Goal: Task Accomplishment & Management: Use online tool/utility

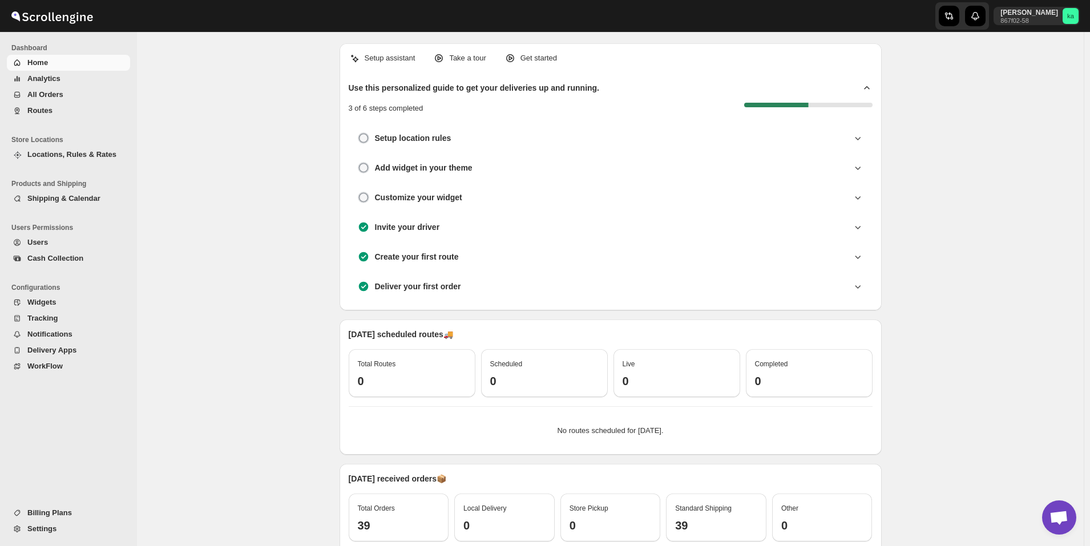
click at [41, 96] on span "All Orders" at bounding box center [45, 94] width 36 height 9
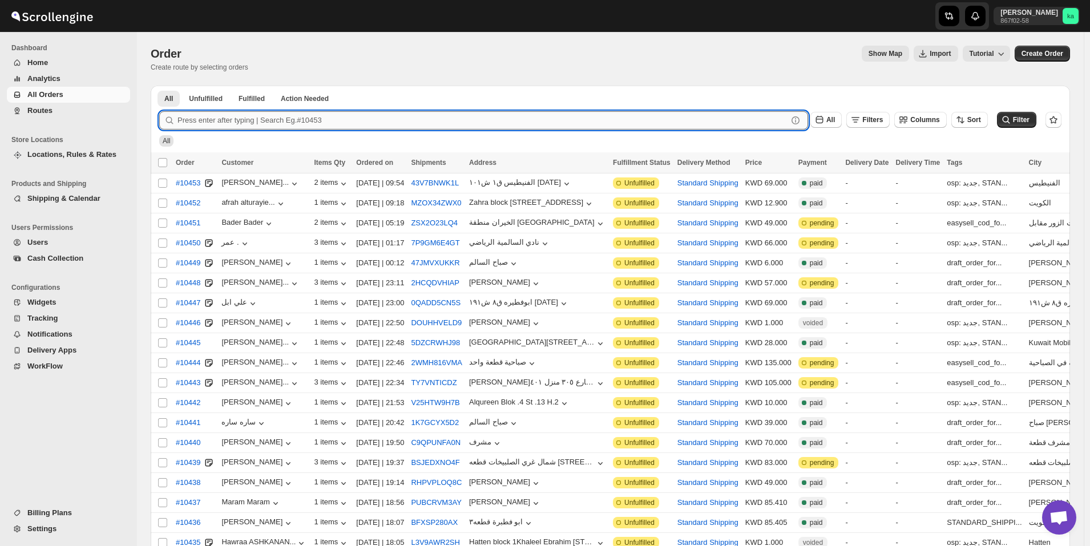
click at [268, 118] on input "text" at bounding box center [483, 120] width 610 height 18
paste input "10237"
type input "10237"
click at [159, 86] on button "Submit" at bounding box center [175, 92] width 33 height 12
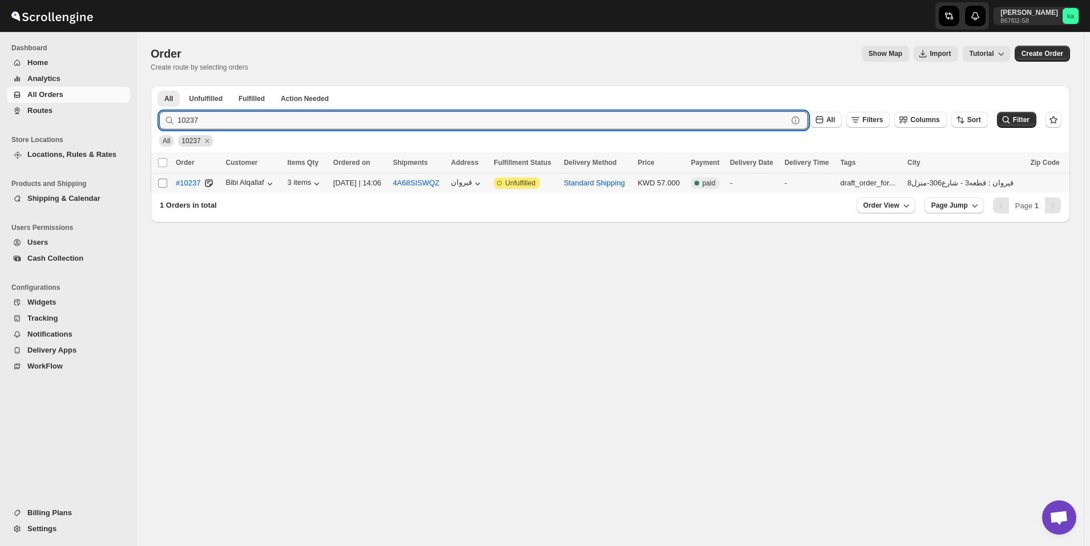
click at [162, 184] on input "Select order" at bounding box center [162, 183] width 9 height 9
checkbox input "true"
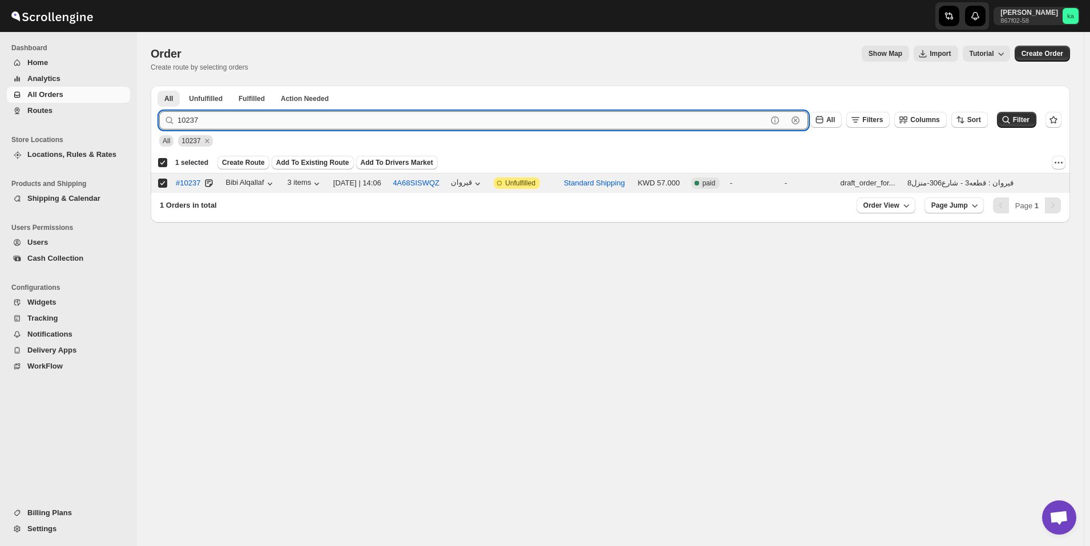
click at [359, 115] on input "10237" at bounding box center [473, 120] width 590 height 18
paste input "73"
type input "10273"
click at [159, 86] on button "Submit" at bounding box center [175, 92] width 33 height 12
click at [164, 184] on input "Select order" at bounding box center [162, 183] width 9 height 9
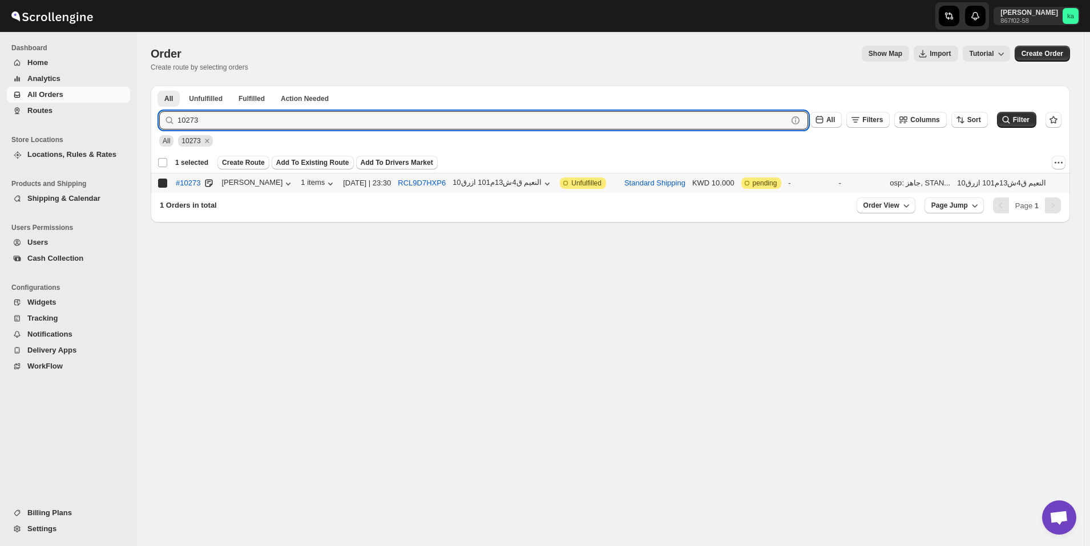
checkbox input "true"
checkbox input "false"
click at [343, 118] on input "10273" at bounding box center [473, 120] width 590 height 18
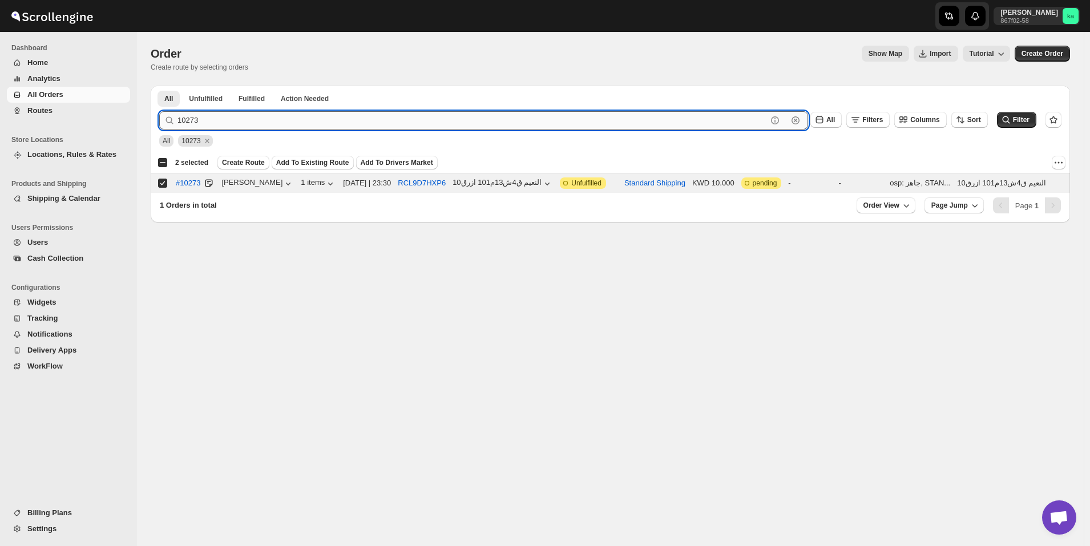
paste input "01"
type input "10201"
click at [159, 86] on button "Submit" at bounding box center [175, 92] width 33 height 12
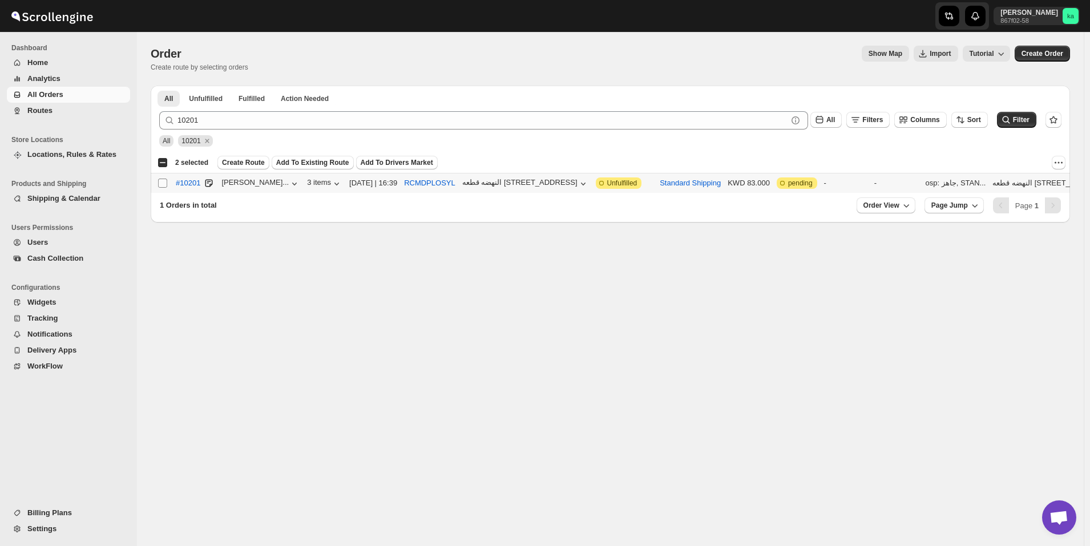
click at [162, 185] on input "Select order" at bounding box center [162, 183] width 9 height 9
checkbox input "true"
click at [285, 107] on div "10201 Clear All Filters Columns Sort Filter" at bounding box center [606, 115] width 912 height 27
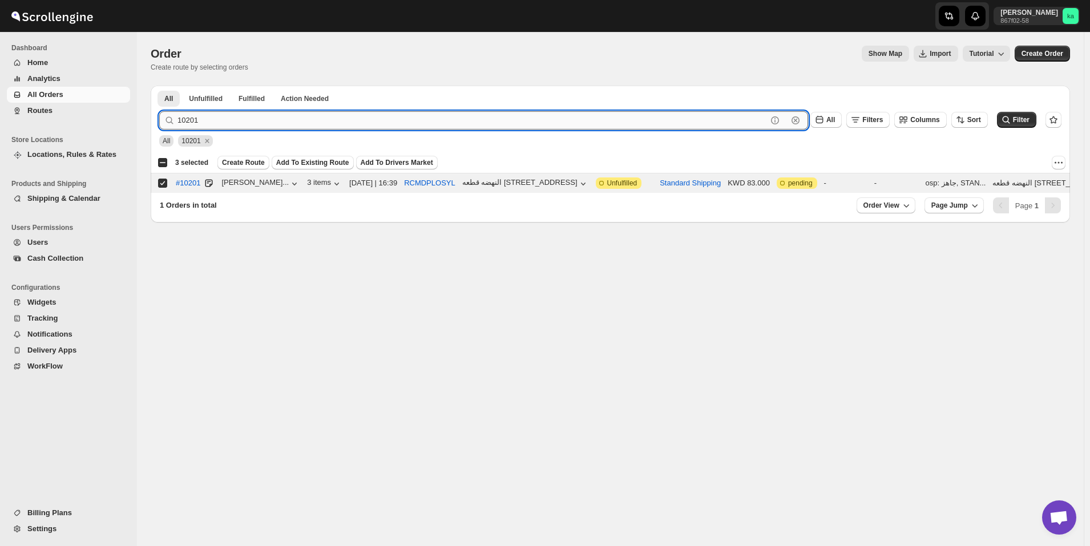
click at [284, 118] on input "10201" at bounding box center [473, 120] width 590 height 18
paste input "17"
click at [159, 86] on button "Submit" at bounding box center [175, 92] width 33 height 12
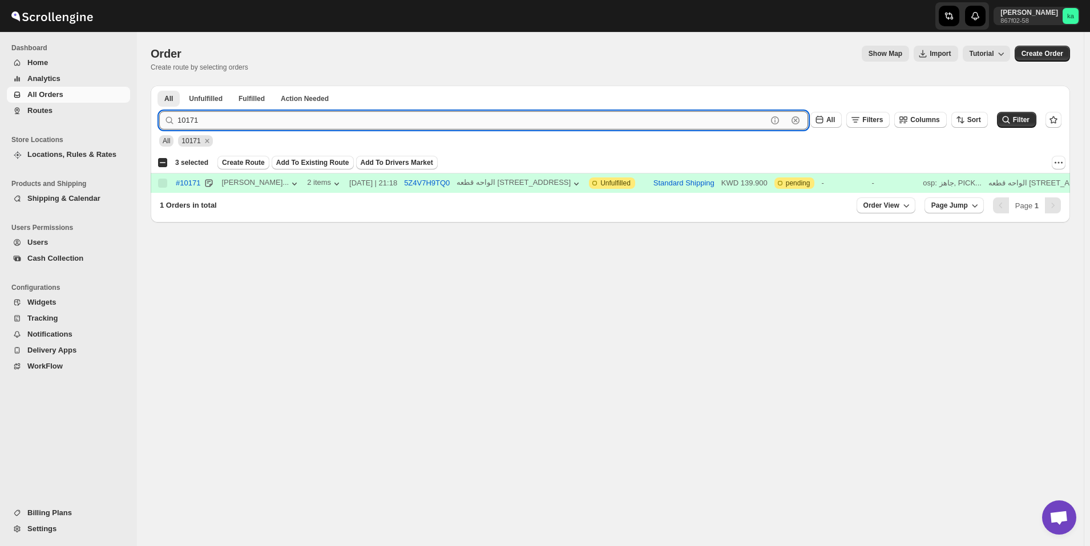
click at [256, 119] on input "10171" at bounding box center [473, 120] width 590 height 18
paste input "234"
type input "10234"
click at [159, 86] on button "Submit" at bounding box center [175, 92] width 33 height 12
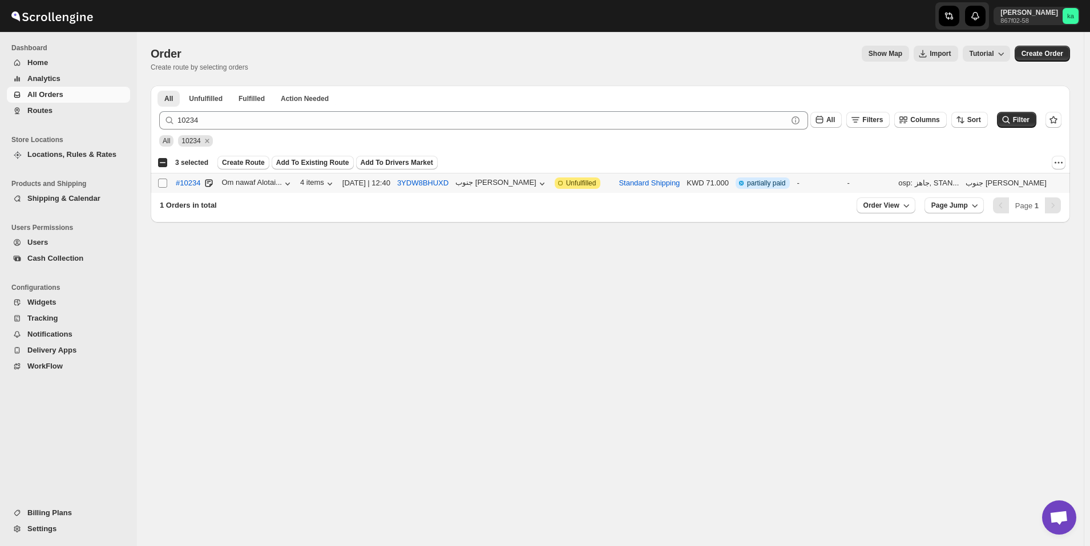
click at [165, 182] on input "Select order" at bounding box center [162, 183] width 9 height 9
checkbox input "true"
click at [247, 166] on span "Create Route" at bounding box center [243, 162] width 43 height 9
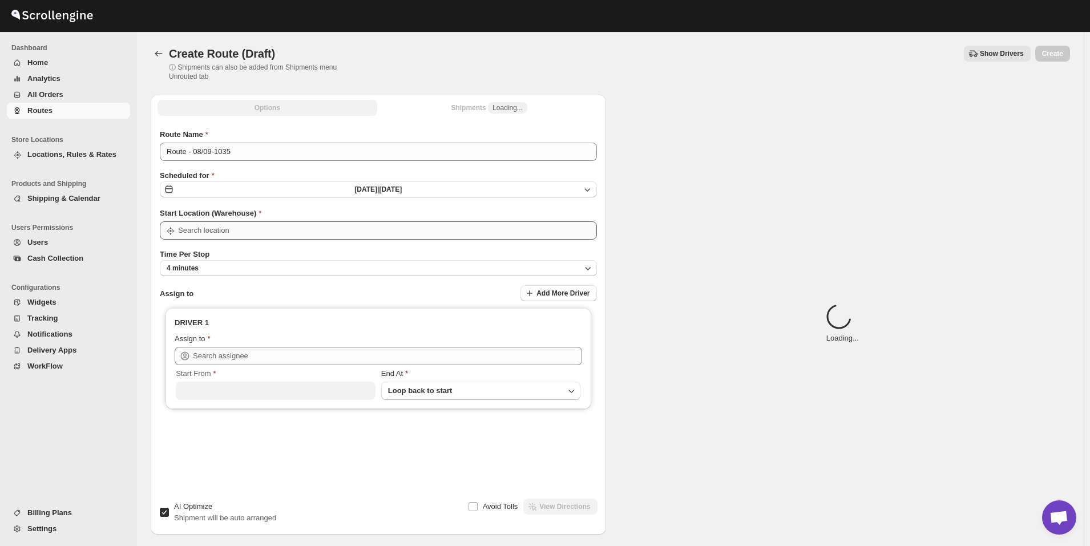
type input "[GEOGRAPHIC_DATA]"
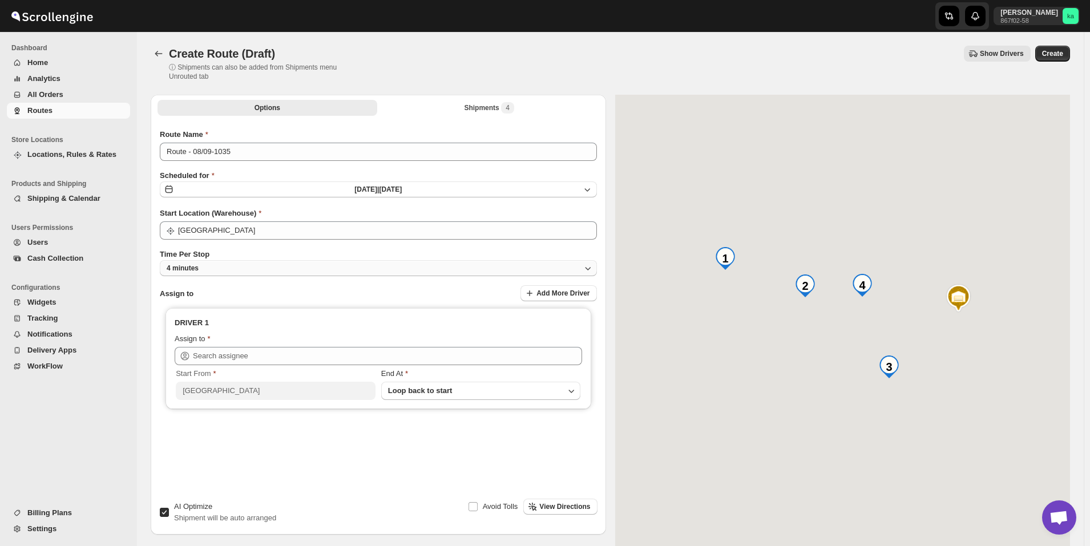
click at [257, 267] on button "4 minutes" at bounding box center [378, 268] width 437 height 16
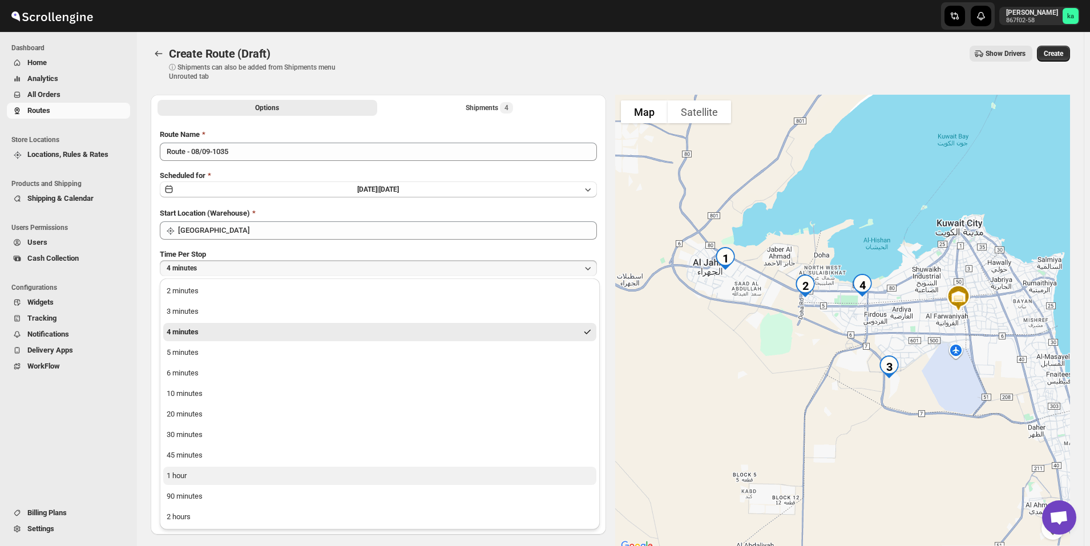
click at [238, 478] on button "1 hour" at bounding box center [379, 476] width 433 height 18
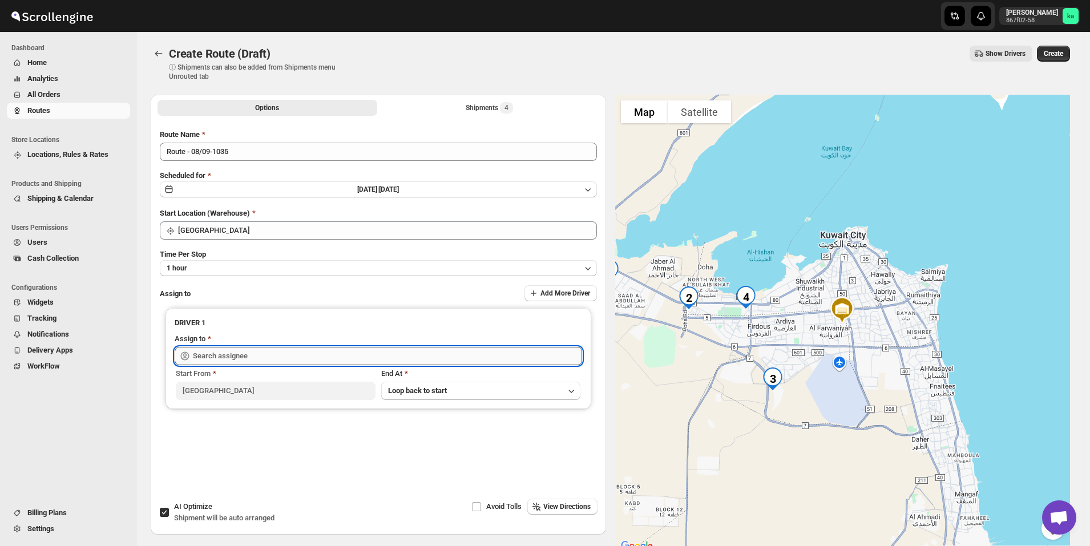
click at [268, 361] on input "text" at bounding box center [387, 356] width 389 height 18
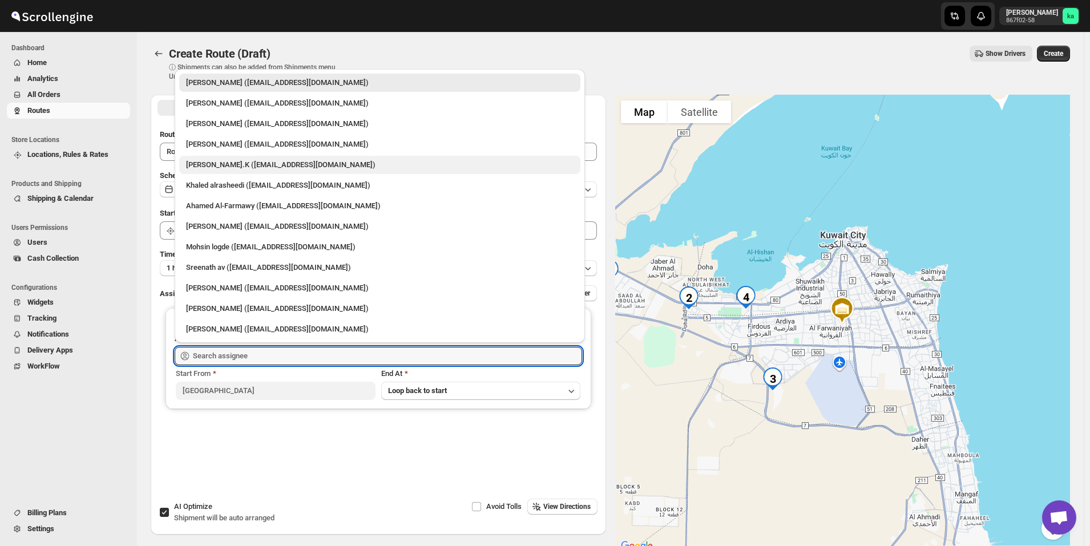
click at [246, 167] on div "[PERSON_NAME].K ([EMAIL_ADDRESS][DOMAIN_NAME])" at bounding box center [380, 164] width 388 height 11
type input "[PERSON_NAME].K ([EMAIL_ADDRESS][DOMAIN_NAME])"
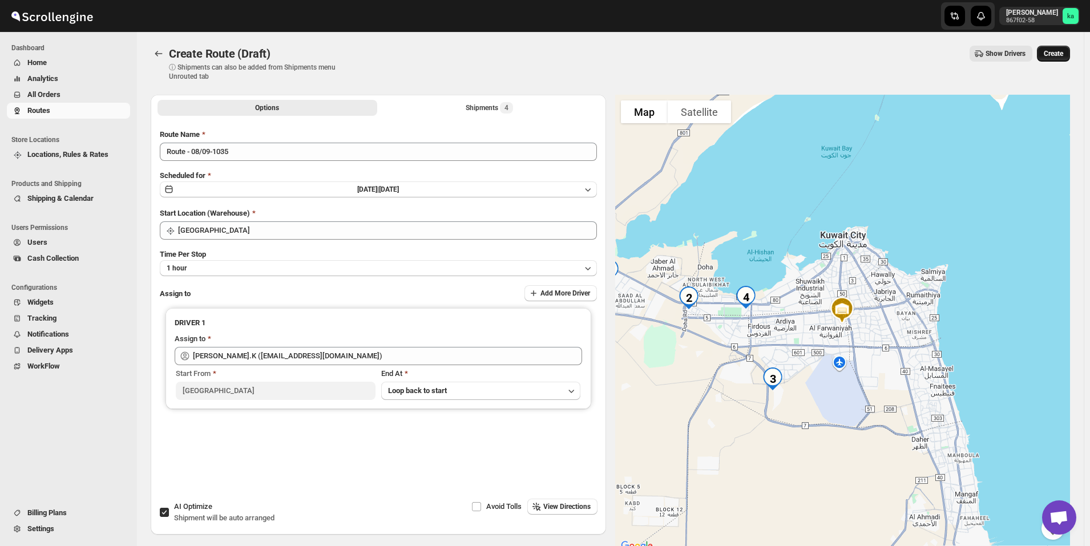
click at [1059, 51] on span "Create" at bounding box center [1053, 53] width 19 height 9
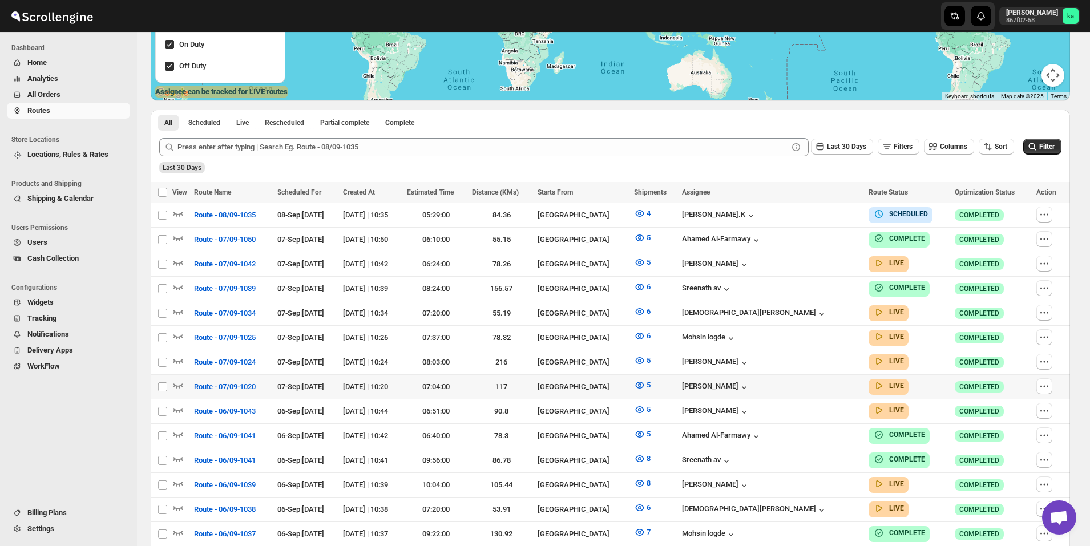
scroll to position [285, 0]
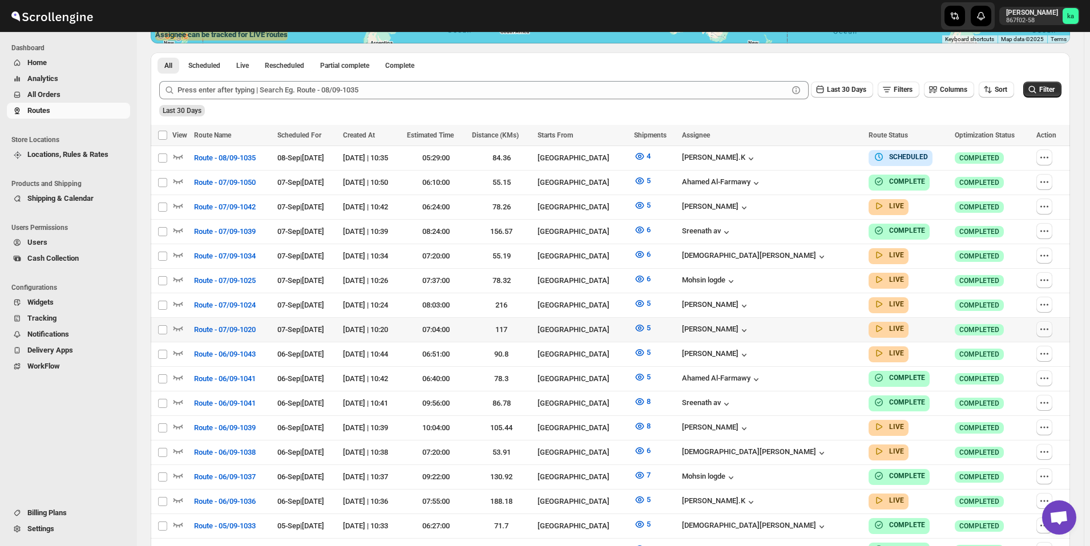
click at [1051, 324] on icon "button" at bounding box center [1044, 329] width 11 height 11
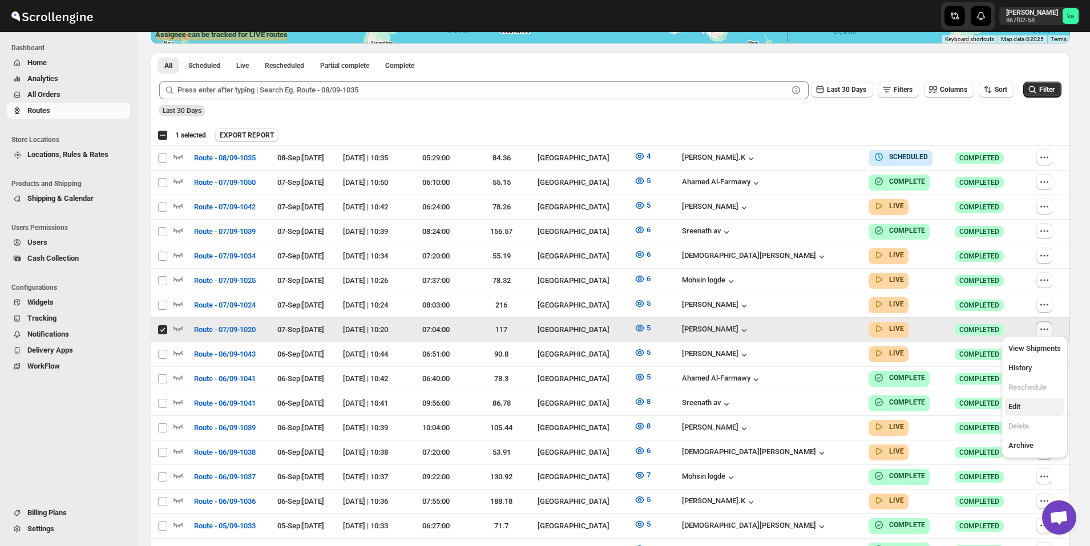
click at [1020, 409] on span "Edit" at bounding box center [1015, 407] width 12 height 9
checkbox input "false"
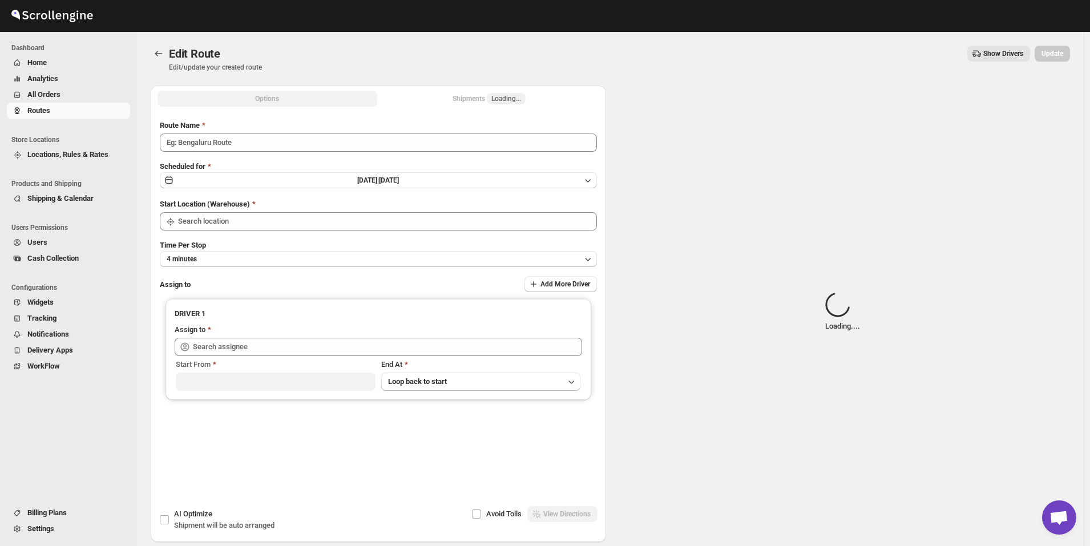
type input "Route - 07/09-1020"
type input "[GEOGRAPHIC_DATA]"
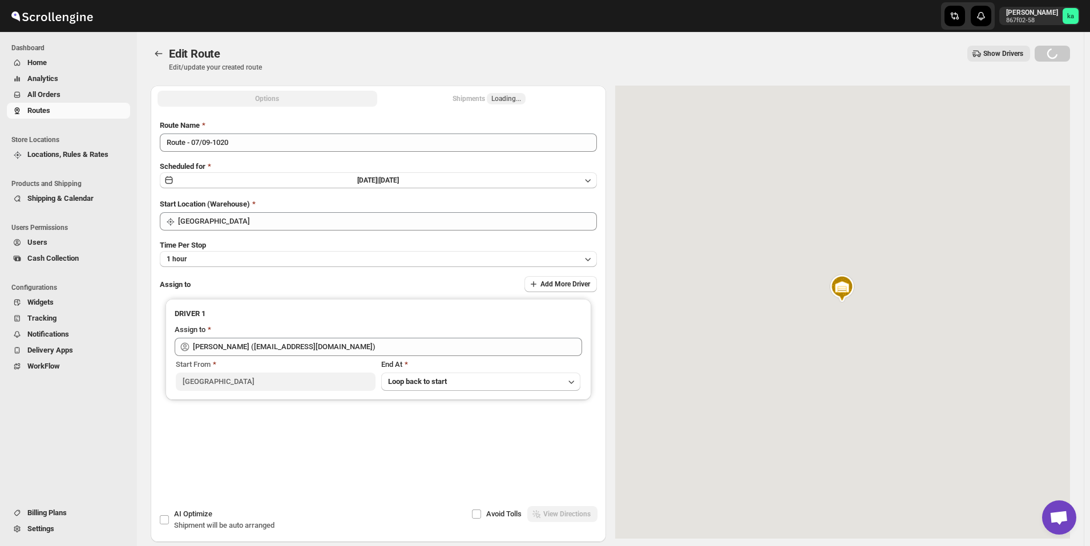
type input "[PERSON_NAME] ([EMAIL_ADDRESS][DOMAIN_NAME])"
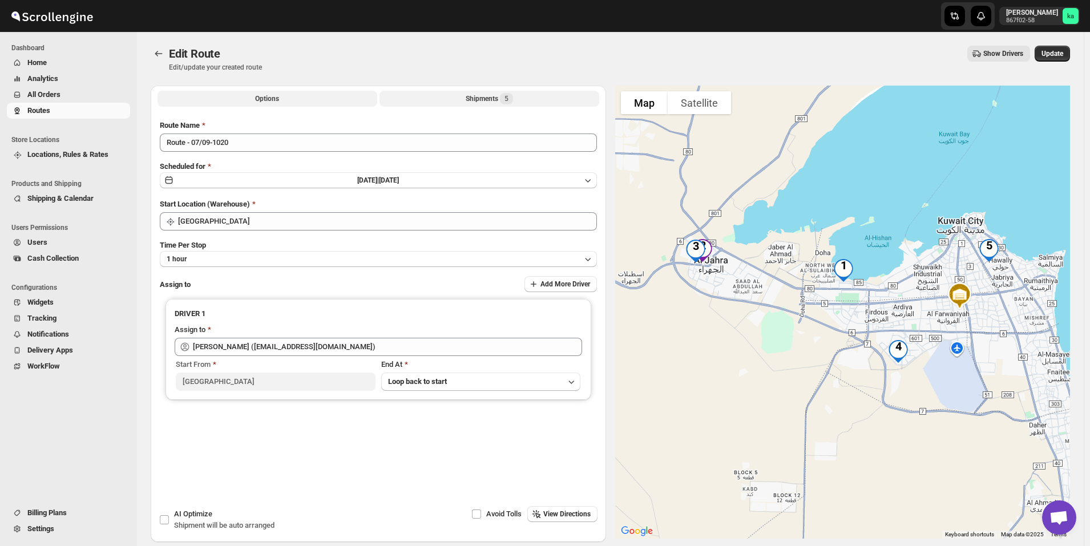
click at [493, 98] on div "Shipments 5" at bounding box center [489, 98] width 47 height 11
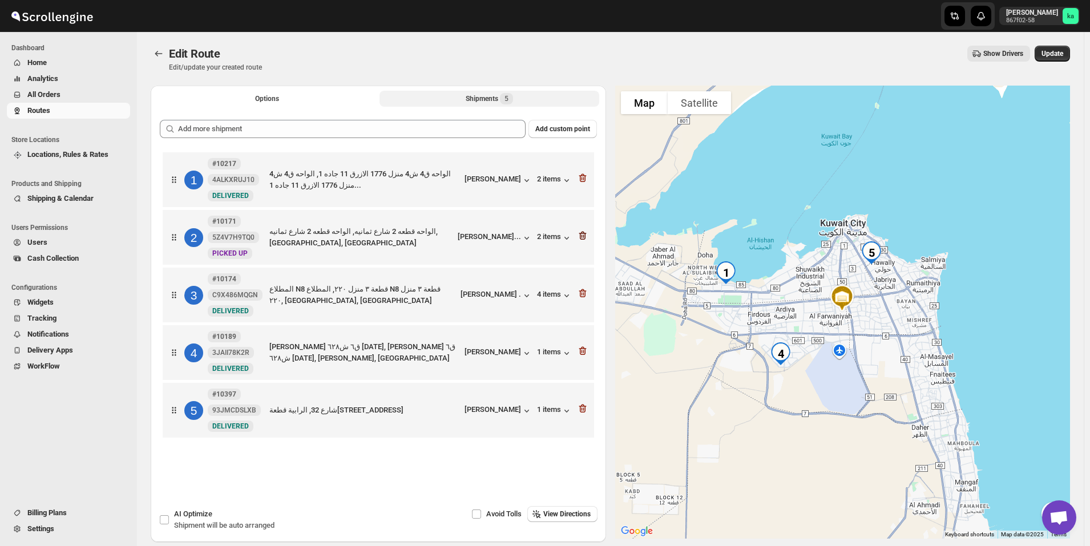
click at [582, 237] on icon "button" at bounding box center [581, 236] width 1 height 3
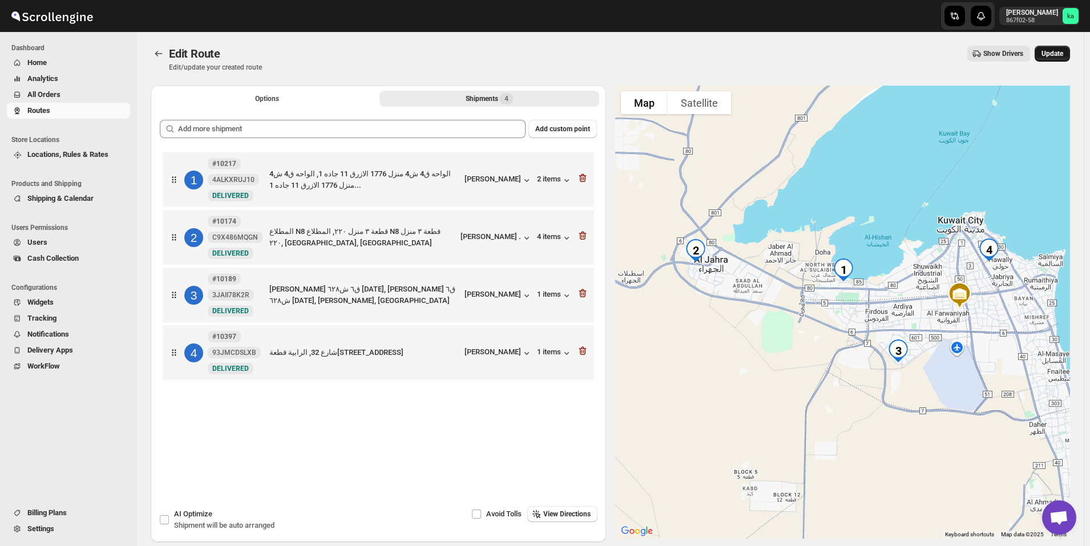
click at [1070, 49] on button "Update" at bounding box center [1052, 54] width 35 height 16
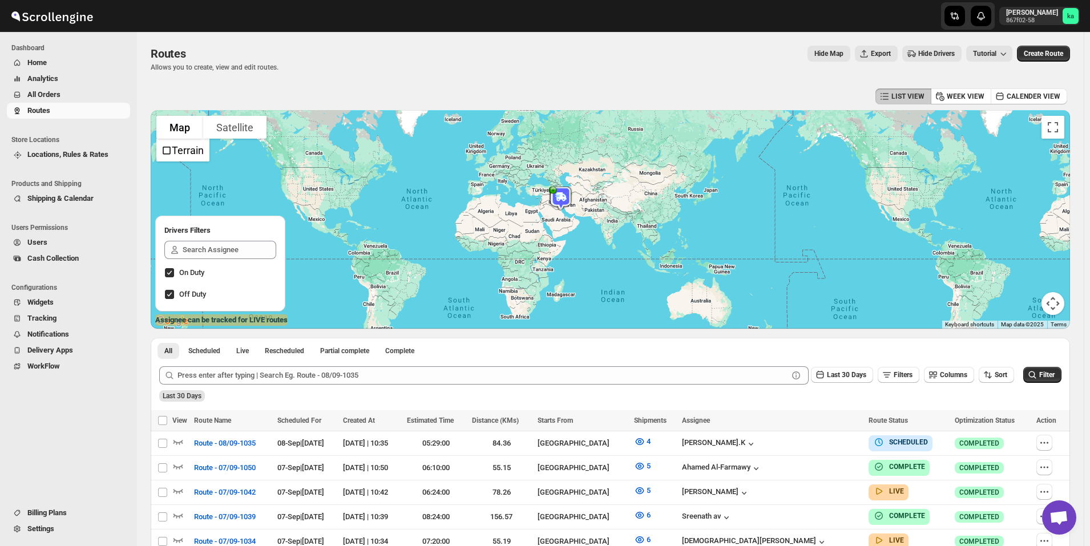
click at [96, 95] on span "All Orders" at bounding box center [77, 94] width 100 height 11
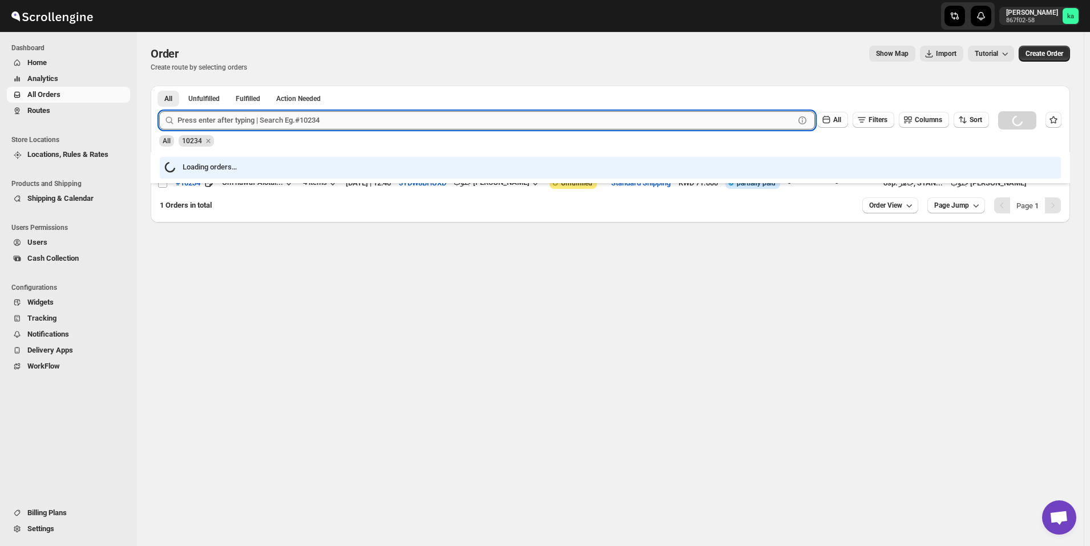
click at [285, 124] on input "text" at bounding box center [486, 120] width 617 height 18
paste input "10171"
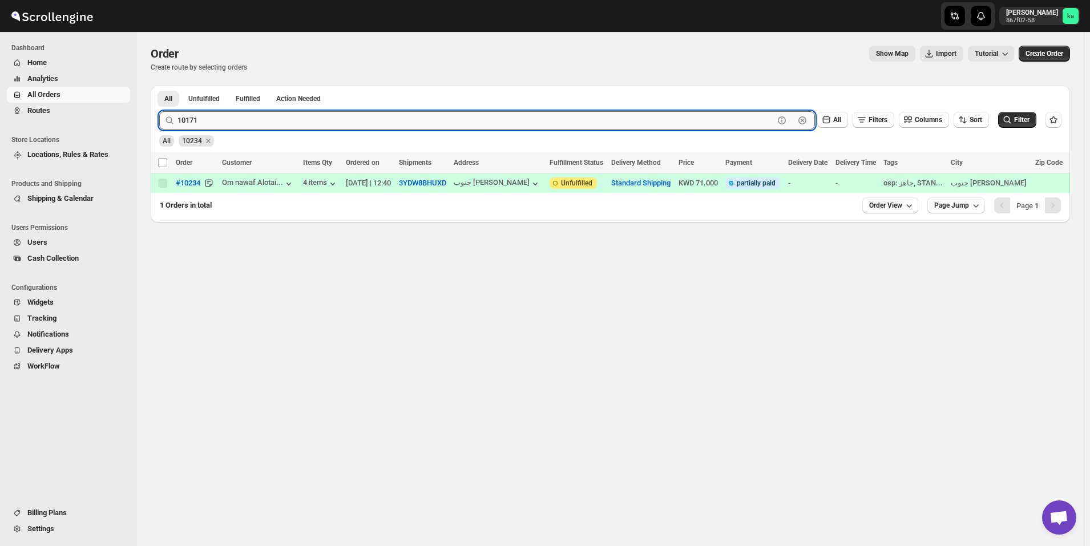
type input "10171"
click at [159, 86] on button "Submit" at bounding box center [175, 92] width 33 height 12
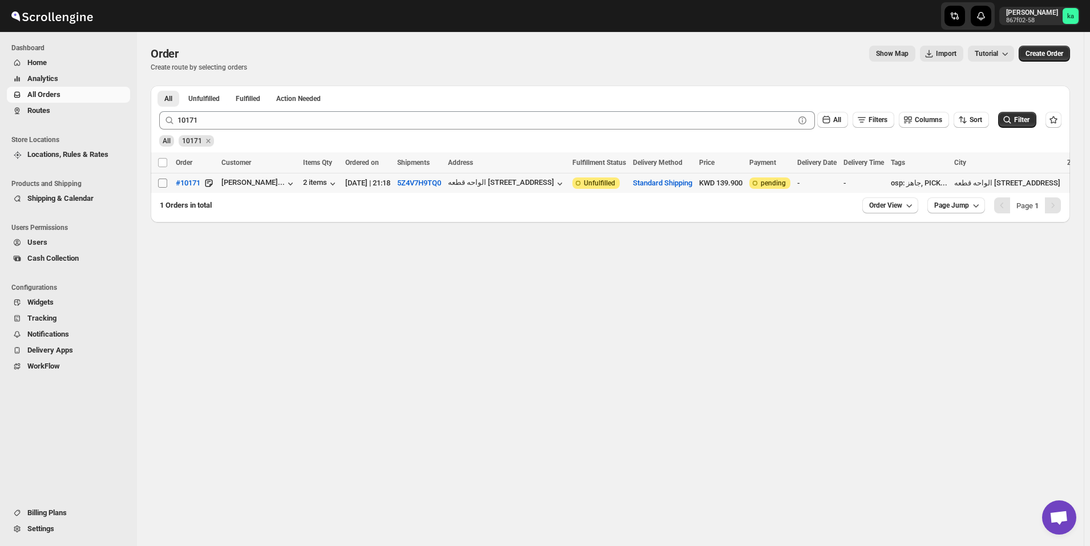
click at [159, 184] on input "Select order" at bounding box center [162, 183] width 9 height 9
checkbox input "true"
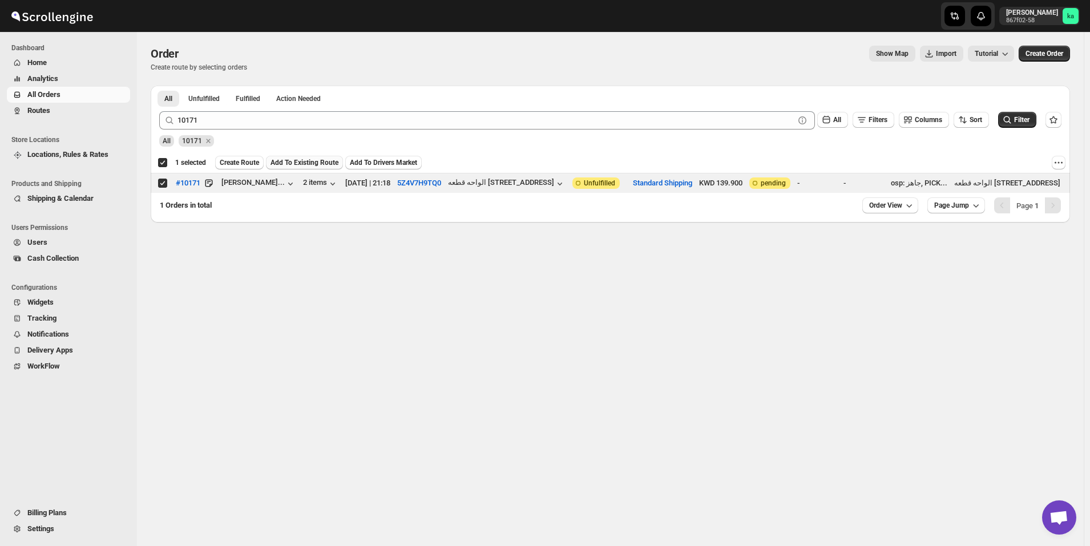
click at [325, 156] on button "Add To Existing Route" at bounding box center [304, 163] width 77 height 14
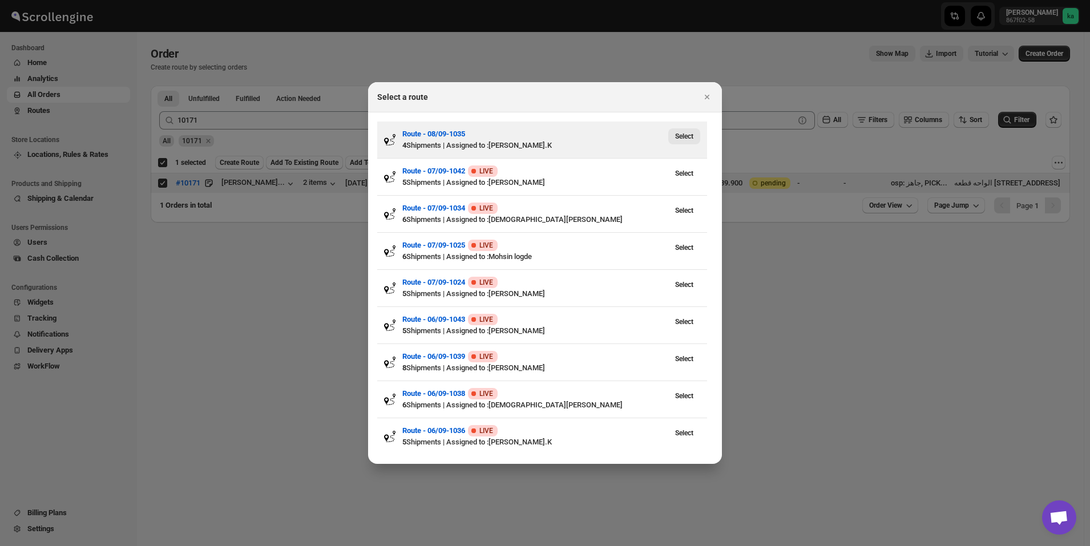
click at [691, 137] on span "Select" at bounding box center [684, 136] width 18 height 9
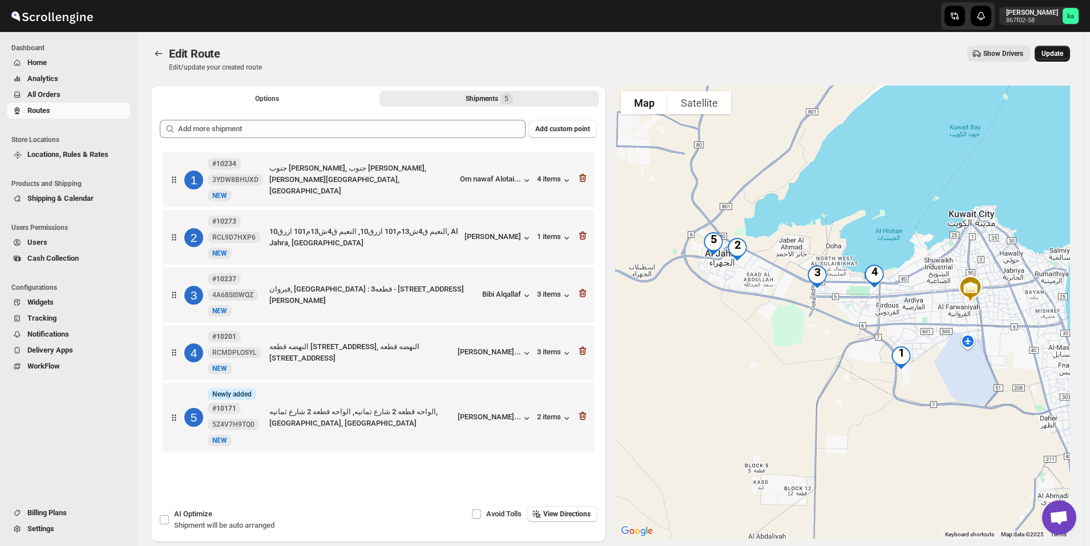
click at [1063, 60] on button "Update" at bounding box center [1052, 54] width 35 height 16
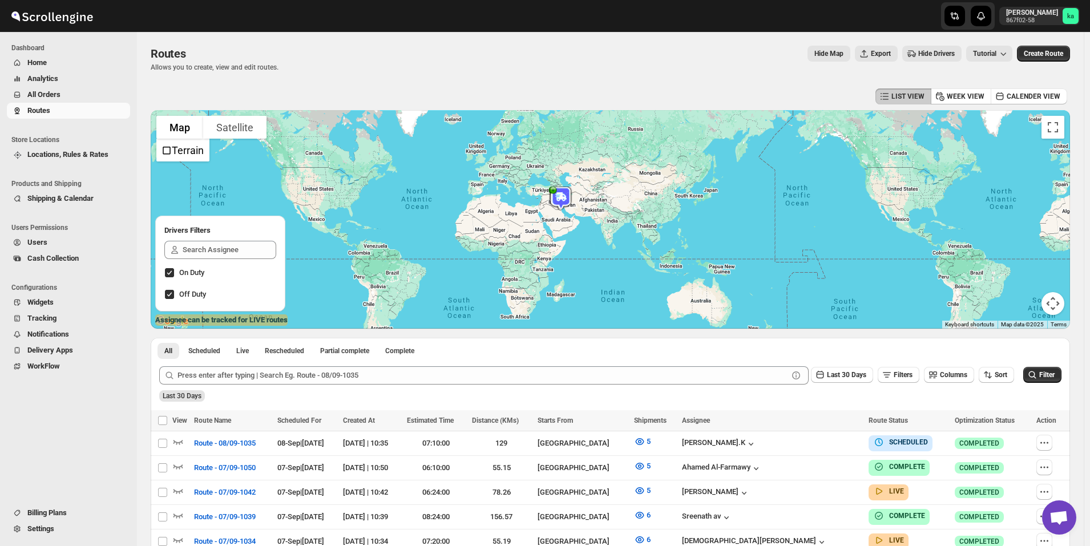
click at [87, 93] on span "All Orders" at bounding box center [77, 94] width 100 height 11
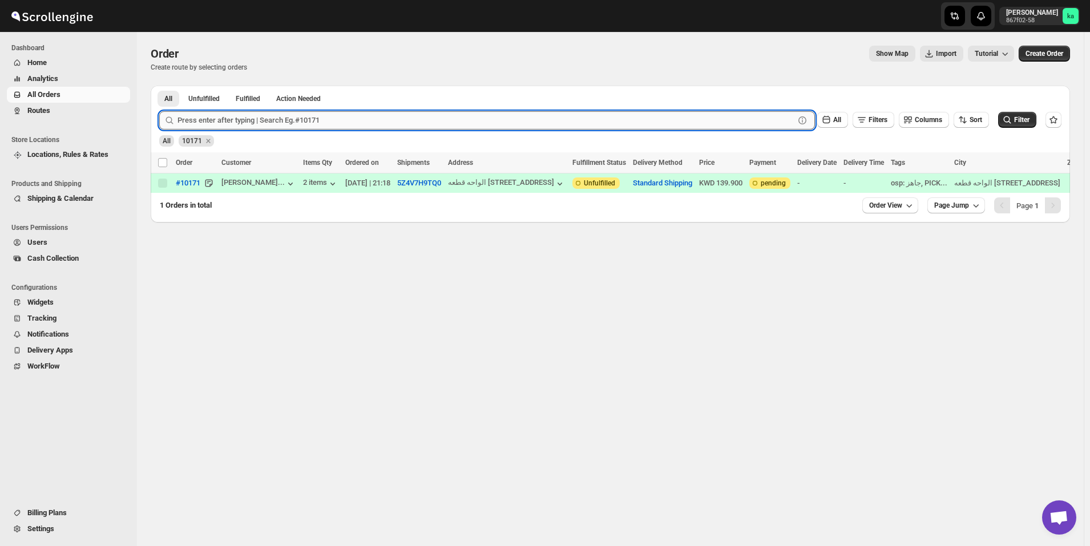
click at [305, 119] on input "text" at bounding box center [486, 120] width 617 height 18
paste input "10177"
type input "10177"
click at [159, 86] on button "Submit" at bounding box center [175, 92] width 33 height 12
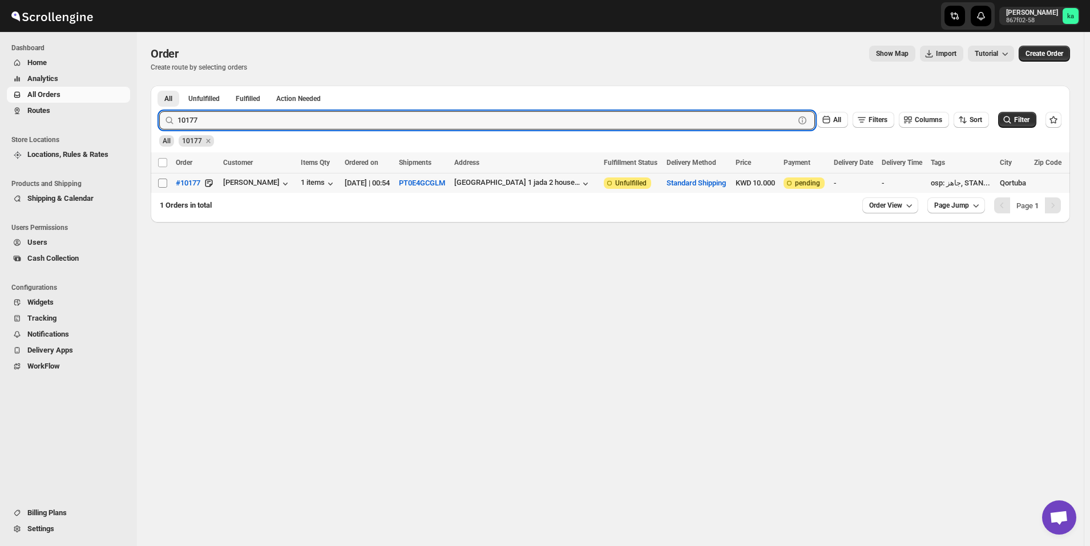
click at [163, 182] on input "Select order" at bounding box center [162, 183] width 9 height 9
checkbox input "true"
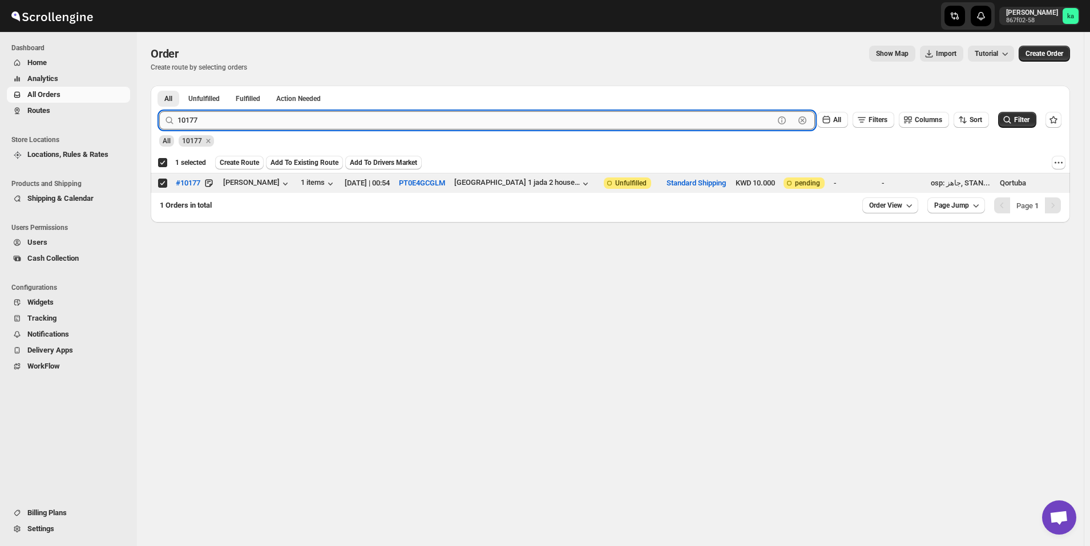
click at [282, 116] on input "10177" at bounding box center [476, 120] width 597 height 18
paste input "080"
type input "10080"
click at [159, 86] on button "Submit" at bounding box center [175, 92] width 33 height 12
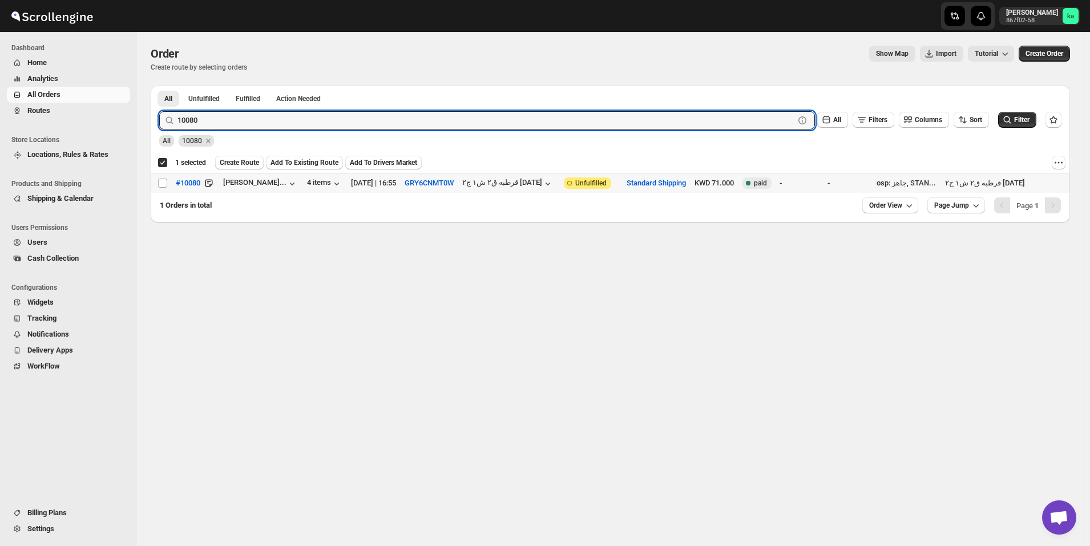
click at [162, 176] on td "Select order" at bounding box center [162, 184] width 22 height 20
checkbox input "false"
checkbox input "true"
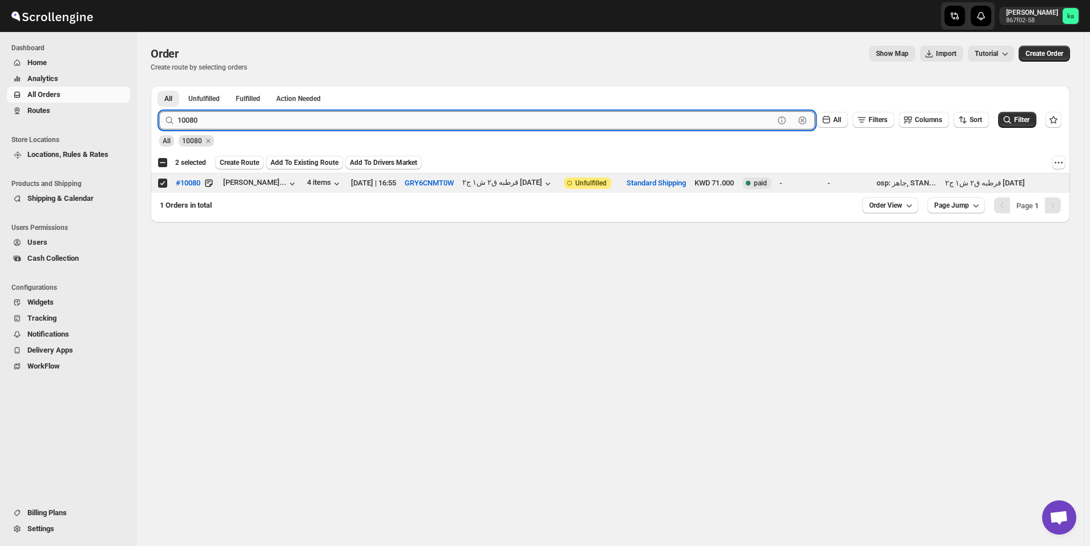
click at [319, 116] on input "10080" at bounding box center [476, 120] width 597 height 18
paste input "207"
type input "10207"
click at [159, 86] on button "Submit" at bounding box center [175, 92] width 33 height 12
click at [161, 183] on input "Select order" at bounding box center [162, 183] width 9 height 9
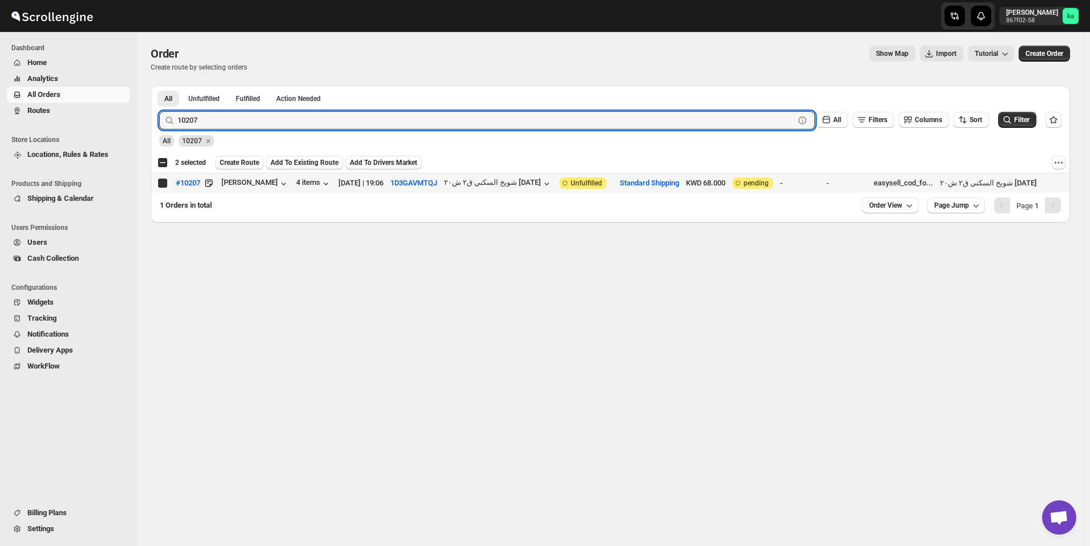
checkbox input "true"
click at [364, 116] on input "10207" at bounding box center [476, 120] width 597 height 18
paste input "424"
type input "10424"
click at [159, 86] on button "Submit" at bounding box center [175, 92] width 33 height 12
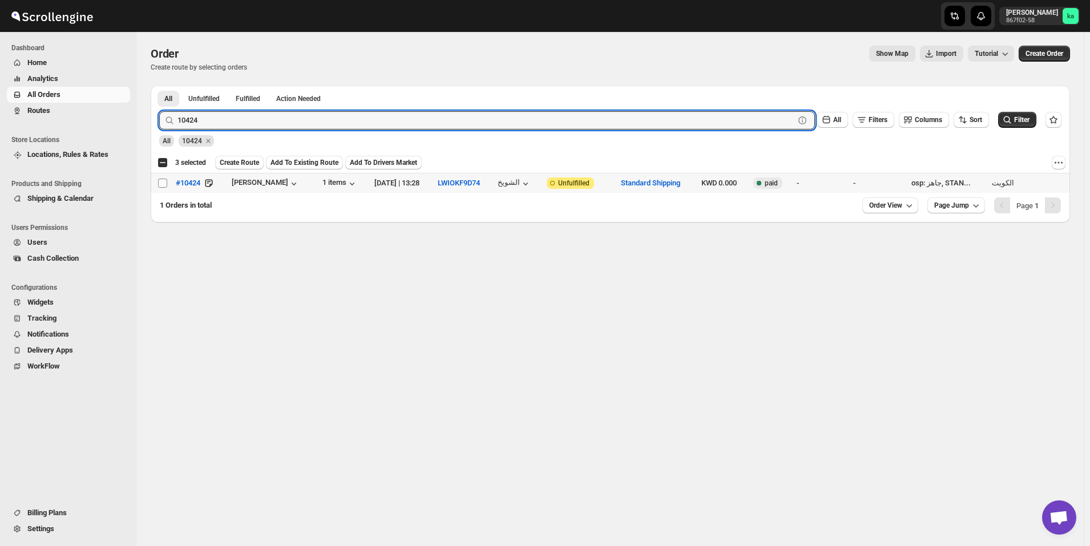
click at [163, 186] on input "Select order" at bounding box center [162, 183] width 9 height 9
checkbox input "true"
click at [326, 124] on input "10424" at bounding box center [476, 120] width 597 height 18
paste input "239"
type input "10239"
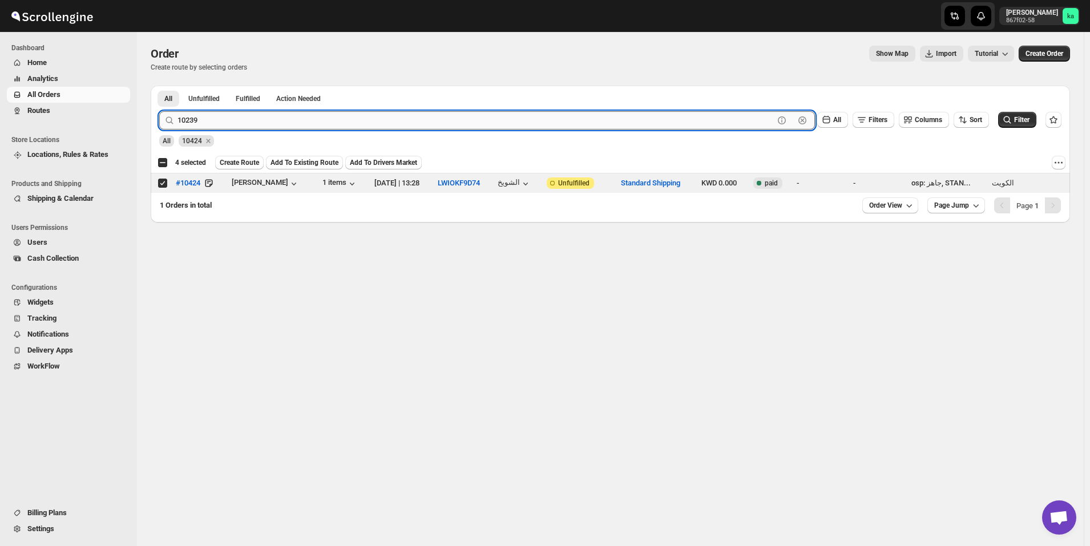
click at [159, 86] on button "Submit" at bounding box center [175, 92] width 33 height 12
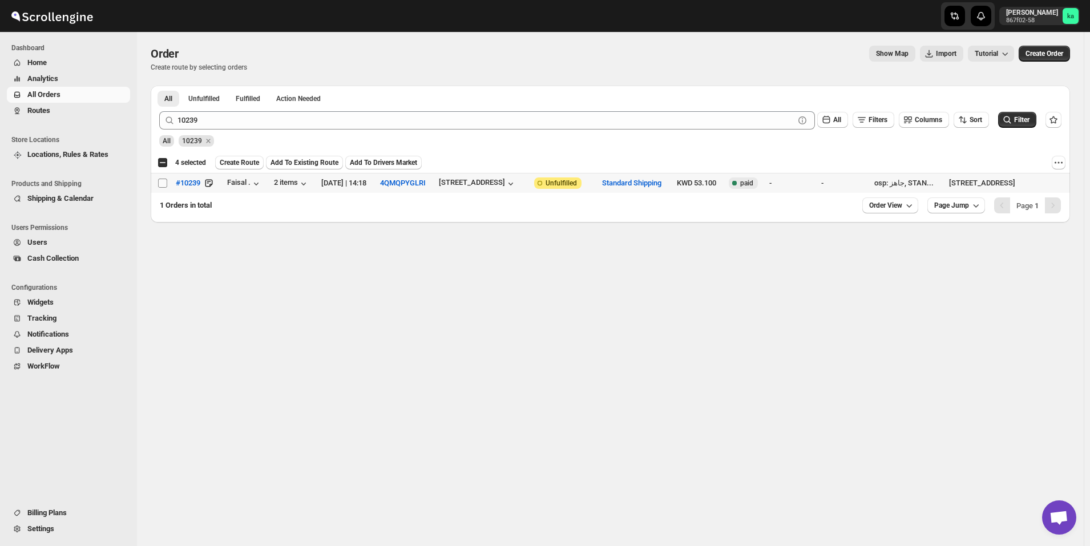
click at [161, 185] on input "Select order" at bounding box center [162, 183] width 9 height 9
checkbox input "true"
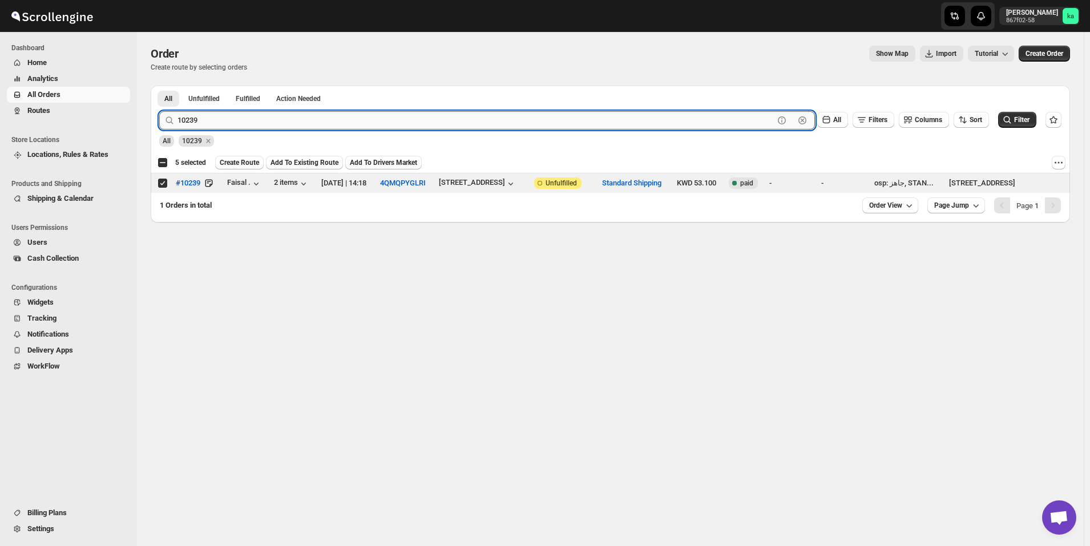
click at [272, 121] on input "10239" at bounding box center [476, 120] width 597 height 18
paste input "44"
type input "10244"
click at [159, 86] on button "Submit" at bounding box center [175, 92] width 33 height 12
click at [163, 185] on input "Select order" at bounding box center [162, 183] width 9 height 9
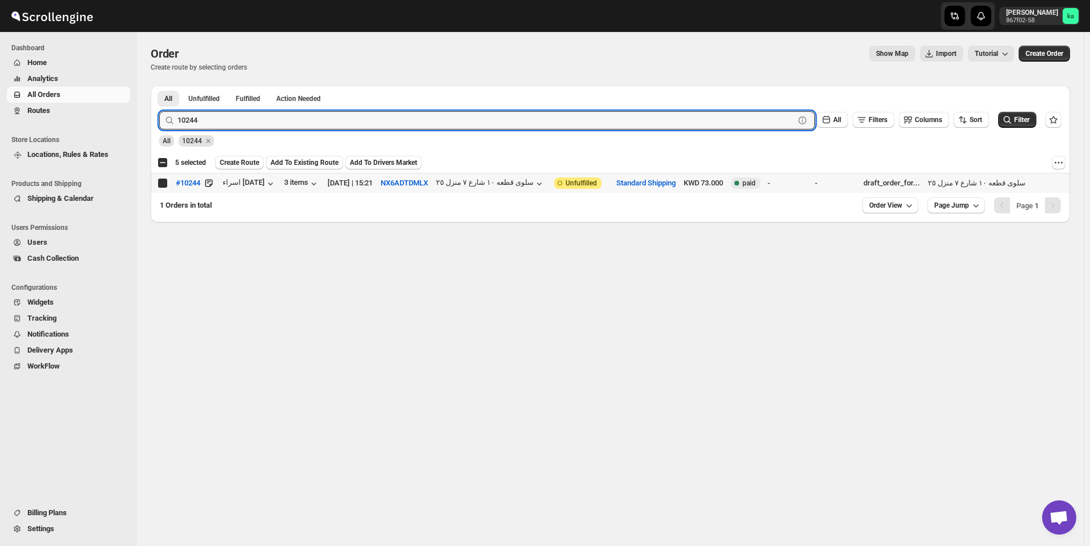
checkbox input "true"
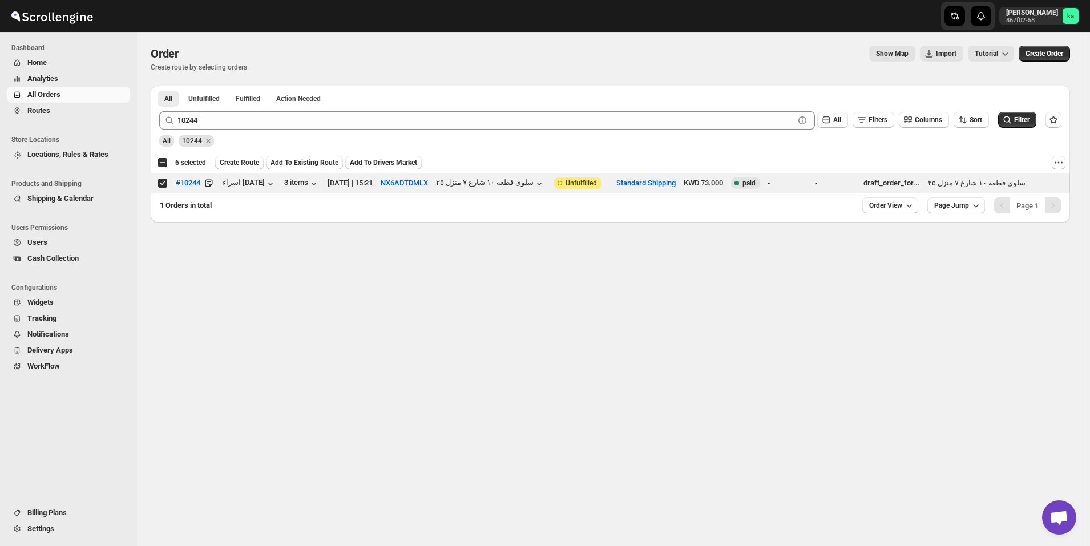
click at [234, 155] on div "Select order 6 selected Create Route Add To Existing Route Add To Drivers Marke…" at bounding box center [611, 162] width 920 height 21
click at [235, 164] on span "Create Route" at bounding box center [239, 162] width 39 height 9
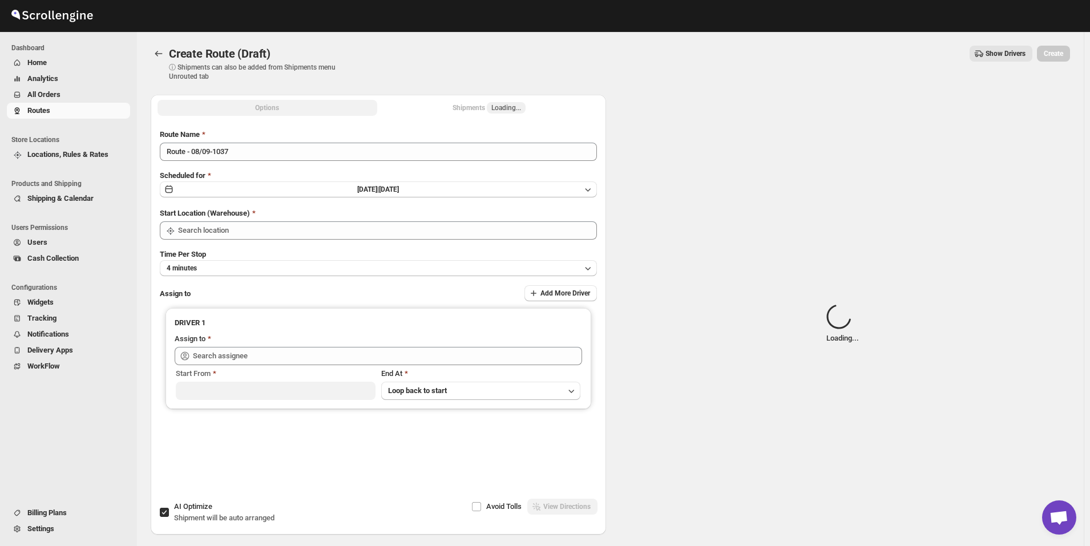
type input "[GEOGRAPHIC_DATA]"
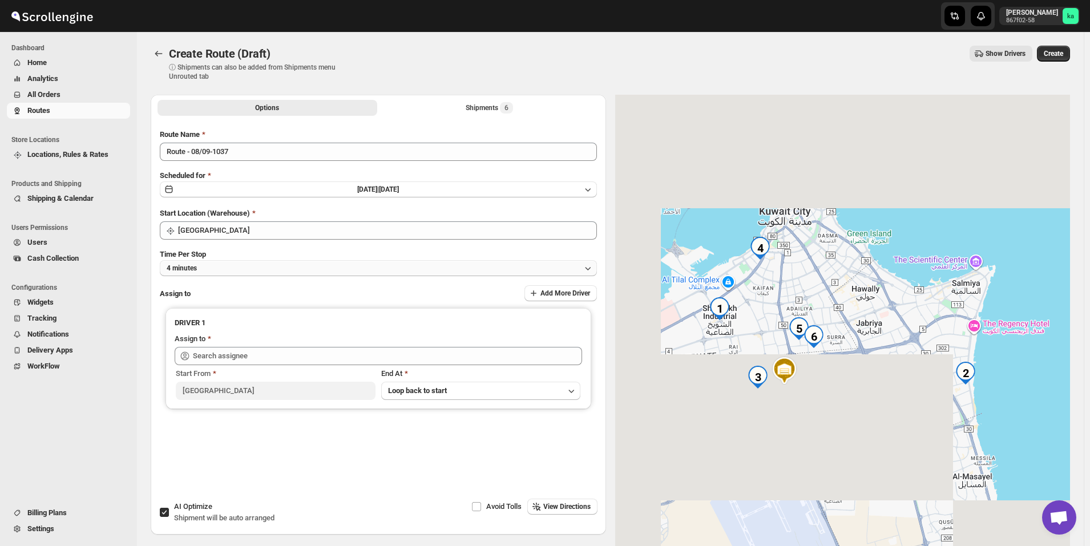
click at [242, 263] on button "4 minutes" at bounding box center [378, 268] width 437 height 16
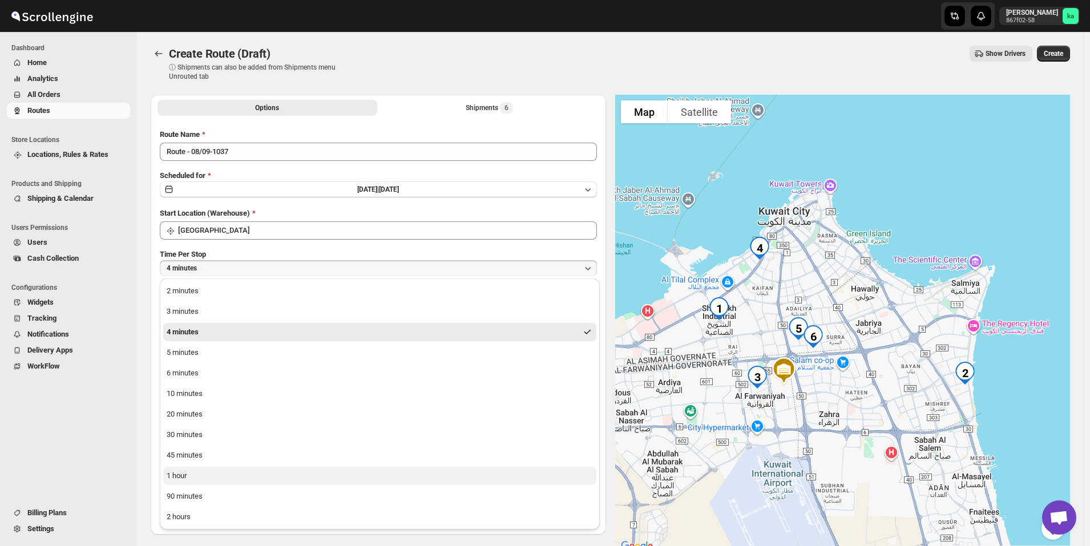
click at [206, 470] on button "1 hour" at bounding box center [379, 476] width 433 height 18
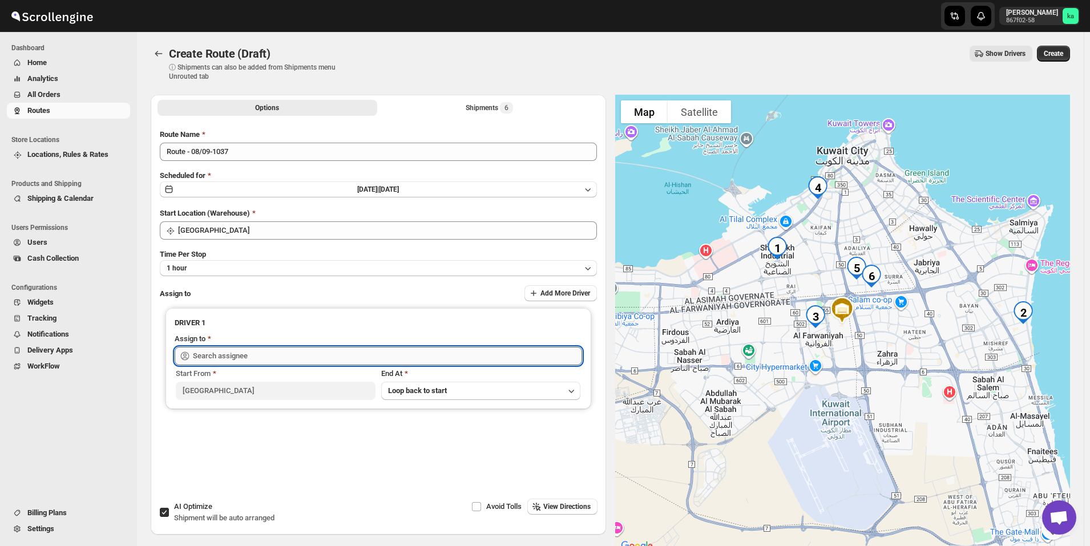
click at [254, 350] on input "text" at bounding box center [387, 356] width 389 height 18
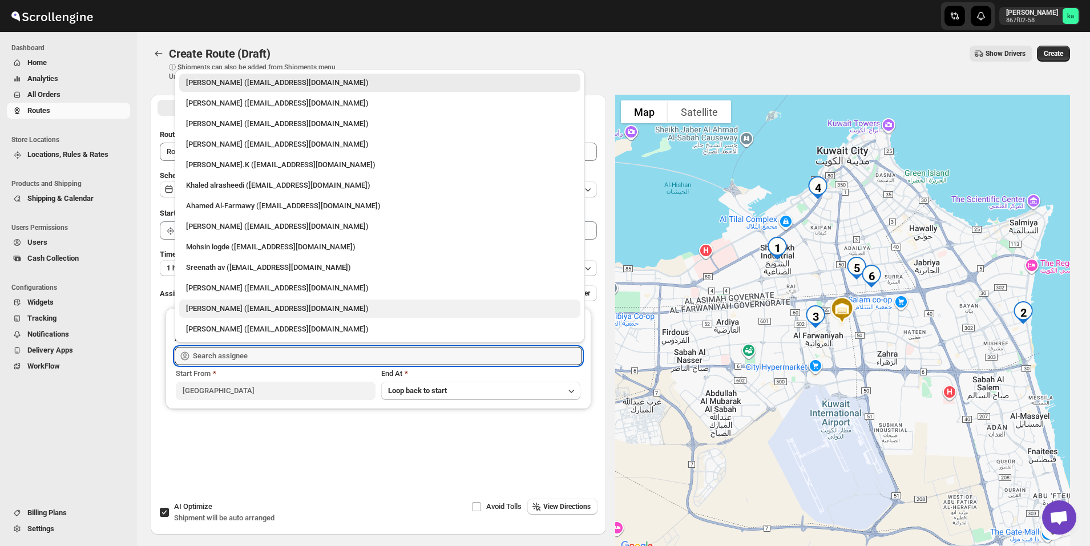
click at [223, 305] on div "[PERSON_NAME] ([EMAIL_ADDRESS][DOMAIN_NAME])" at bounding box center [380, 308] width 388 height 11
type input "[PERSON_NAME] ([EMAIL_ADDRESS][DOMAIN_NAME])"
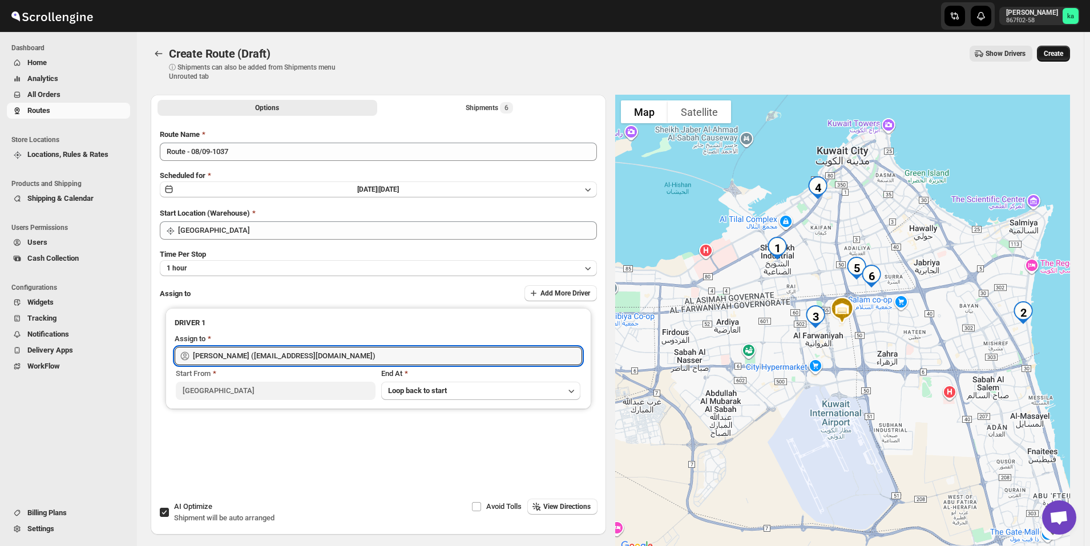
click at [1069, 57] on button "Create" at bounding box center [1053, 54] width 33 height 16
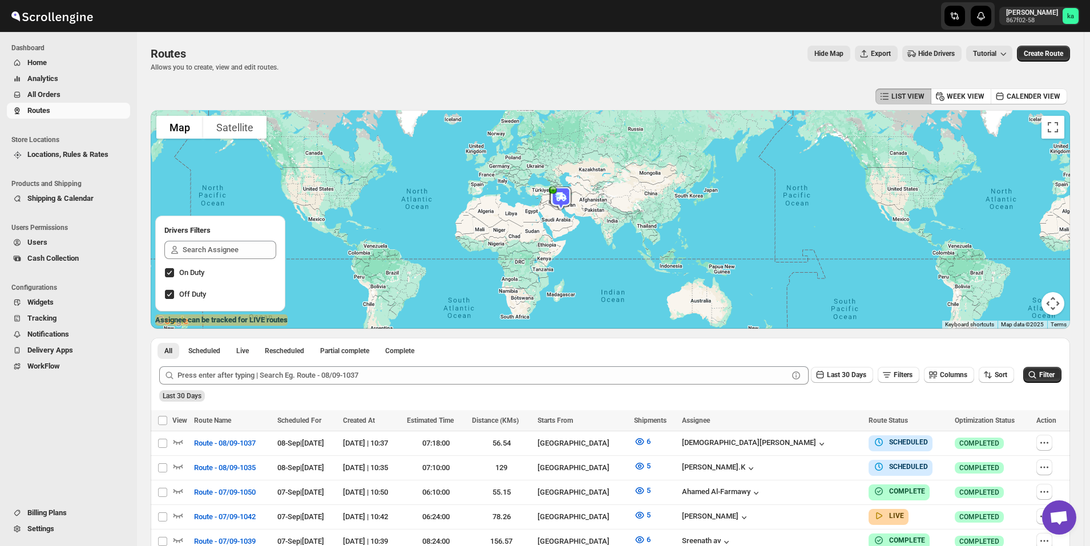
click at [66, 90] on span "All Orders" at bounding box center [77, 94] width 100 height 11
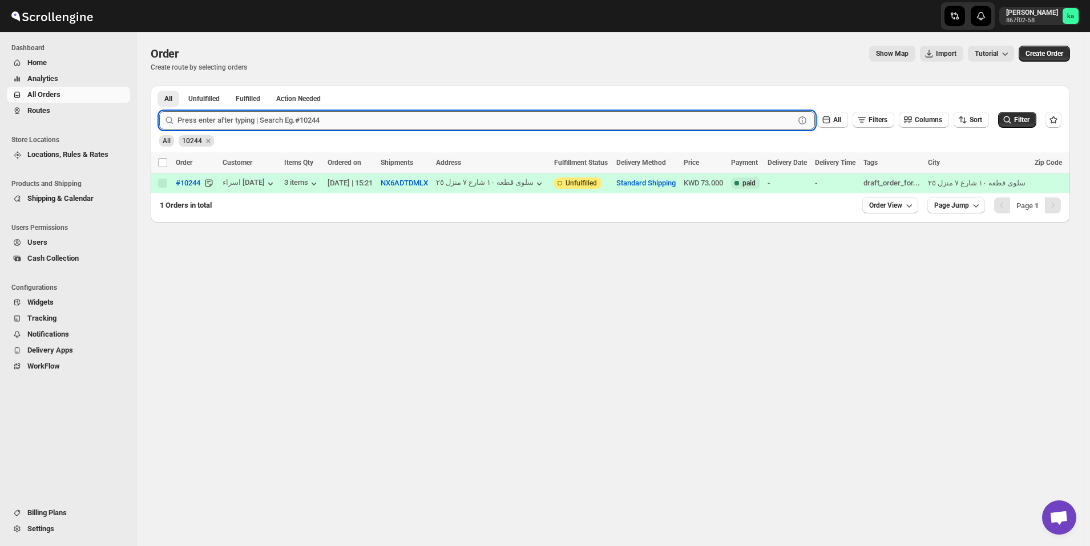
click at [369, 121] on input "text" at bounding box center [486, 120] width 617 height 18
paste input "10278"
type input "10278"
click at [159, 86] on button "Submit" at bounding box center [175, 92] width 33 height 12
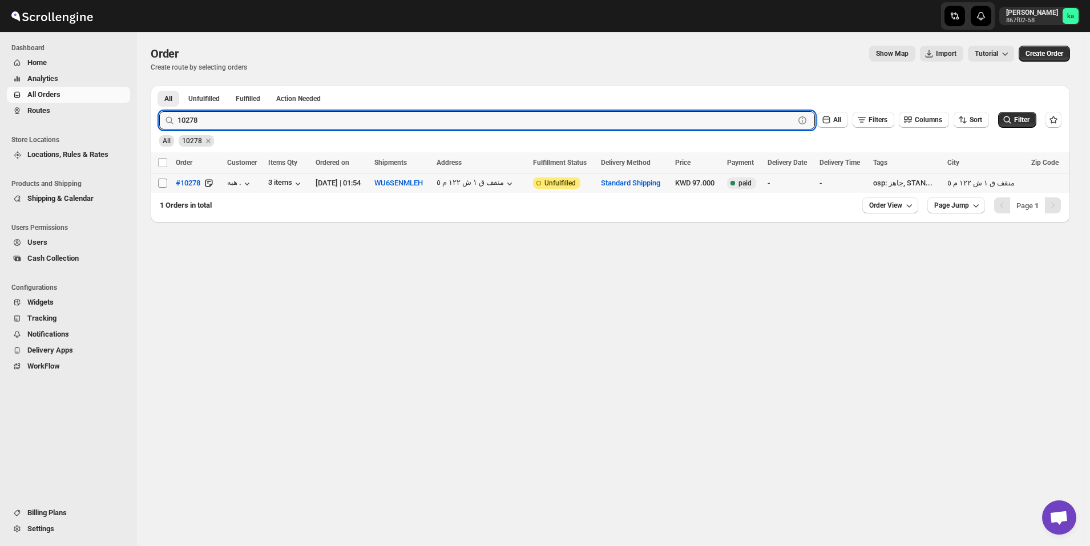
click at [164, 186] on input "Select order" at bounding box center [162, 183] width 9 height 9
checkbox input "true"
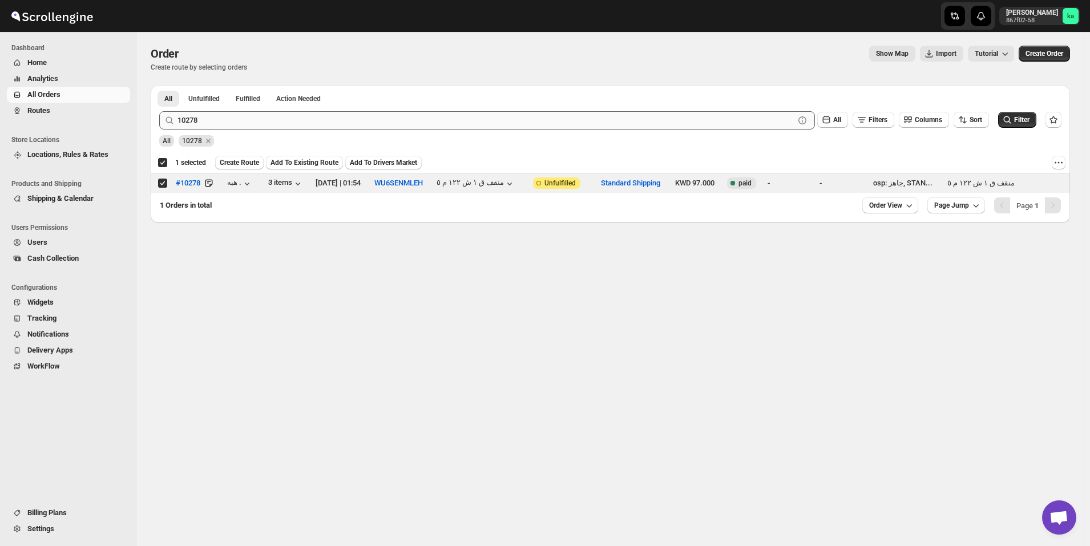
drag, startPoint x: 305, startPoint y: 107, endPoint x: 302, endPoint y: 124, distance: 16.8
click at [304, 114] on div "10278 Clear All Filters Columns Sort Filter" at bounding box center [606, 115] width 912 height 27
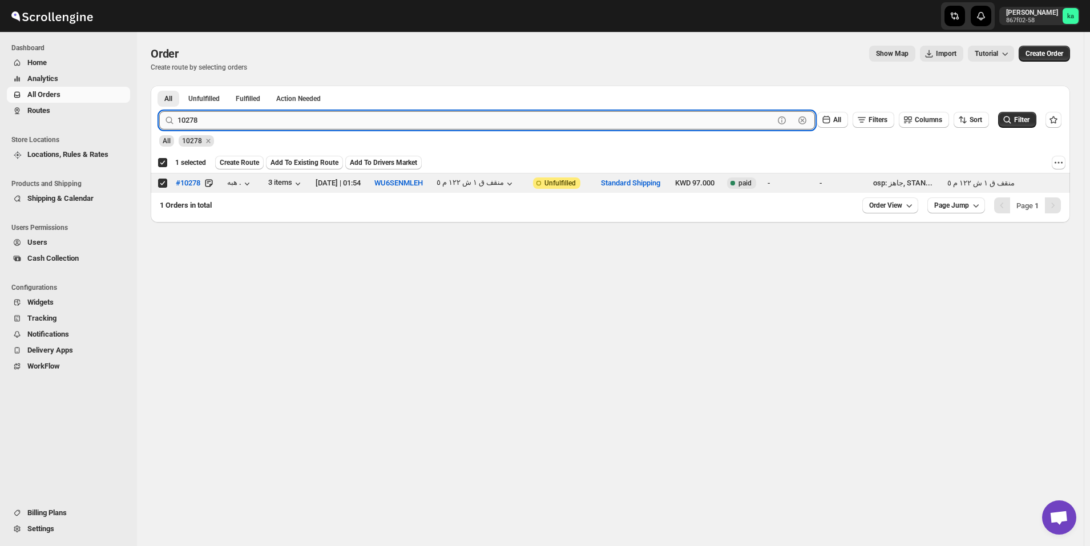
click at [302, 124] on input "10278" at bounding box center [476, 120] width 597 height 18
paste input "61"
type input "10261"
click at [159, 86] on button "Submit" at bounding box center [175, 92] width 33 height 12
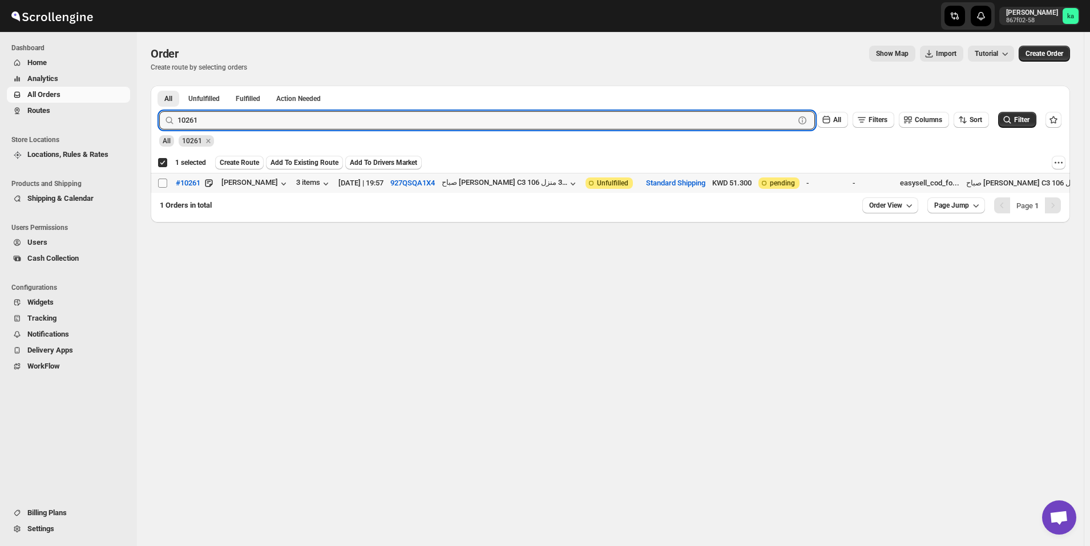
click at [165, 183] on input "Select order" at bounding box center [162, 183] width 9 height 9
checkbox input "true"
checkbox input "false"
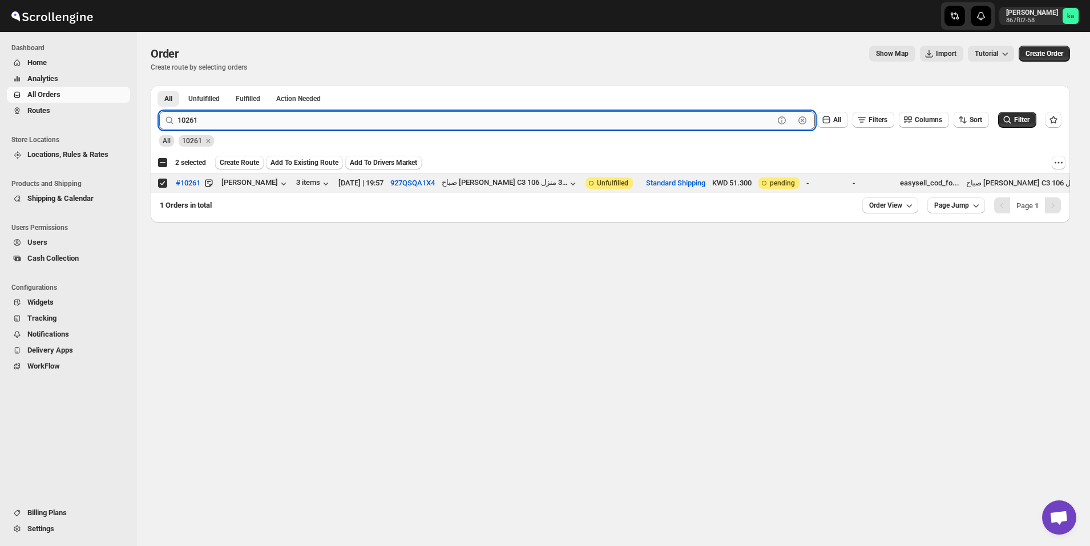
click at [271, 117] on input "10261" at bounding box center [476, 120] width 597 height 18
paste input "1"
type input "10211"
click at [159, 86] on button "Submit" at bounding box center [175, 92] width 33 height 12
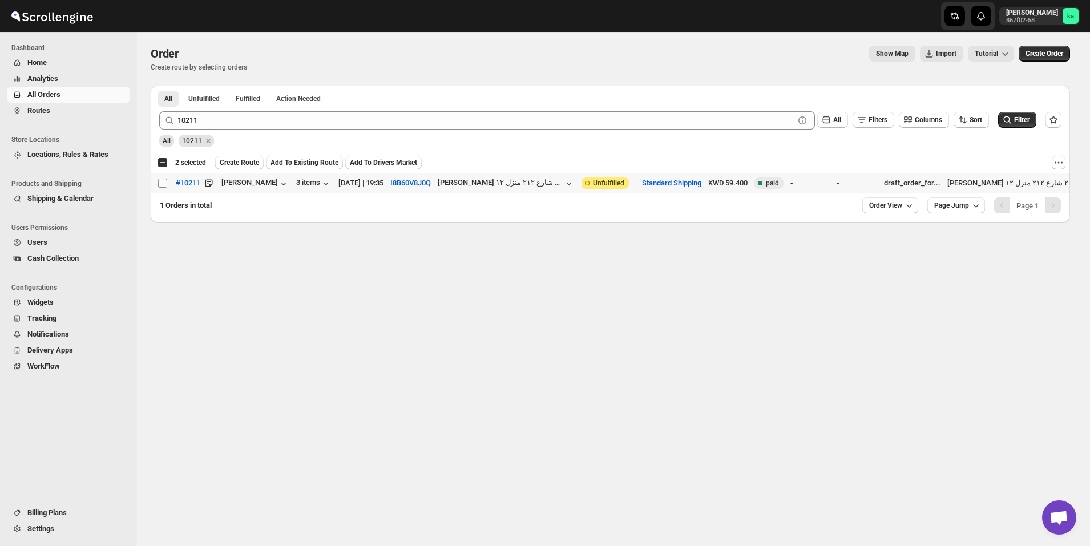
click at [158, 185] on td "Select order" at bounding box center [162, 184] width 22 height 20
checkbox input "true"
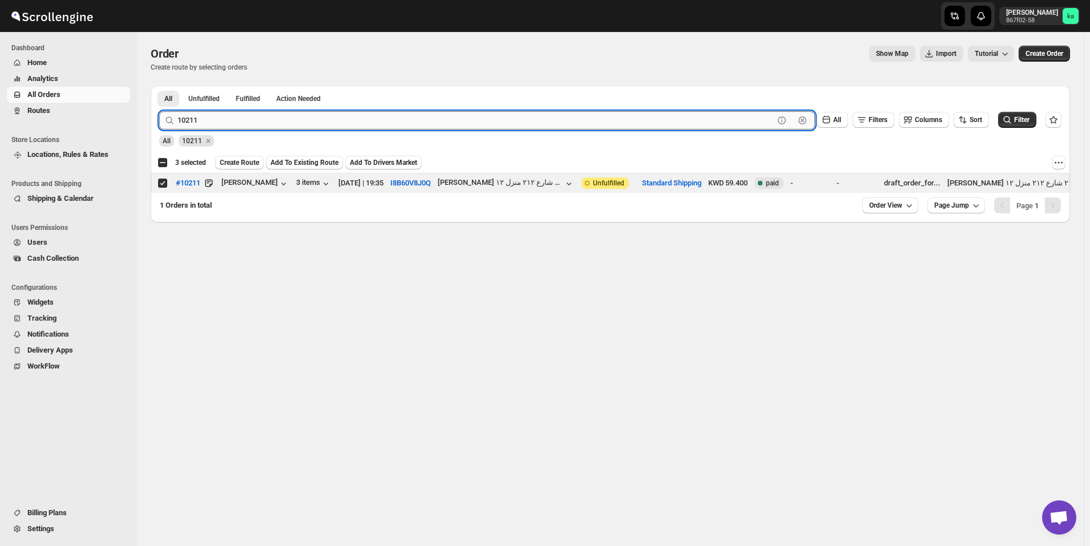
click at [323, 112] on input "10211" at bounding box center [476, 120] width 597 height 18
paste input "05"
type input "10205"
click at [159, 86] on button "Submit" at bounding box center [175, 92] width 33 height 12
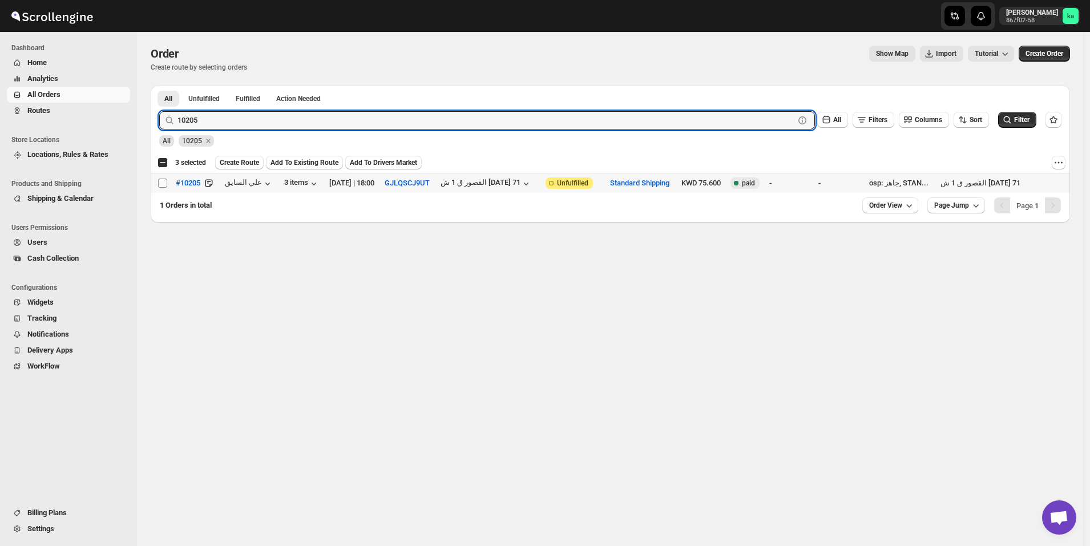
click at [160, 182] on input "Select order" at bounding box center [162, 183] width 9 height 9
checkbox input "true"
click at [259, 122] on input "10205" at bounding box center [476, 120] width 597 height 18
paste input "6"
type input "10206"
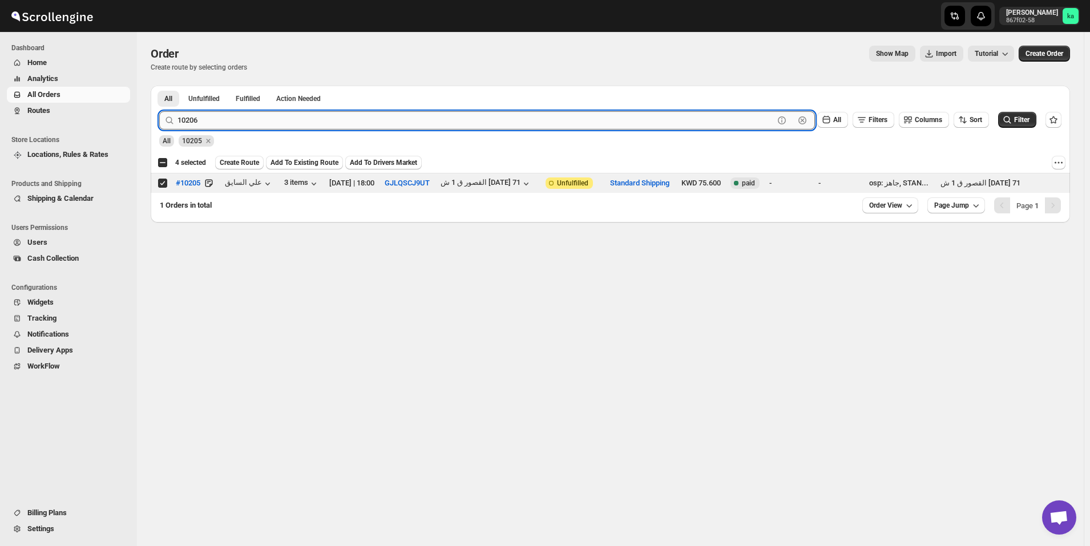
click at [159, 86] on button "Submit" at bounding box center [175, 92] width 33 height 12
click at [162, 185] on input "Select order" at bounding box center [162, 183] width 9 height 9
checkbox input "true"
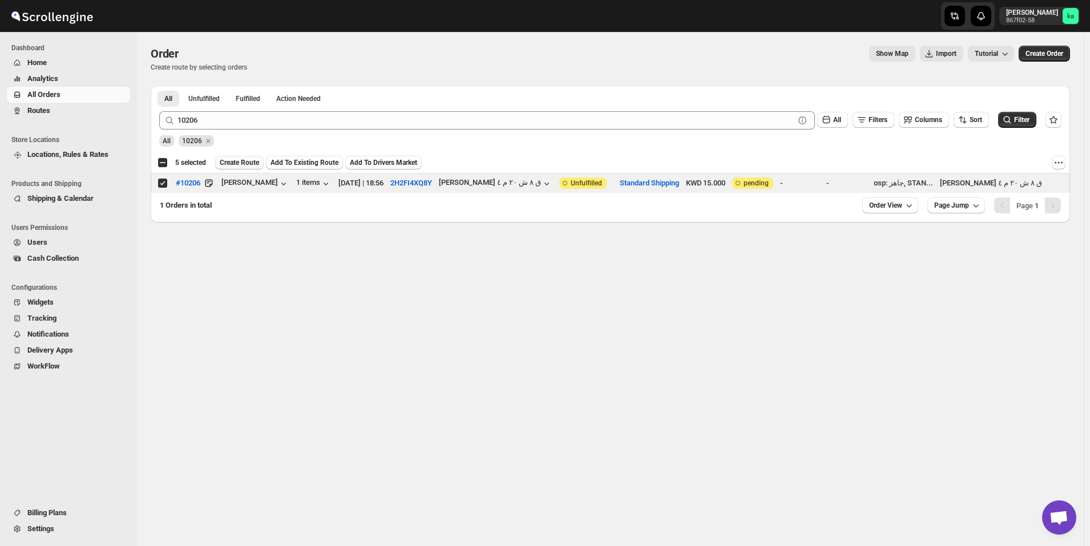
click at [238, 161] on span "Create Route" at bounding box center [239, 162] width 39 height 9
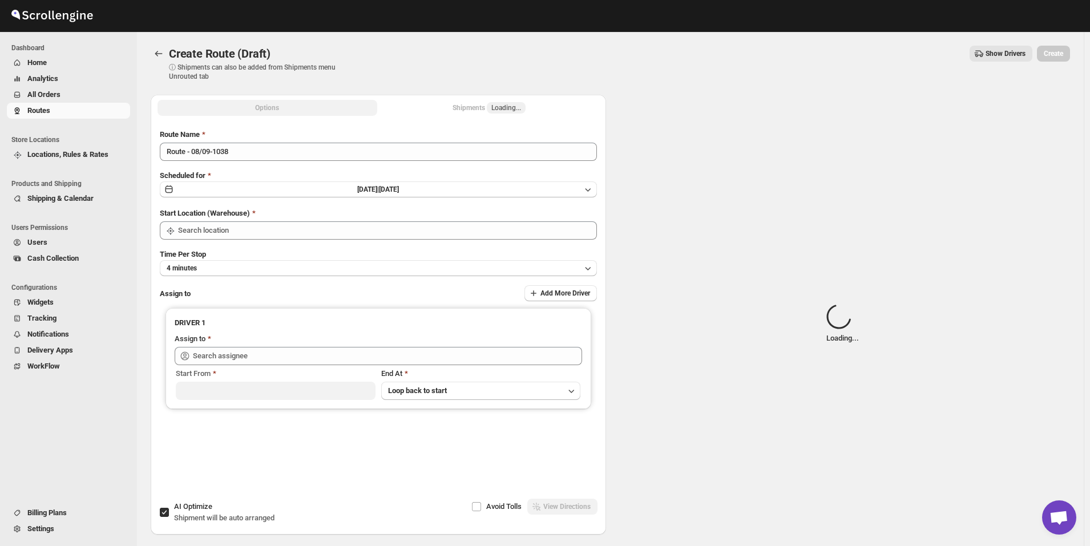
type input "[GEOGRAPHIC_DATA]"
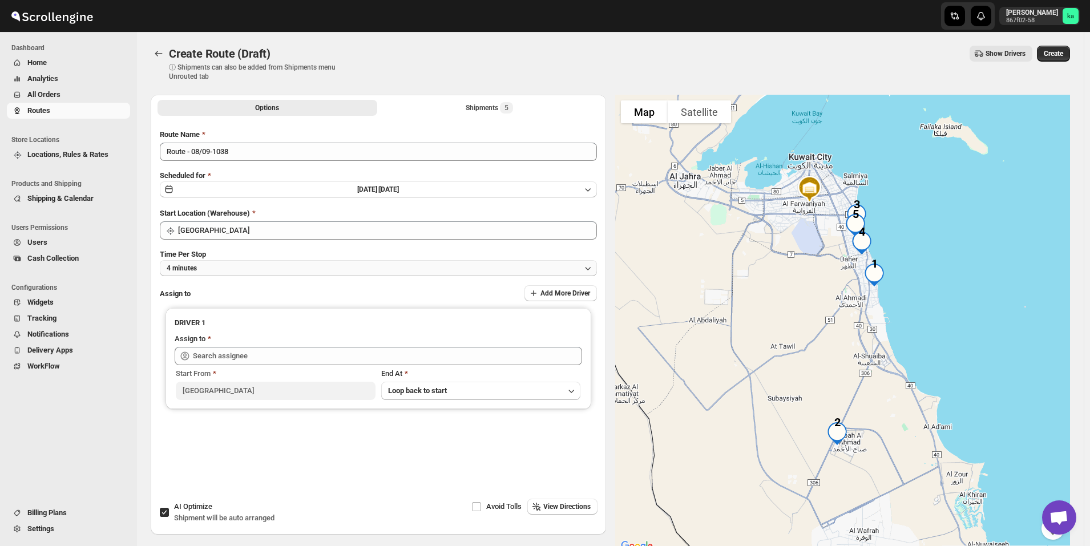
click at [285, 265] on button "4 minutes" at bounding box center [378, 268] width 437 height 16
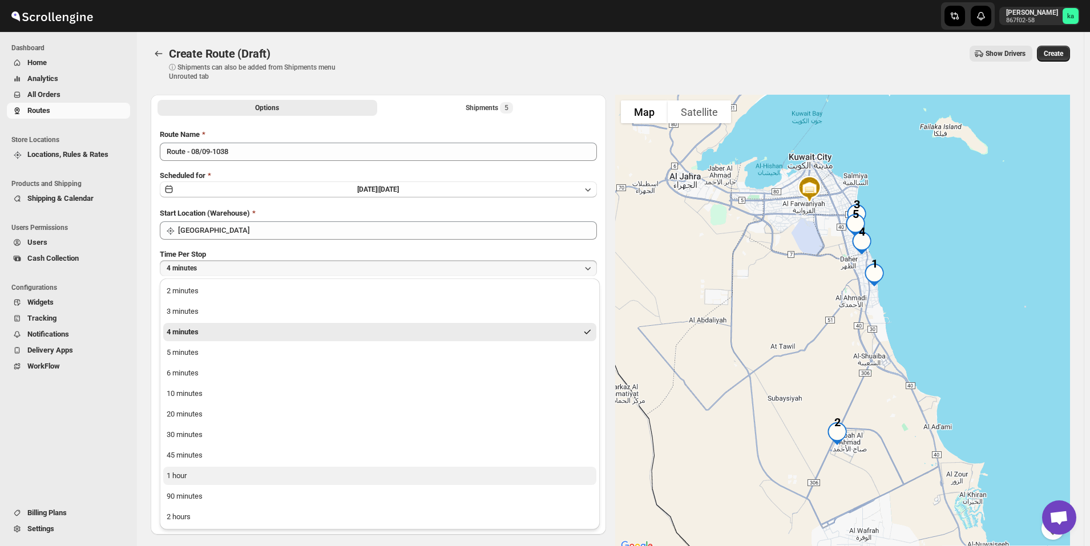
click at [202, 474] on button "1 hour" at bounding box center [379, 476] width 433 height 18
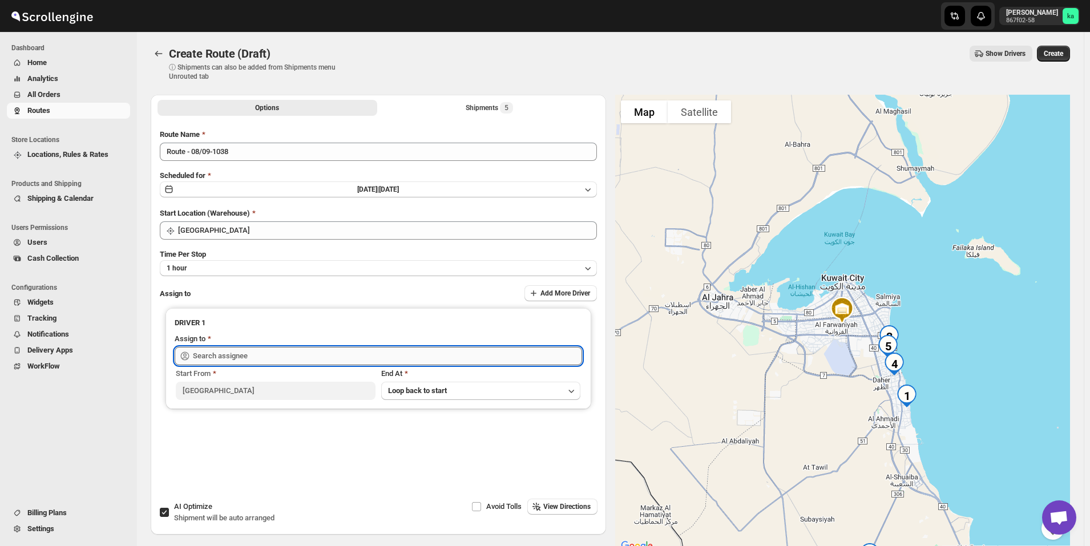
click at [246, 351] on input "text" at bounding box center [387, 356] width 389 height 18
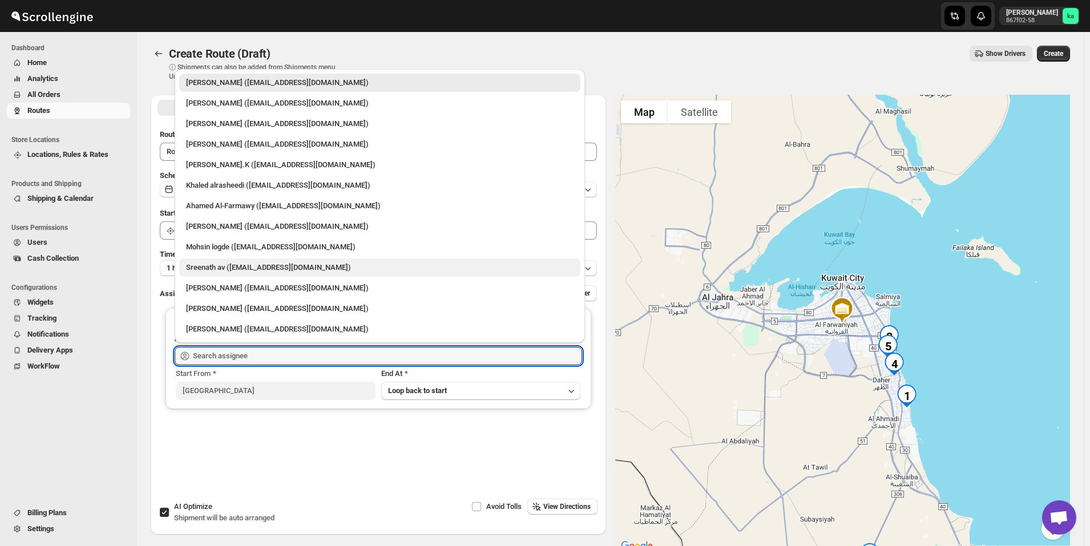
click at [236, 268] on div "Sreenath av ([EMAIL_ADDRESS][DOMAIN_NAME])" at bounding box center [380, 267] width 388 height 11
type input "Sreenath av ([EMAIL_ADDRESS][DOMAIN_NAME])"
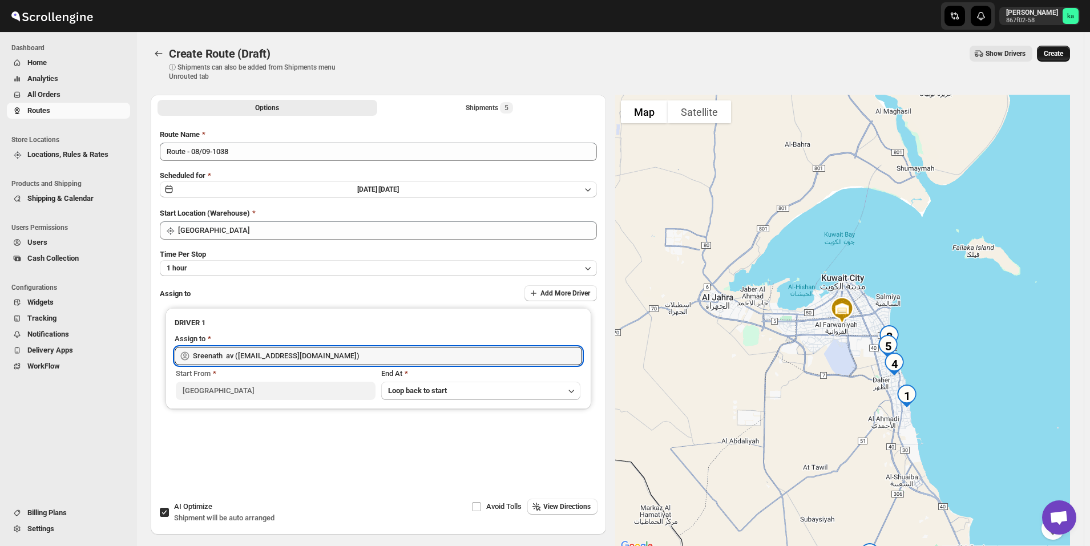
click at [1068, 49] on button "Create" at bounding box center [1053, 54] width 33 height 16
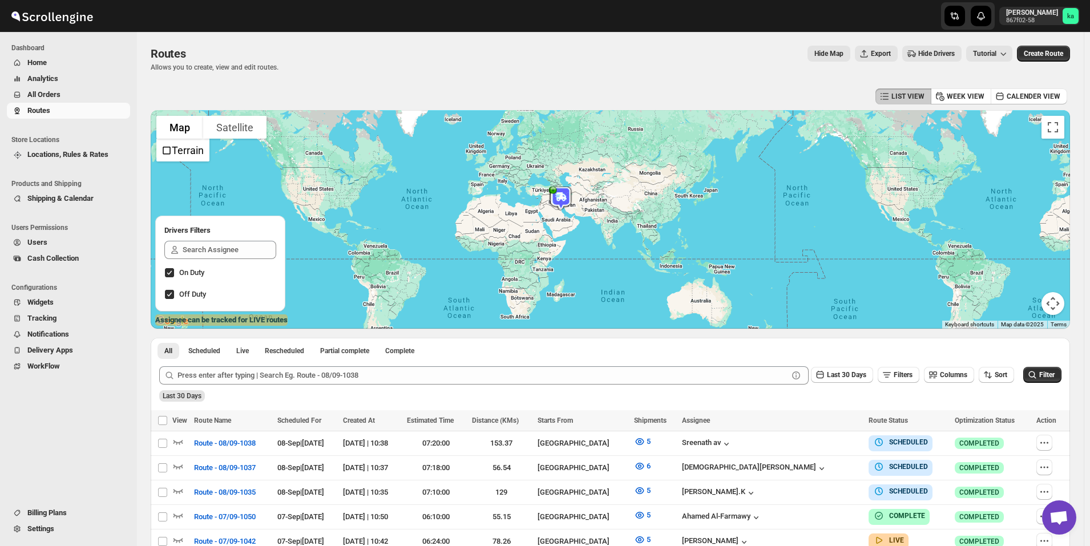
click at [79, 94] on span "All Orders" at bounding box center [77, 94] width 100 height 11
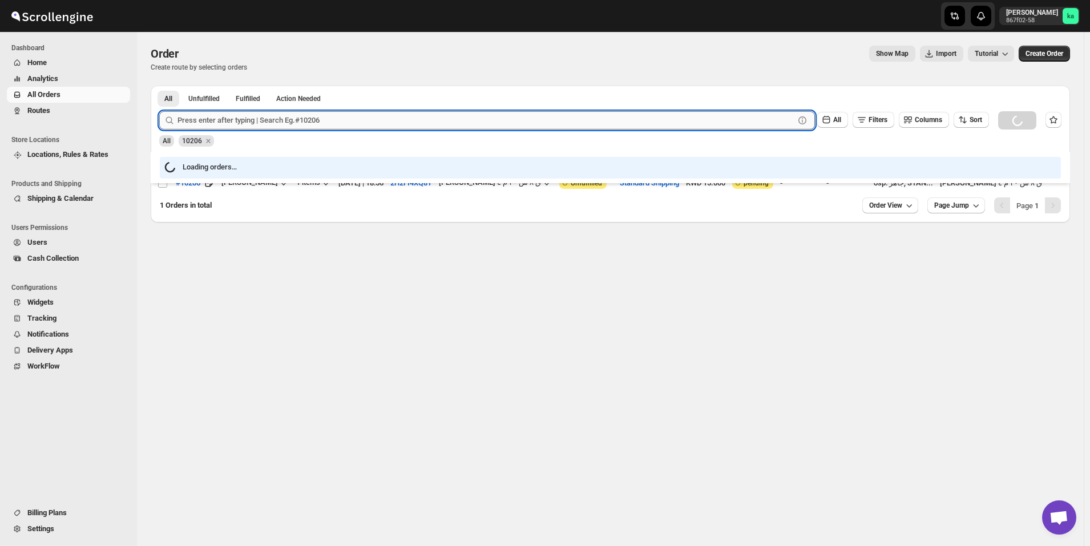
click at [209, 120] on input "text" at bounding box center [486, 120] width 617 height 18
paste input "10269"
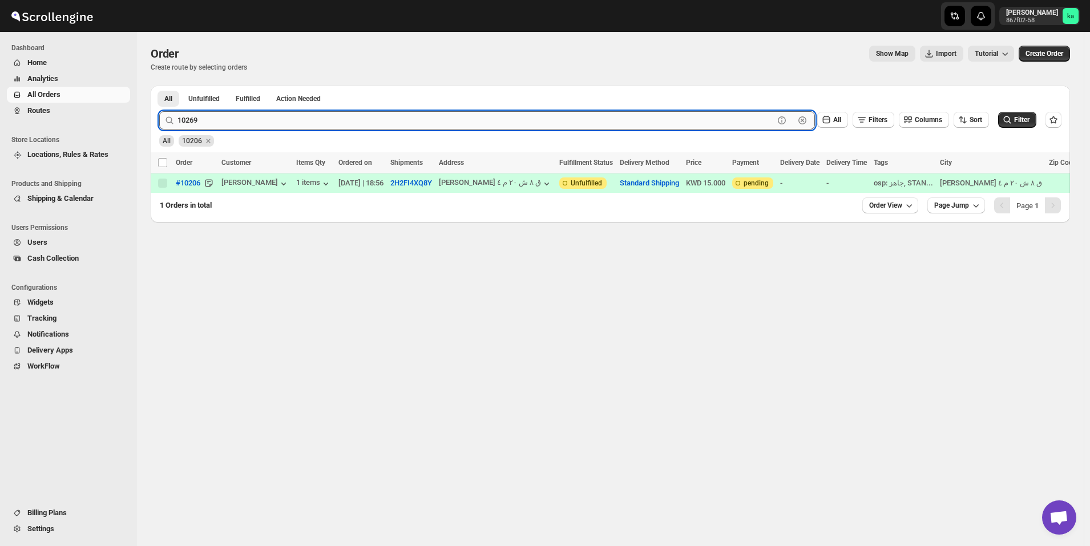
type input "10269"
click at [159, 86] on button "Submit" at bounding box center [175, 92] width 33 height 12
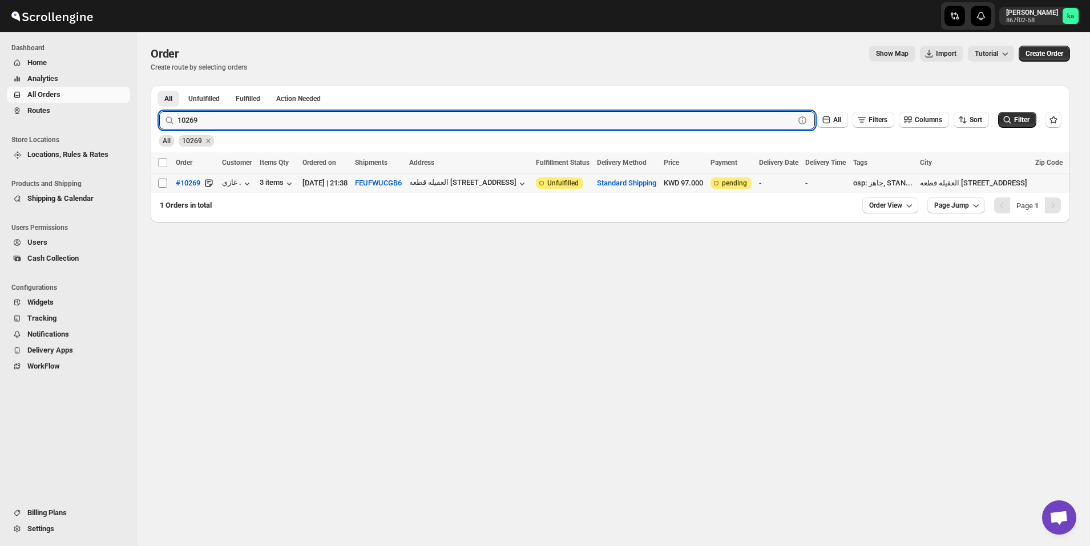
click at [164, 187] on input "Select order" at bounding box center [162, 183] width 9 height 9
checkbox input "true"
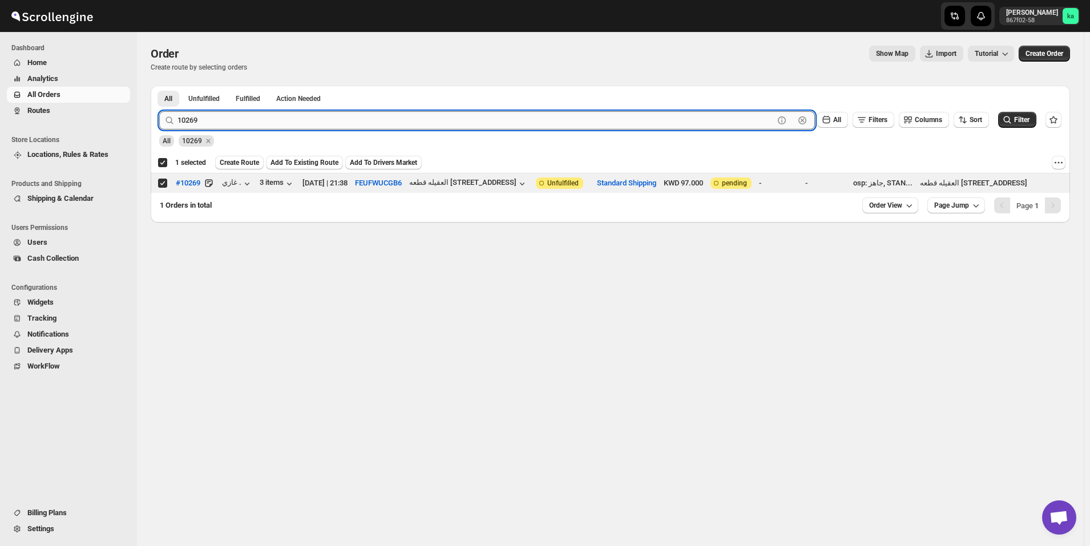
click at [267, 126] on input "10269" at bounding box center [476, 120] width 597 height 18
paste input "42"
type input "10242"
click at [159, 86] on button "Submit" at bounding box center [175, 92] width 33 height 12
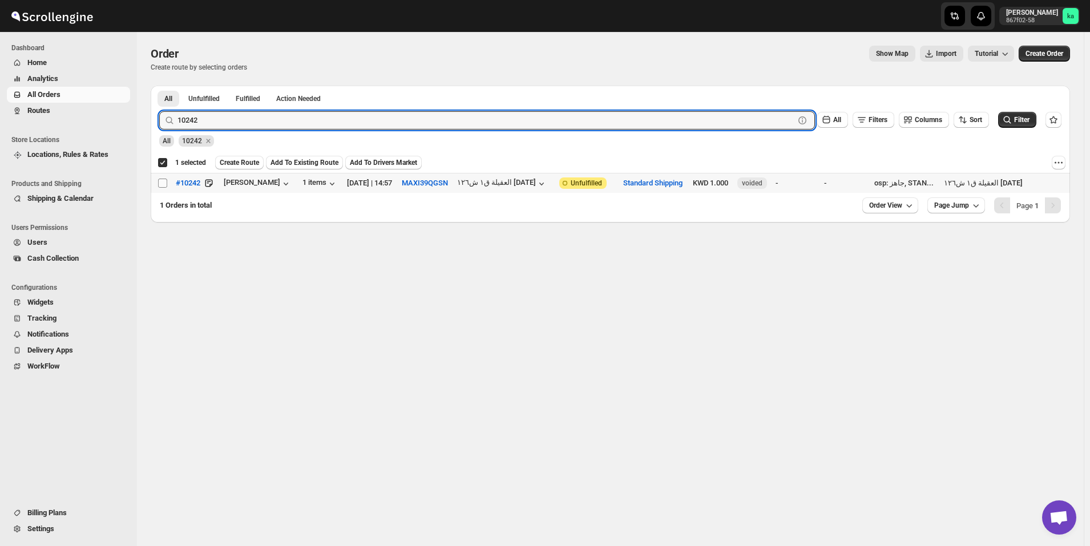
click at [163, 187] on input "Select order" at bounding box center [162, 183] width 9 height 9
checkbox input "true"
checkbox input "false"
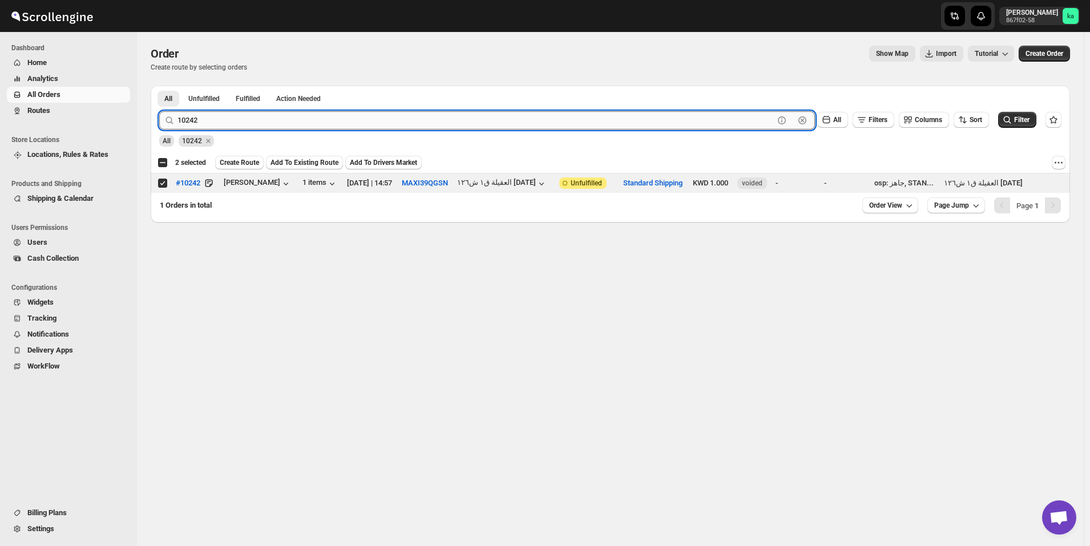
click at [278, 115] on input "10242" at bounding box center [476, 120] width 597 height 18
paste input "60"
type input "10260"
click at [159, 86] on button "Submit" at bounding box center [175, 92] width 33 height 12
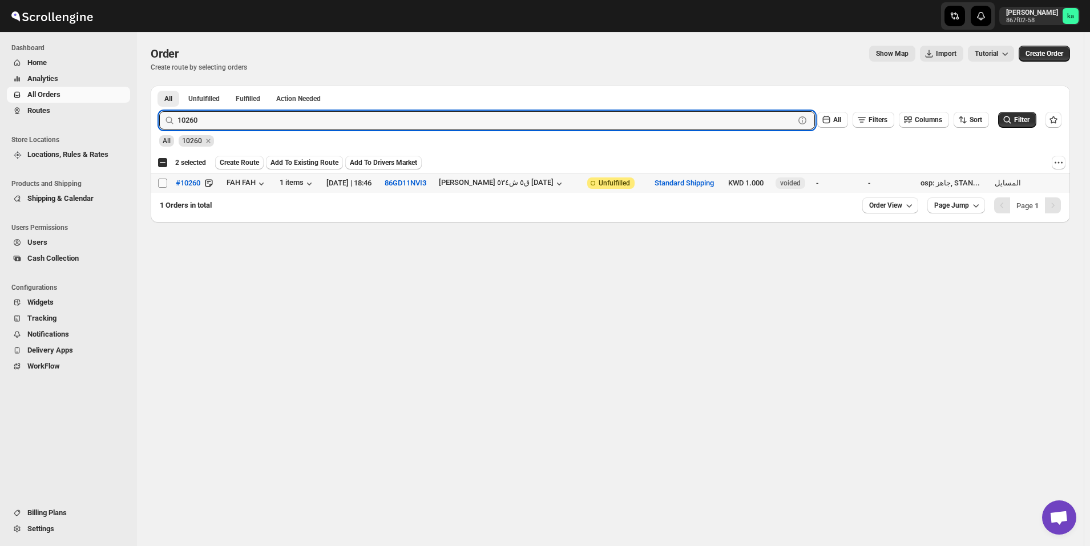
click at [165, 182] on input "Select order" at bounding box center [162, 183] width 9 height 9
checkbox input "true"
click at [341, 117] on input "10260" at bounding box center [476, 120] width 597 height 18
paste input "38"
type input "10238"
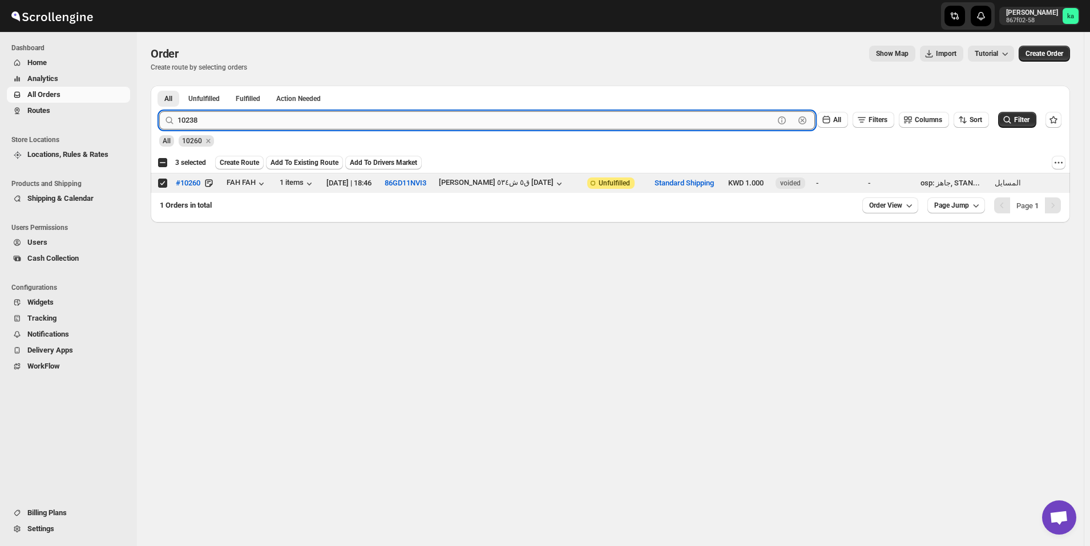
click at [159, 86] on button "Submit" at bounding box center [175, 92] width 33 height 12
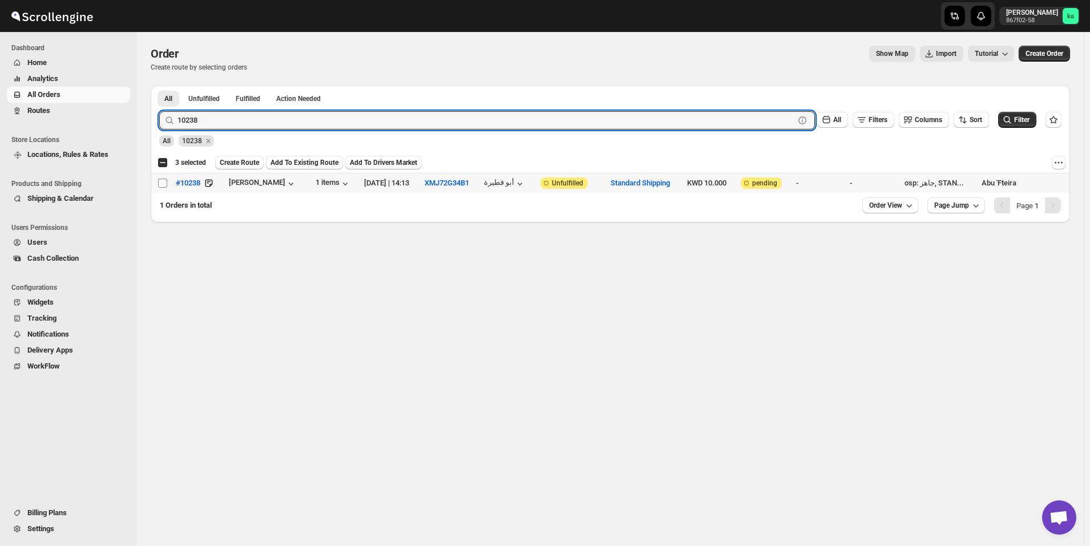
click at [163, 183] on input "Select order" at bounding box center [162, 183] width 9 height 9
checkbox input "true"
click at [296, 121] on input "10238" at bounding box center [476, 120] width 597 height 18
paste input "995"
type input "9958"
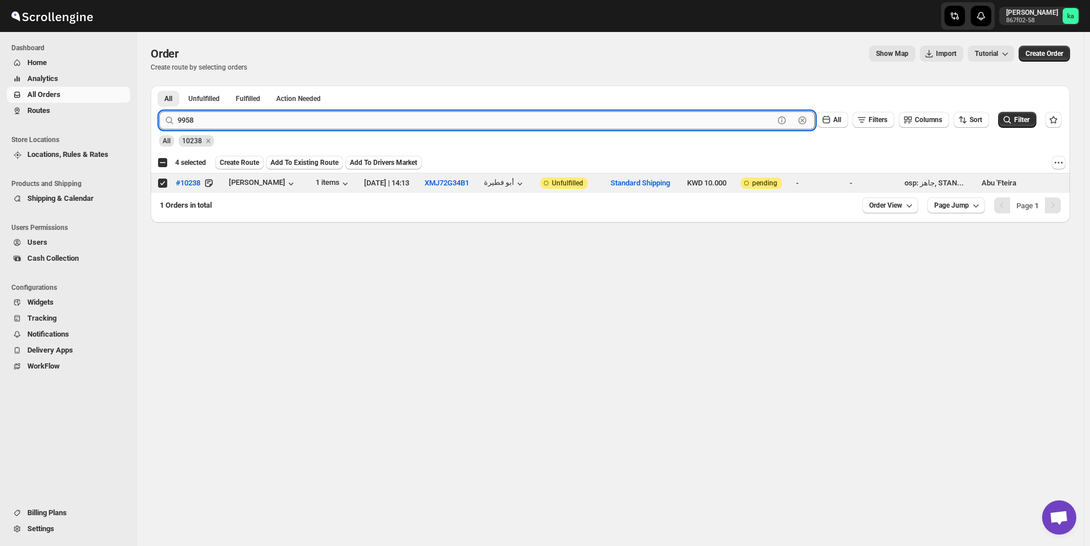
click at [159, 86] on button "Submit" at bounding box center [175, 92] width 33 height 12
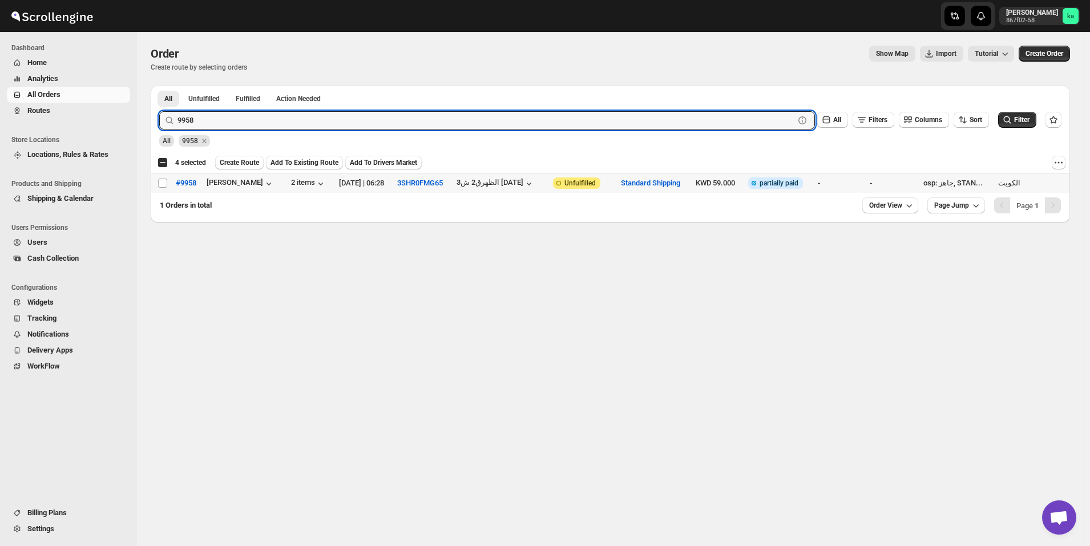
click at [162, 187] on input "Select order" at bounding box center [162, 183] width 9 height 9
checkbox input "true"
click at [308, 123] on input "9958" at bounding box center [476, 120] width 597 height 18
paste input "10377"
type input "10377"
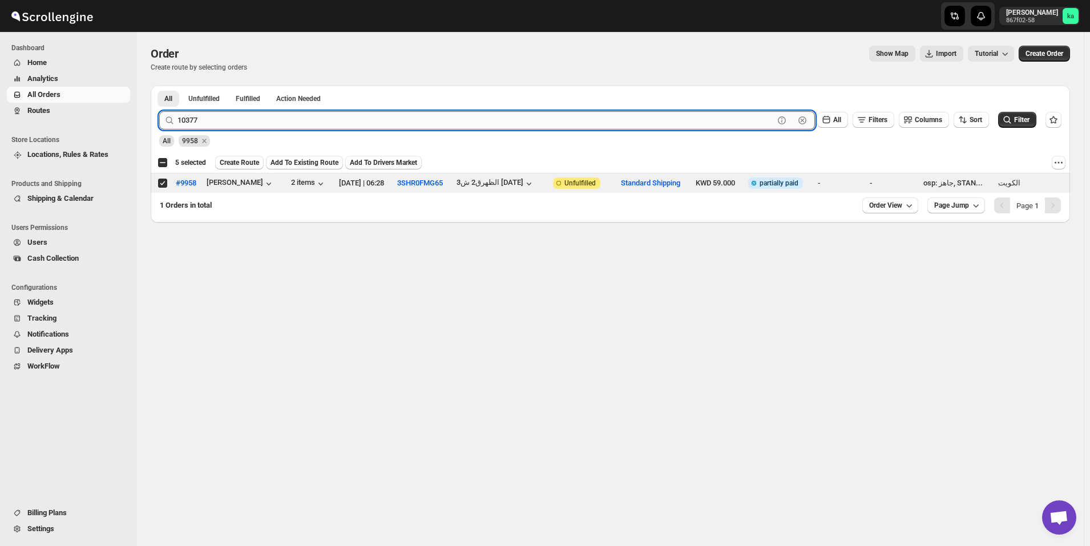
click at [159, 86] on button "Submit" at bounding box center [175, 92] width 33 height 12
click at [159, 179] on input "Select order" at bounding box center [162, 183] width 9 height 9
checkbox input "true"
click at [319, 117] on input "10377" at bounding box center [476, 120] width 597 height 18
paste input "34"
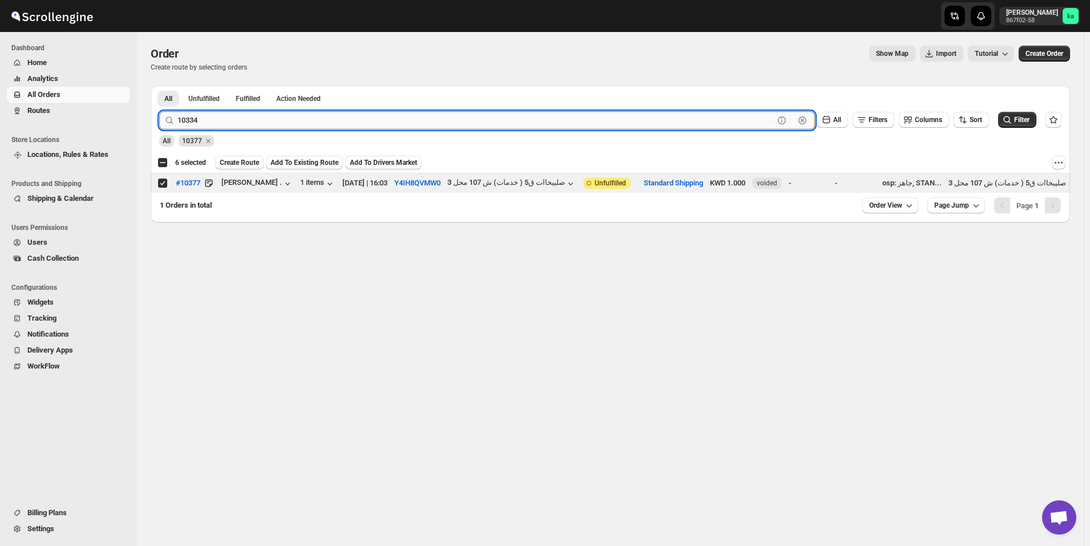
type input "10334"
click at [159, 86] on button "Submit" at bounding box center [175, 92] width 33 height 12
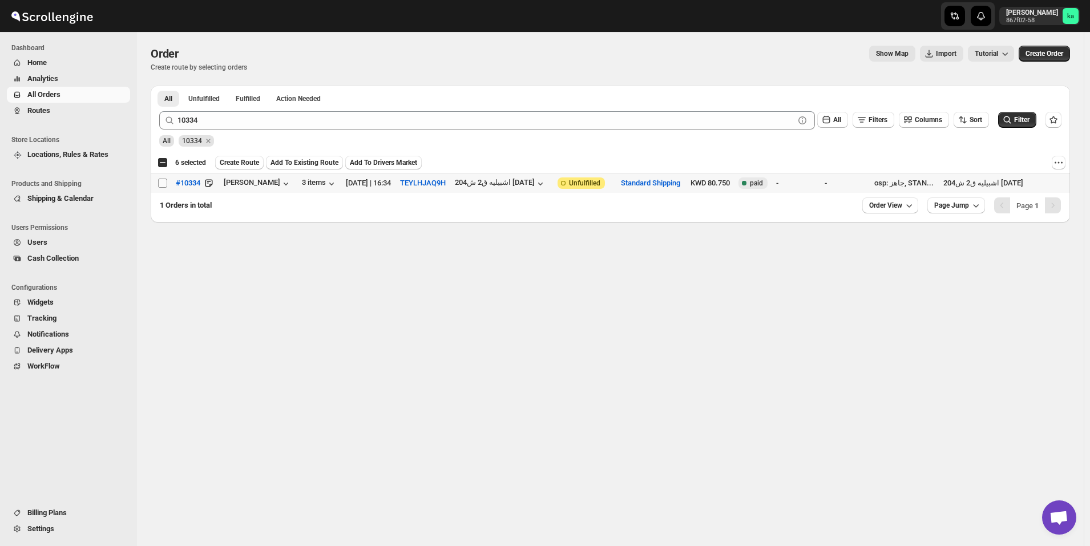
click at [164, 186] on input "Select order" at bounding box center [162, 183] width 9 height 9
checkbox input "true"
click at [235, 158] on button "Create Route" at bounding box center [239, 163] width 49 height 14
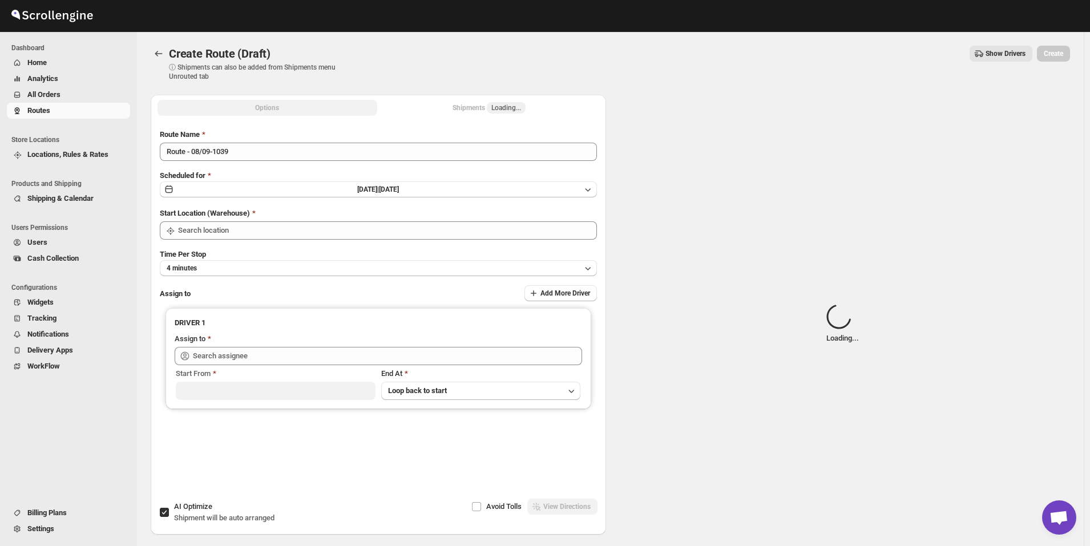
type input "[GEOGRAPHIC_DATA]"
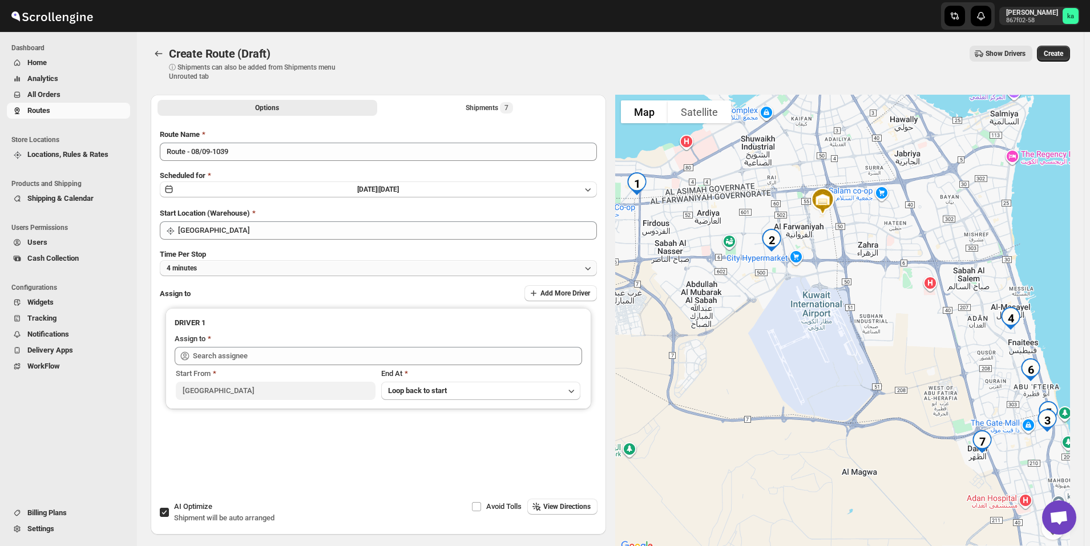
click at [212, 268] on button "4 minutes" at bounding box center [378, 268] width 437 height 16
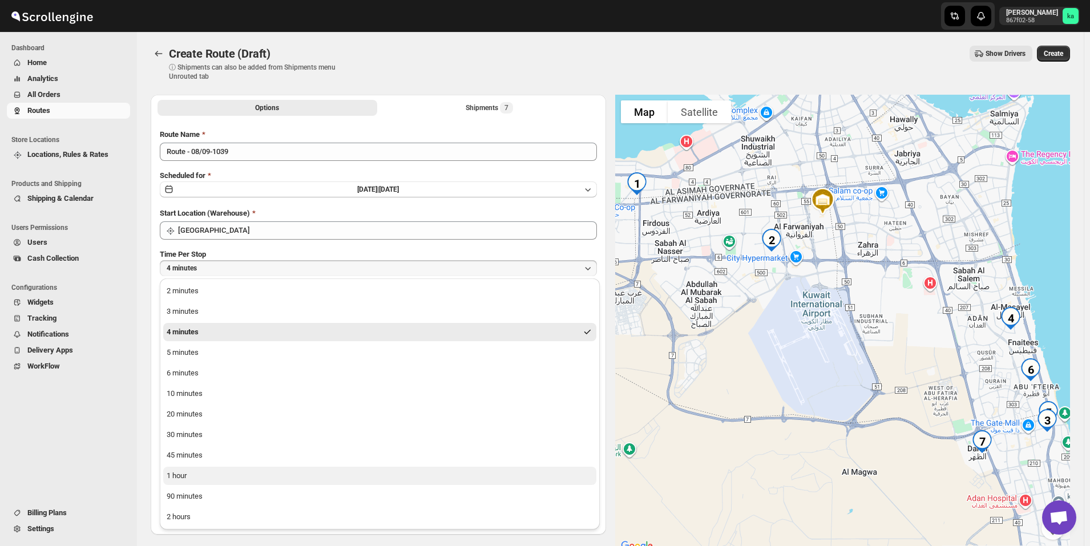
click at [242, 469] on button "1 hour" at bounding box center [379, 476] width 433 height 18
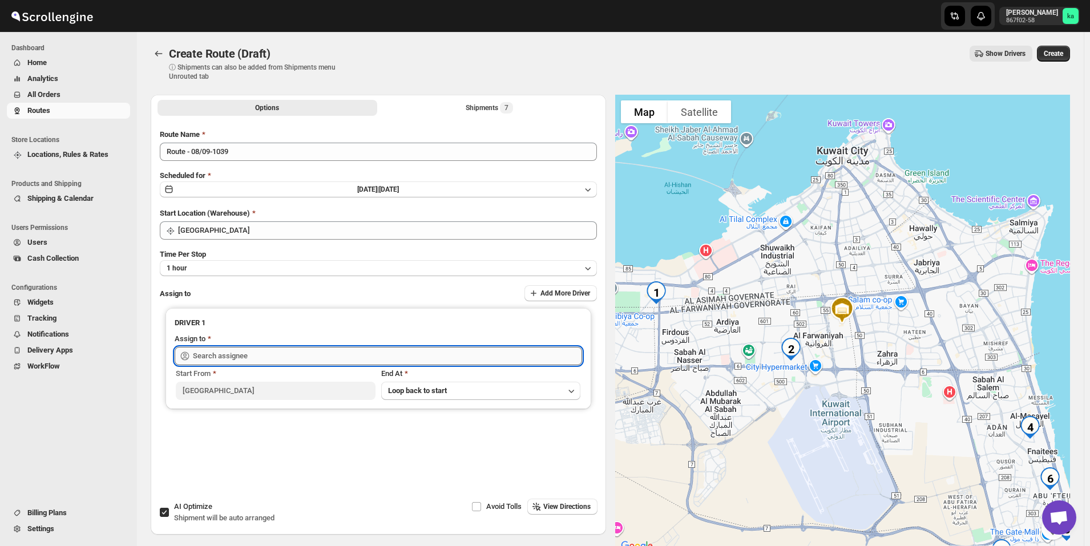
click at [244, 352] on input "text" at bounding box center [387, 356] width 389 height 18
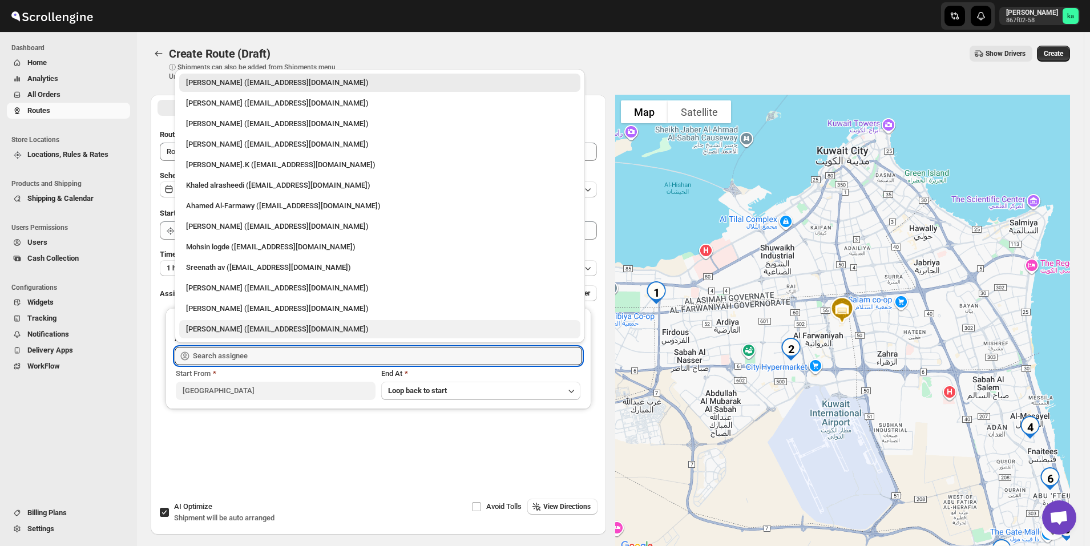
click at [222, 325] on div "[PERSON_NAME] ([EMAIL_ADDRESS][DOMAIN_NAME])" at bounding box center [380, 329] width 388 height 11
type input "[PERSON_NAME] ([EMAIL_ADDRESS][DOMAIN_NAME])"
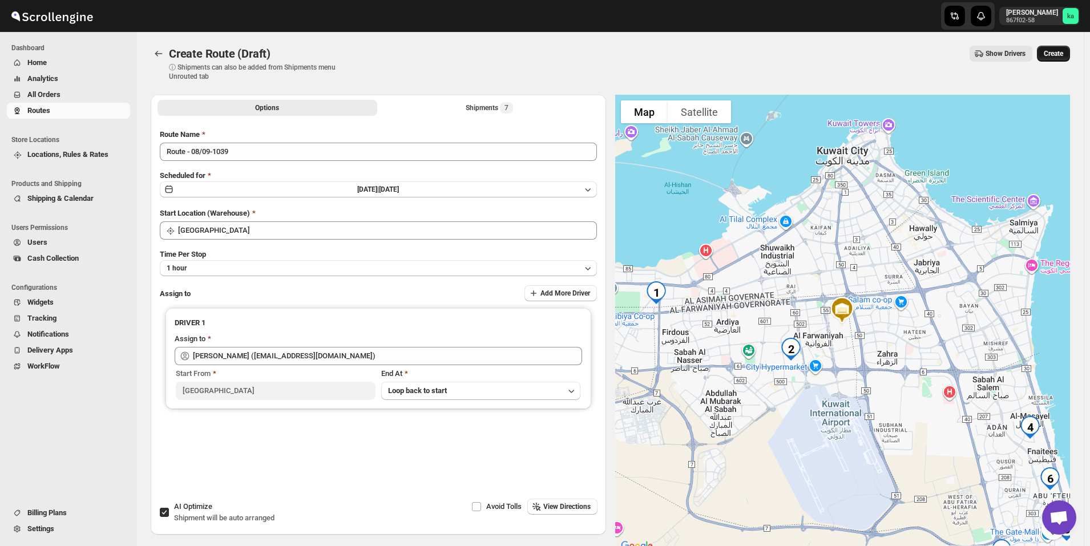
click at [1064, 49] on button "Create" at bounding box center [1053, 54] width 33 height 16
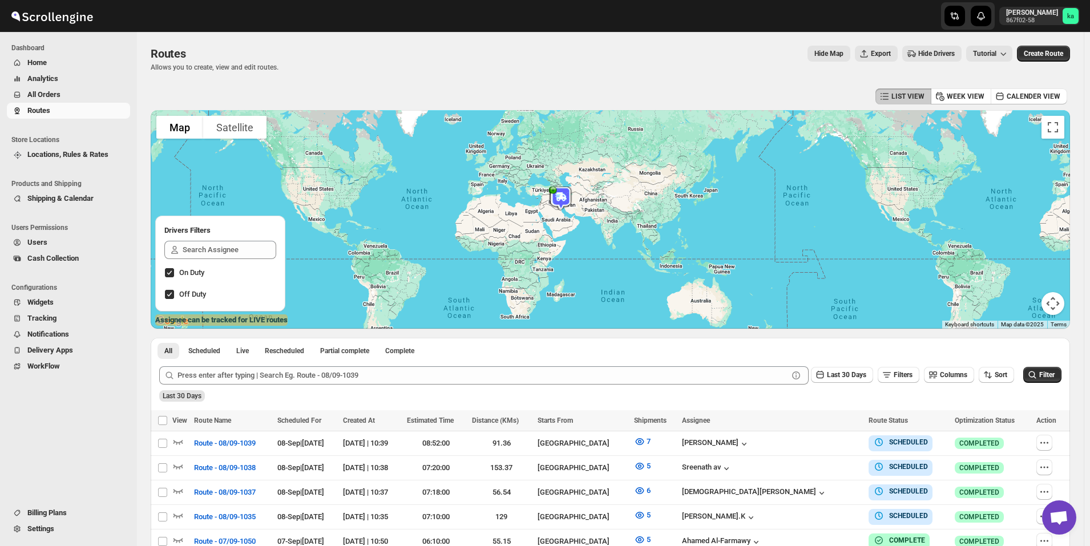
click at [93, 91] on span "All Orders" at bounding box center [77, 94] width 100 height 11
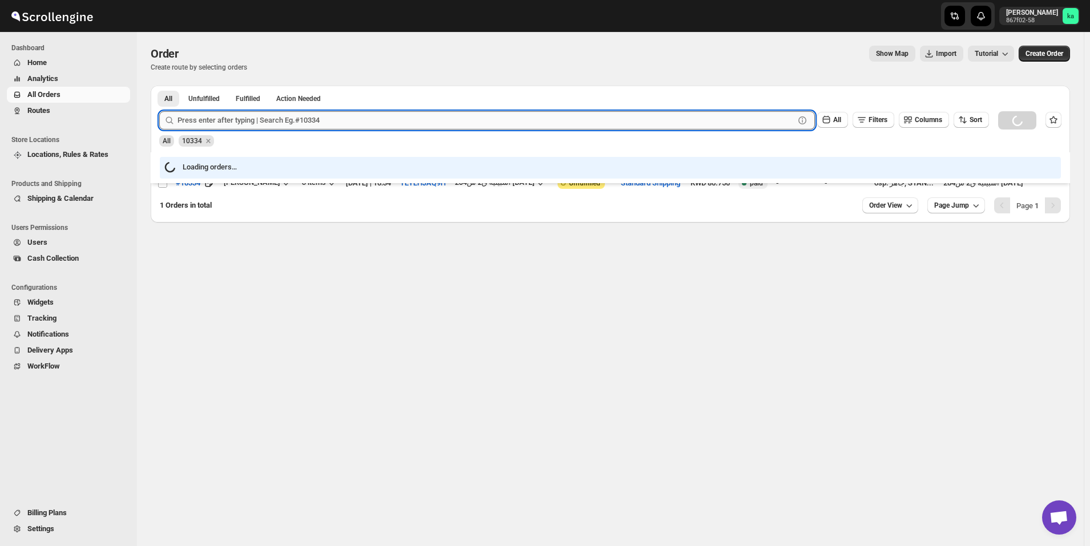
click at [295, 120] on input "text" at bounding box center [486, 120] width 617 height 18
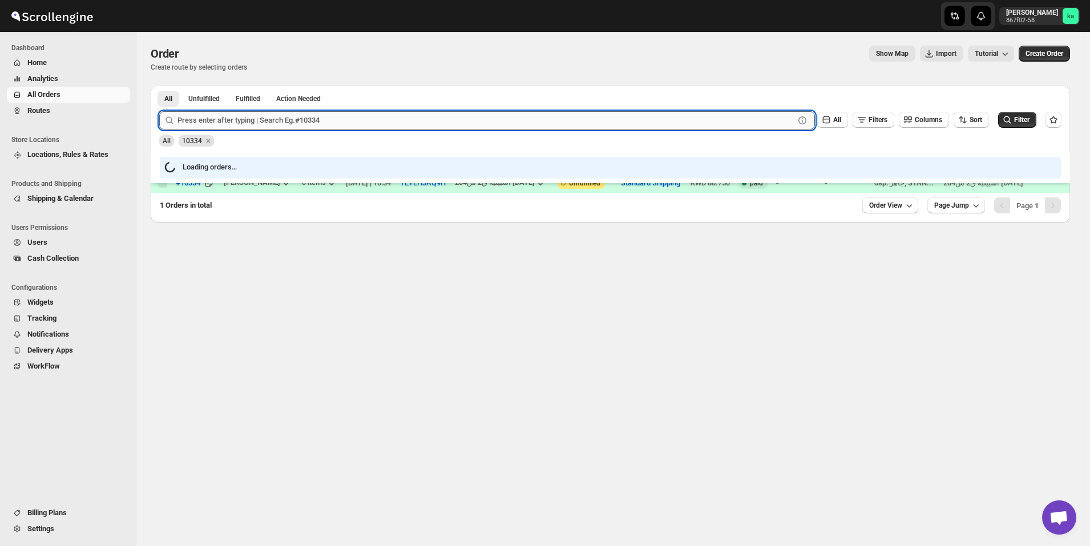
paste input "10420"
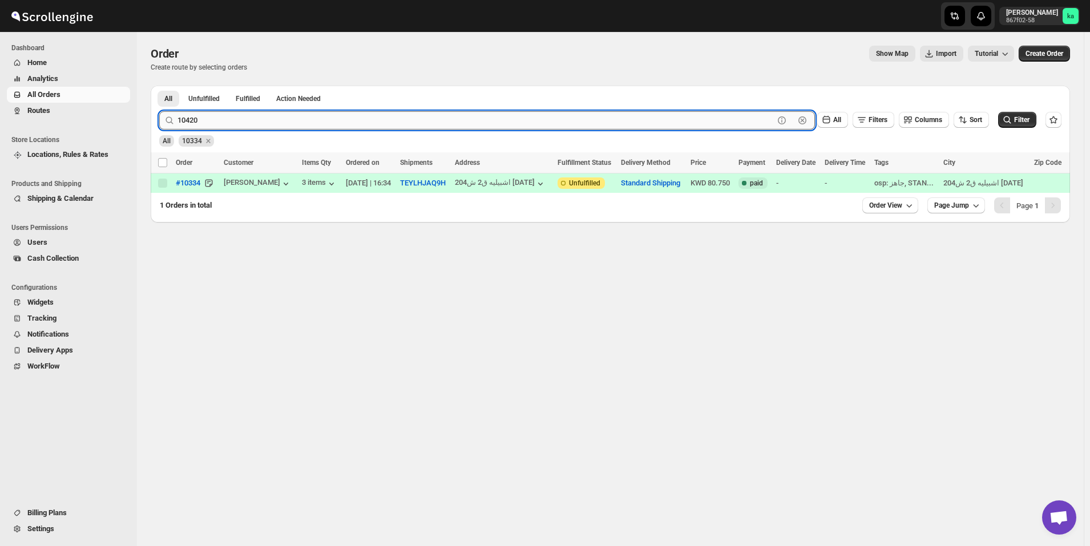
type input "10420"
click at [159, 86] on button "Submit" at bounding box center [175, 92] width 33 height 12
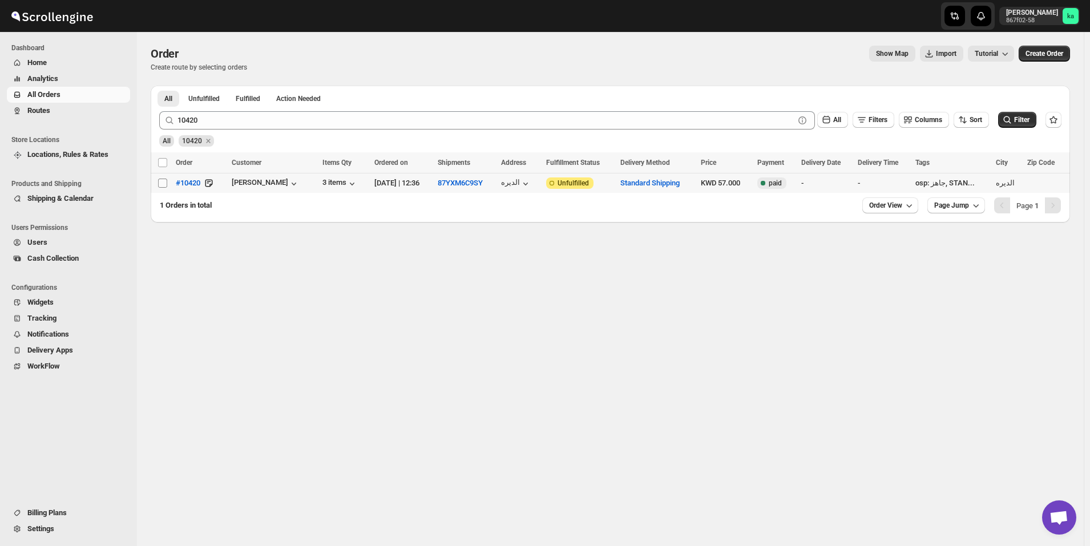
click at [165, 183] on input "Select order" at bounding box center [162, 183] width 9 height 9
checkbox input "true"
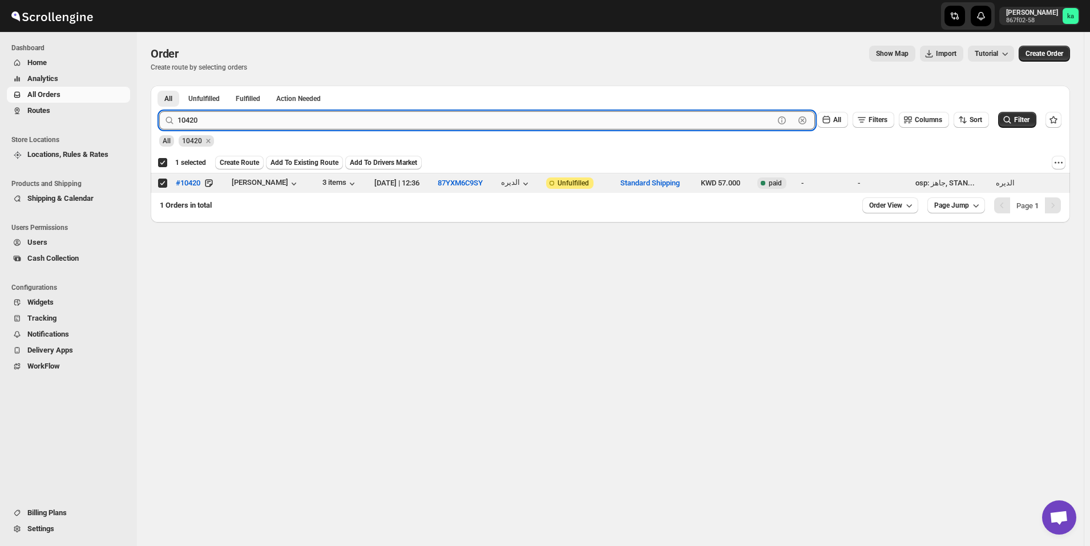
click at [326, 126] on input "10420" at bounding box center [476, 120] width 597 height 18
paste input "257"
type input "10257"
click at [159, 86] on button "Submit" at bounding box center [175, 92] width 33 height 12
click at [167, 186] on input "Select order" at bounding box center [162, 183] width 9 height 9
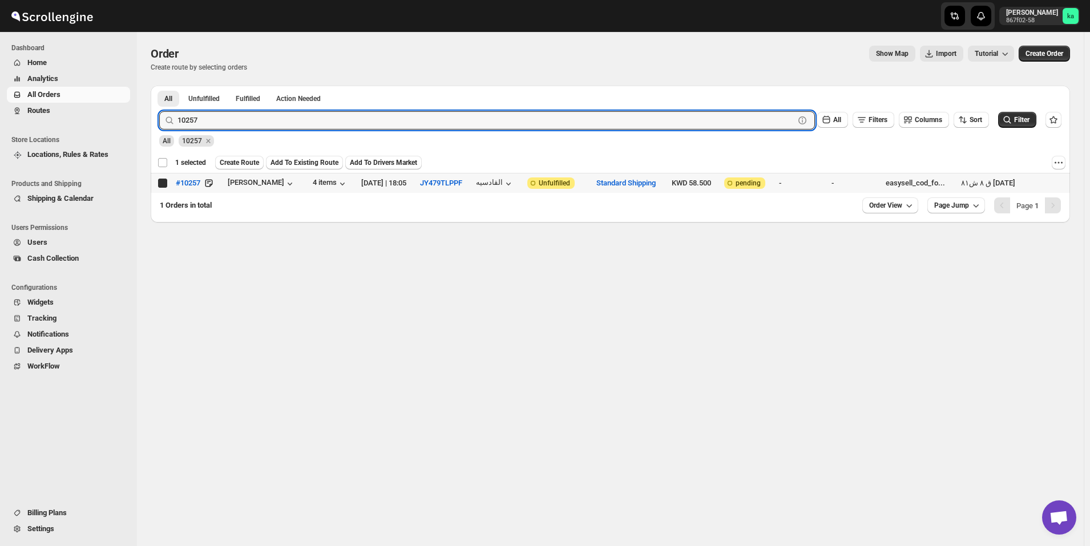
checkbox input "true"
checkbox input "false"
click at [363, 123] on input "10257" at bounding box center [476, 120] width 597 height 18
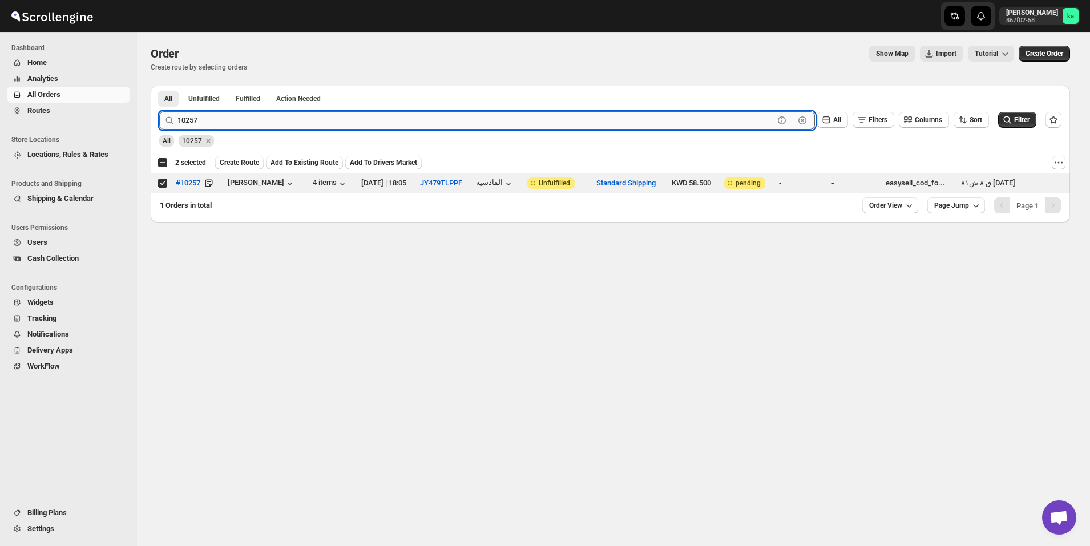
paste input "9"
type input "10259"
click at [159, 86] on button "Submit" at bounding box center [175, 92] width 33 height 12
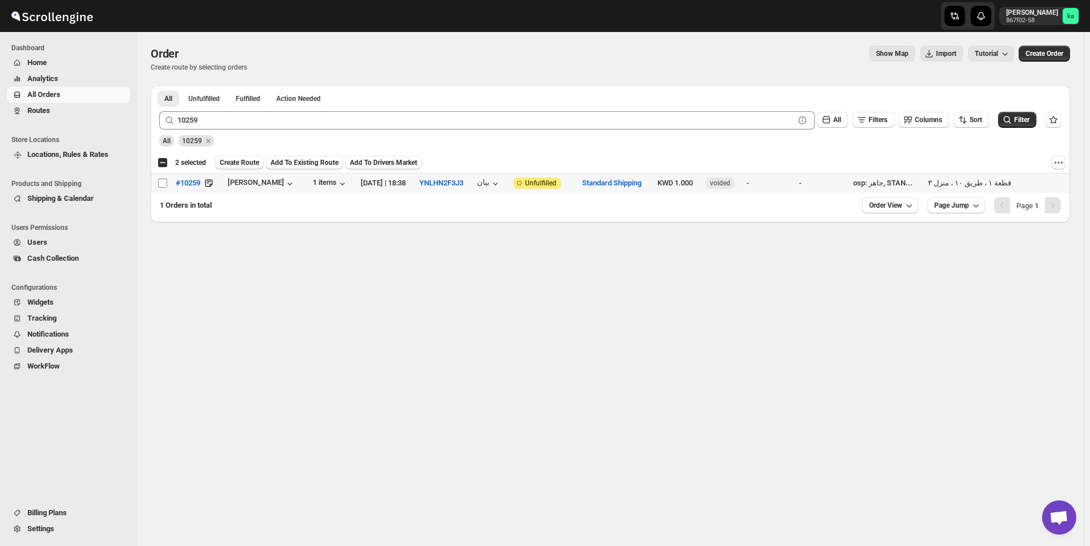
click at [159, 183] on input "Select order" at bounding box center [162, 183] width 9 height 9
checkbox input "true"
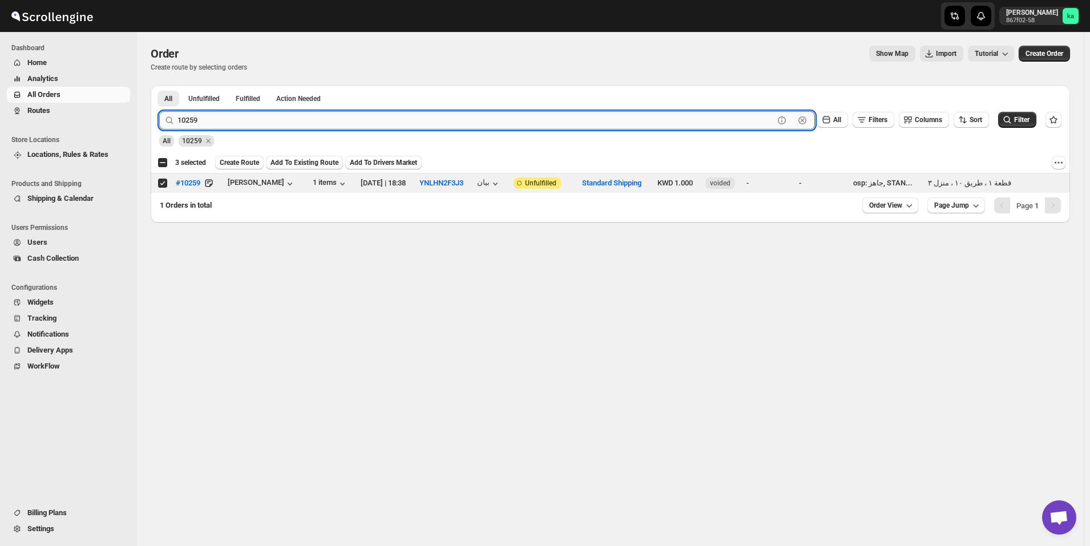
click at [317, 116] on input "10259" at bounding box center [476, 120] width 597 height 18
paste input "0"
type input "10059"
click at [159, 86] on button "Submit" at bounding box center [175, 92] width 33 height 12
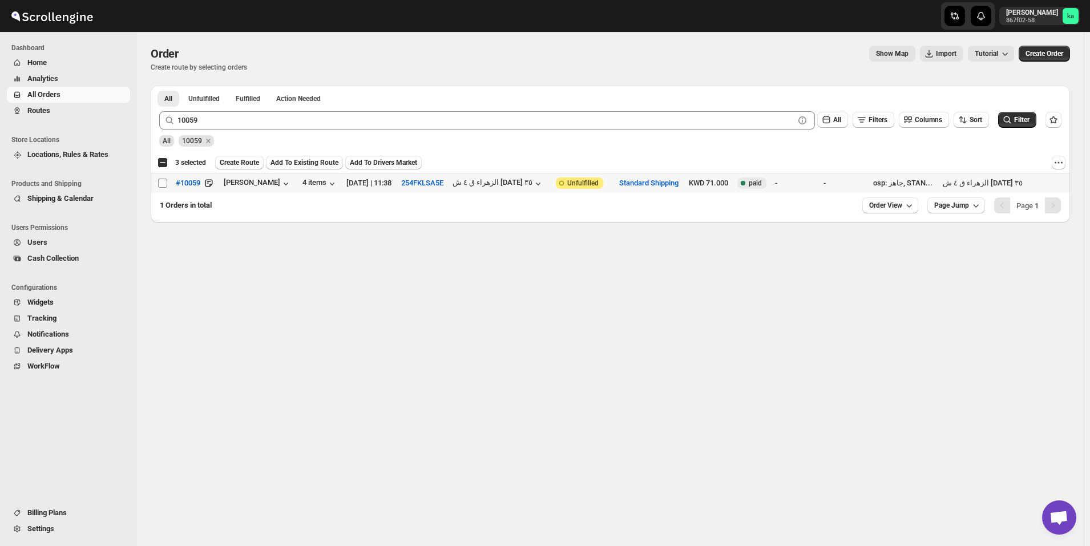
click at [164, 182] on input "Select order" at bounding box center [162, 183] width 9 height 9
checkbox input "true"
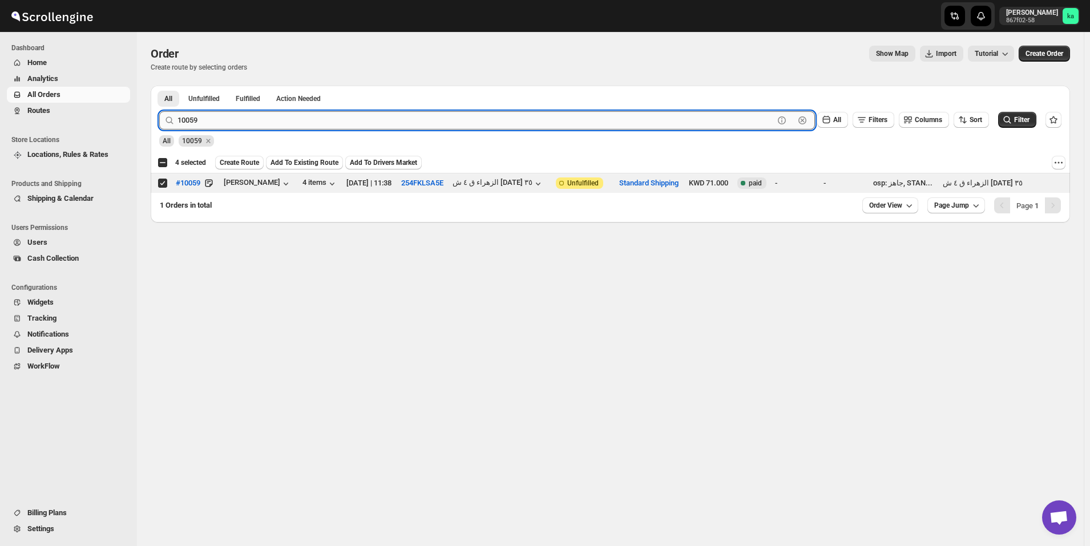
click at [359, 111] on input "10059" at bounding box center [476, 120] width 597 height 18
paste input "280"
type input "10280"
click at [159, 86] on button "Submit" at bounding box center [175, 92] width 33 height 12
click at [162, 186] on input "Select order" at bounding box center [162, 183] width 9 height 9
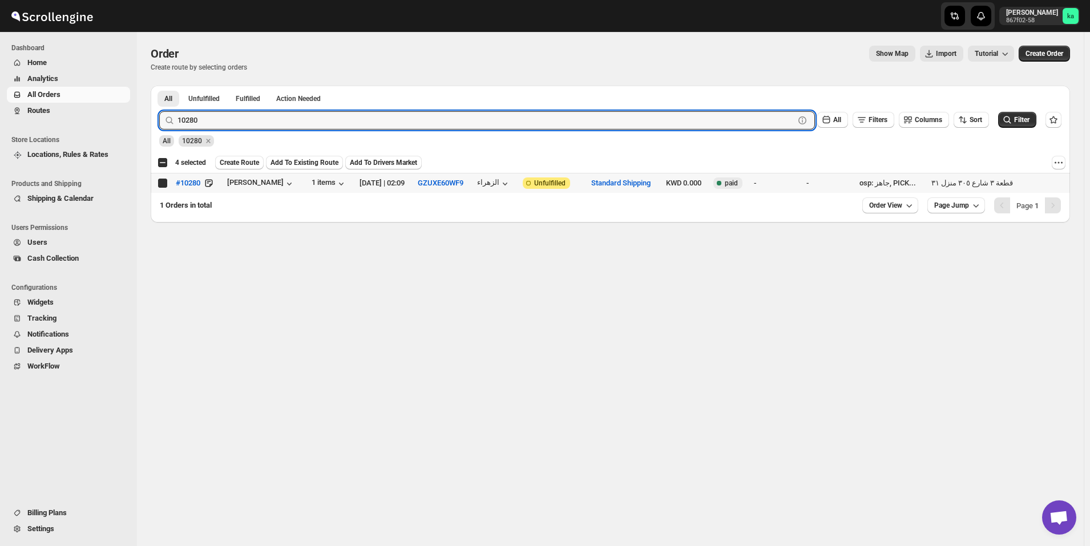
checkbox input "true"
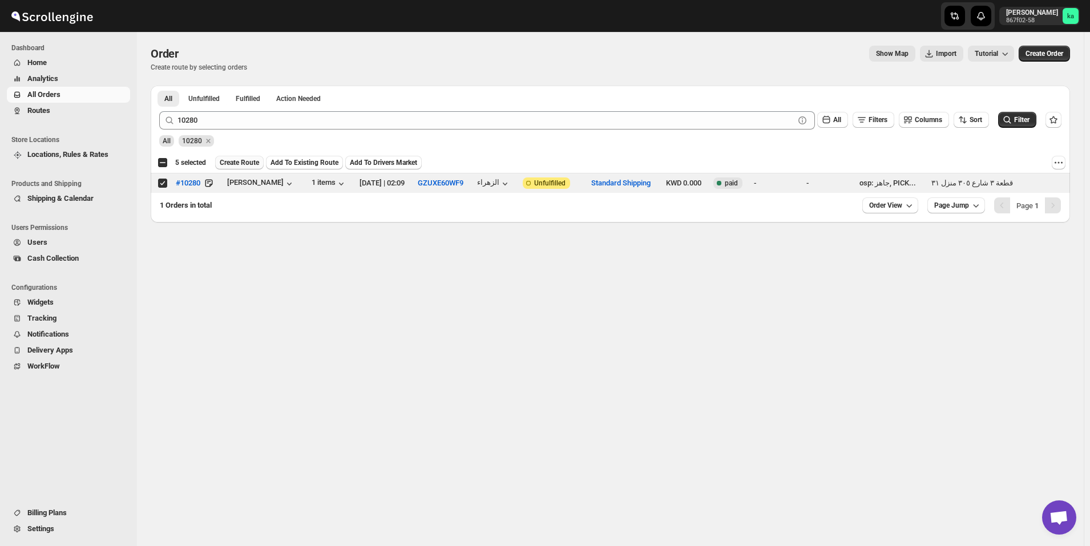
click at [228, 164] on span "Create Route" at bounding box center [239, 162] width 39 height 9
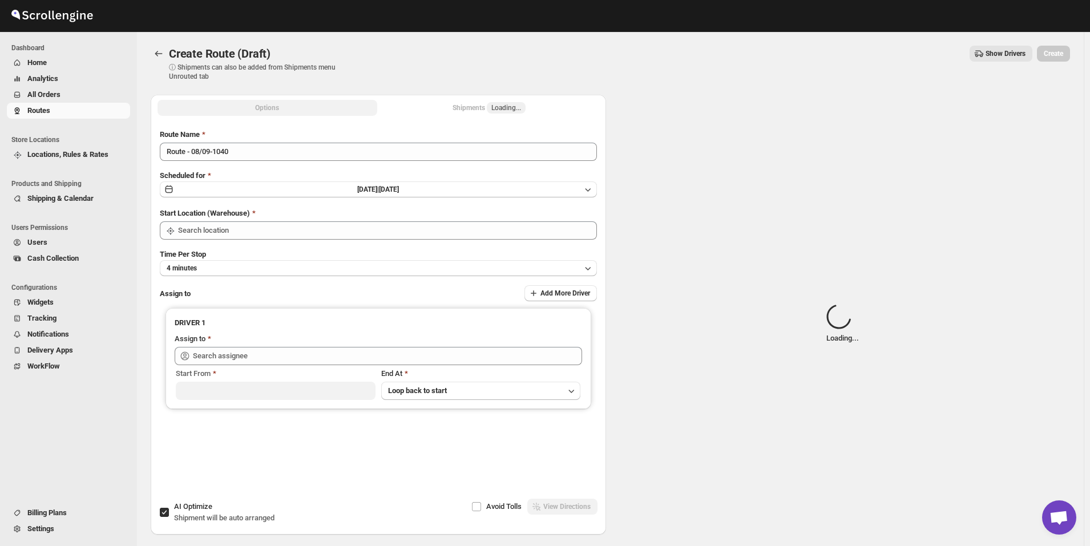
type input "[GEOGRAPHIC_DATA]"
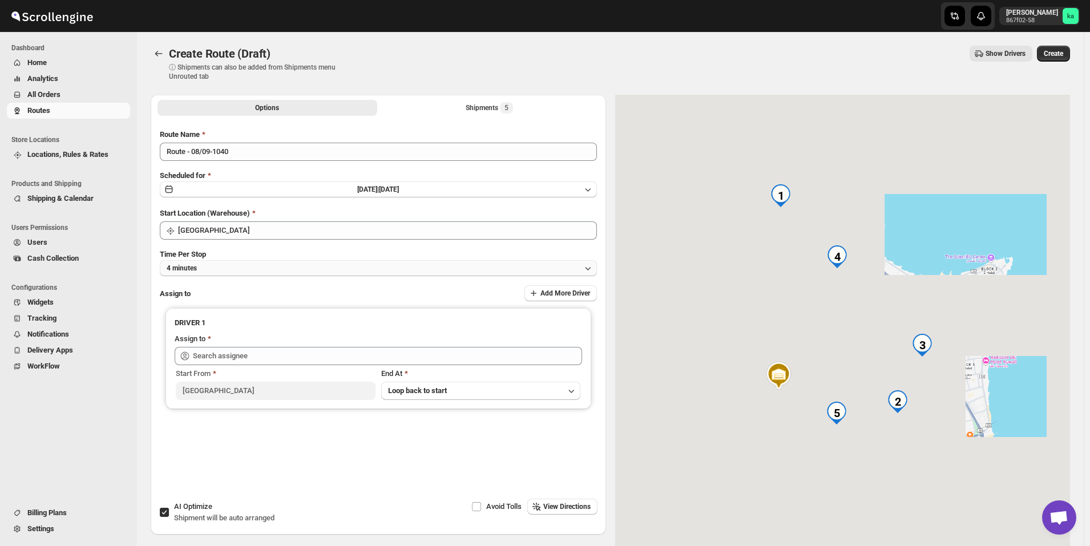
click at [211, 264] on button "4 minutes" at bounding box center [378, 268] width 437 height 16
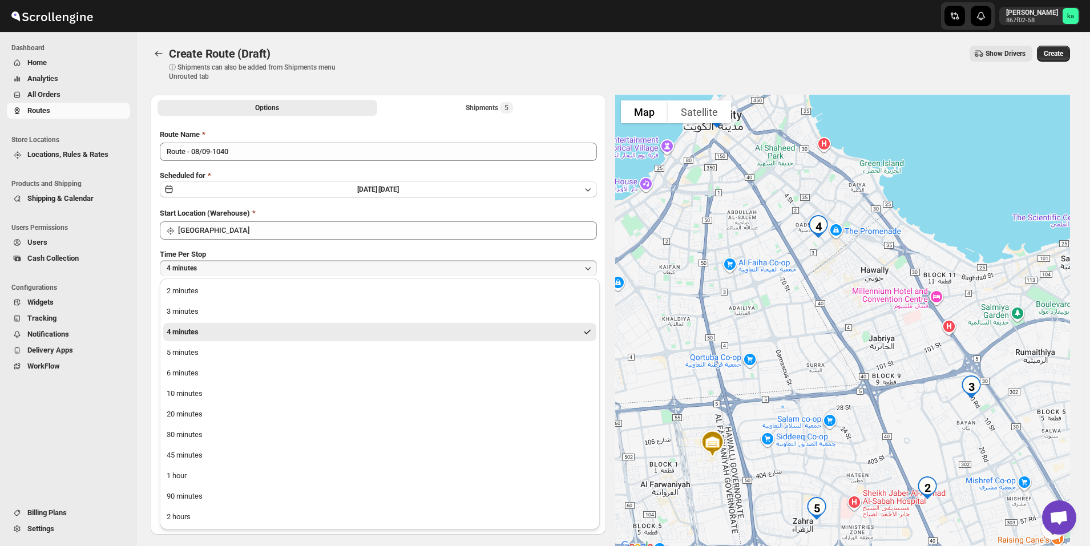
drag, startPoint x: 204, startPoint y: 470, endPoint x: 208, endPoint y: 458, distance: 13.2
click at [204, 471] on button "1 hour" at bounding box center [379, 476] width 433 height 18
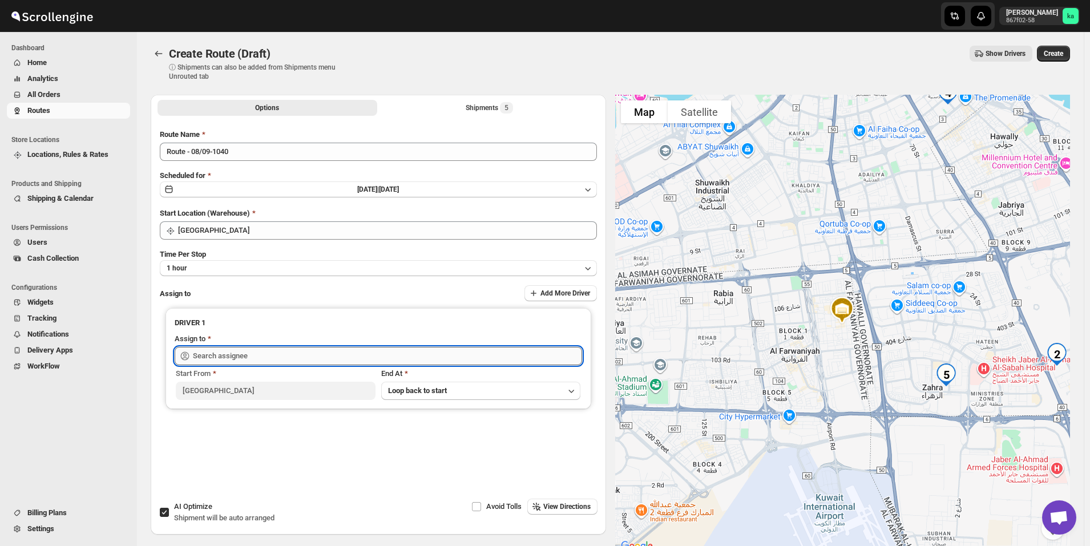
click at [243, 355] on input "text" at bounding box center [387, 356] width 389 height 18
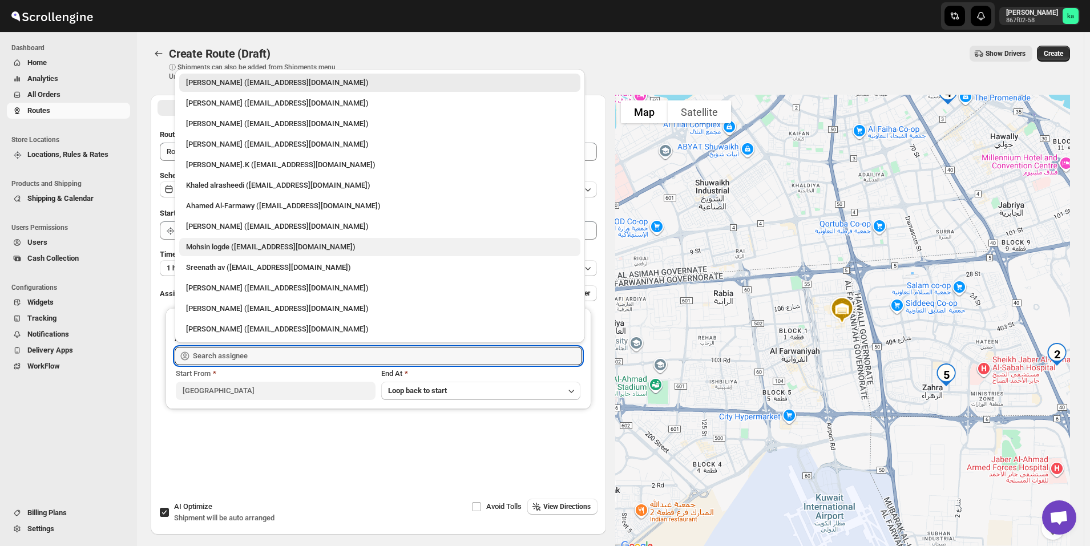
click at [216, 243] on div "Mohsin logde ([EMAIL_ADDRESS][DOMAIN_NAME])" at bounding box center [380, 247] width 388 height 11
type input "Mohsin logde ([EMAIL_ADDRESS][DOMAIN_NAME])"
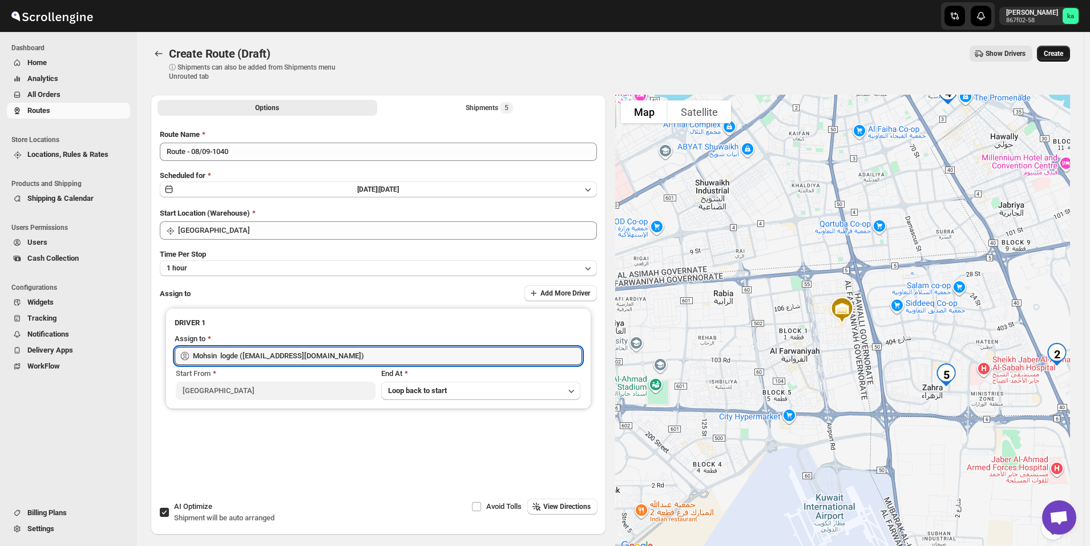
click at [1069, 59] on button "Create" at bounding box center [1053, 54] width 33 height 16
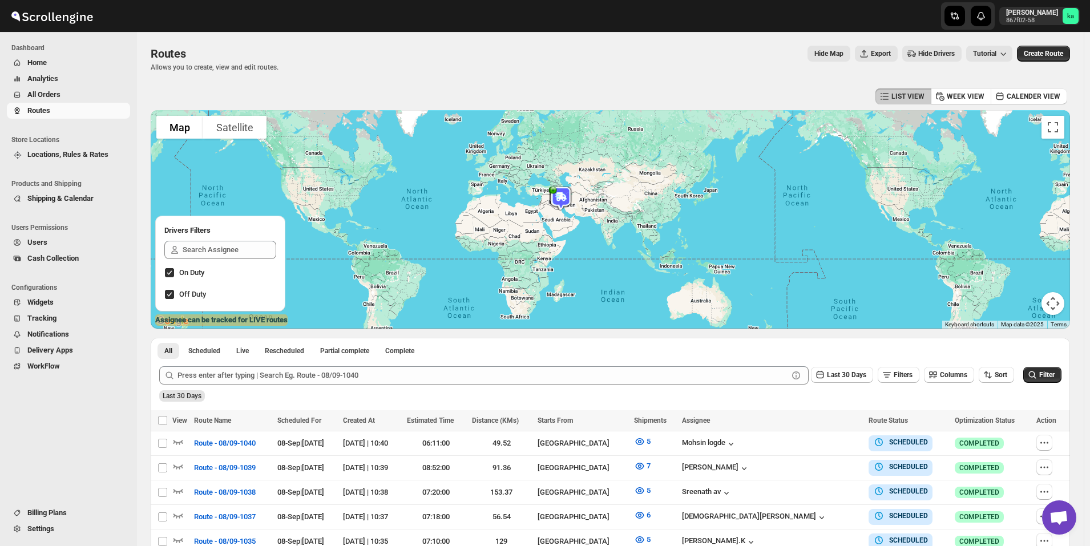
click at [94, 92] on span "All Orders" at bounding box center [77, 94] width 100 height 11
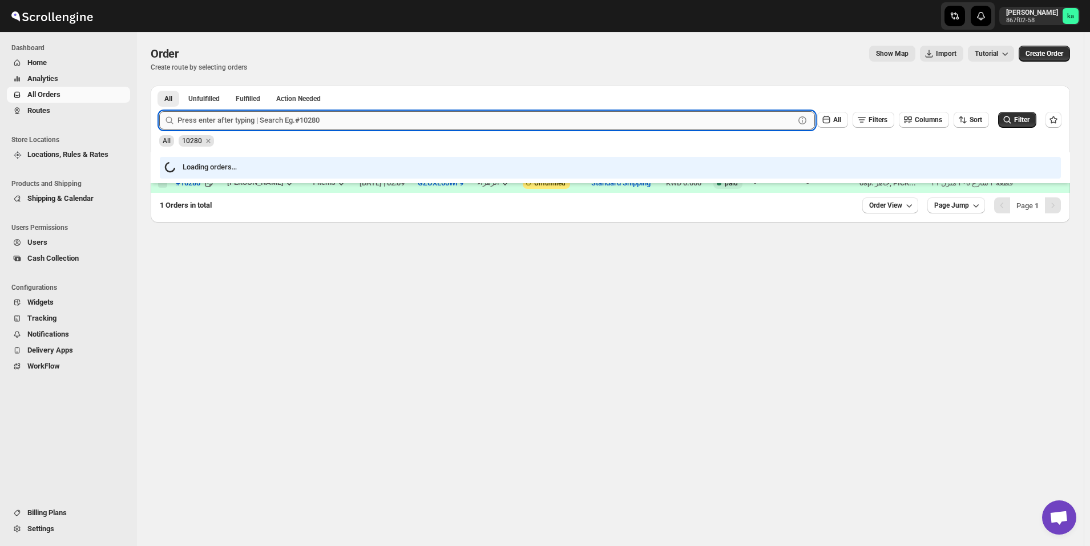
click at [355, 126] on input "text" at bounding box center [486, 120] width 617 height 18
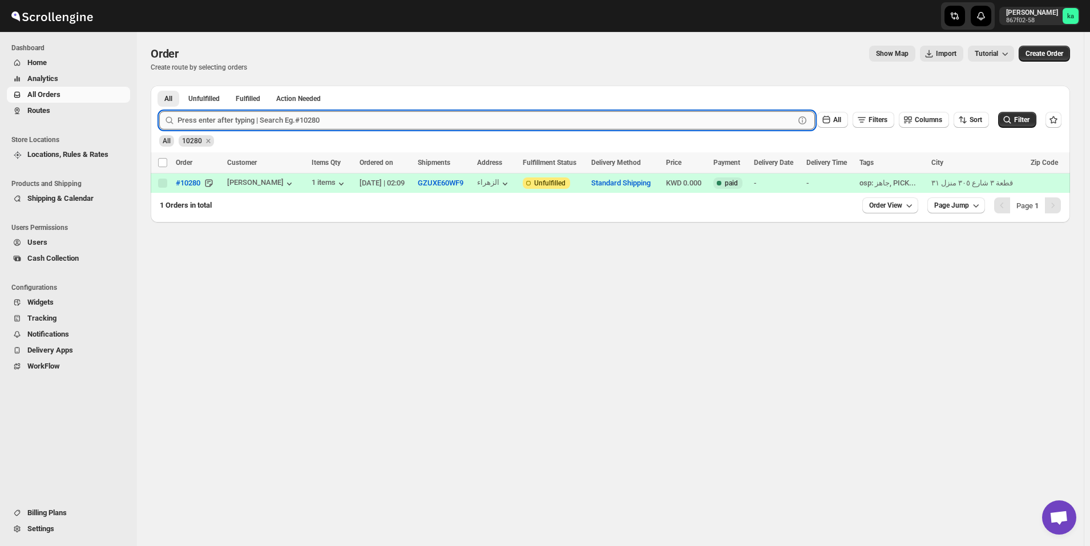
paste input "10249"
type input "10249"
click at [159, 86] on button "Submit" at bounding box center [175, 92] width 33 height 12
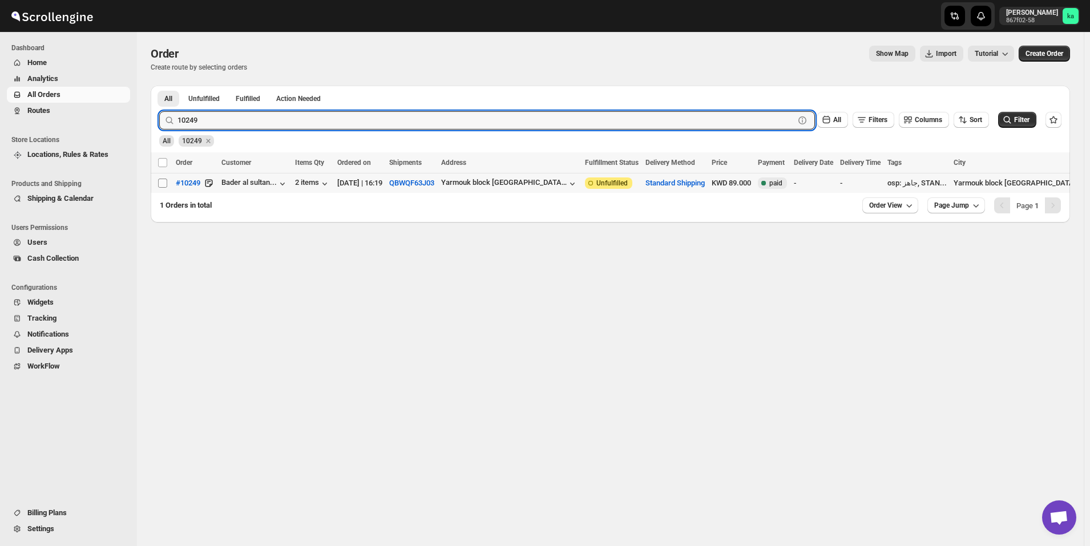
click at [161, 186] on input "Select order" at bounding box center [162, 183] width 9 height 9
checkbox input "true"
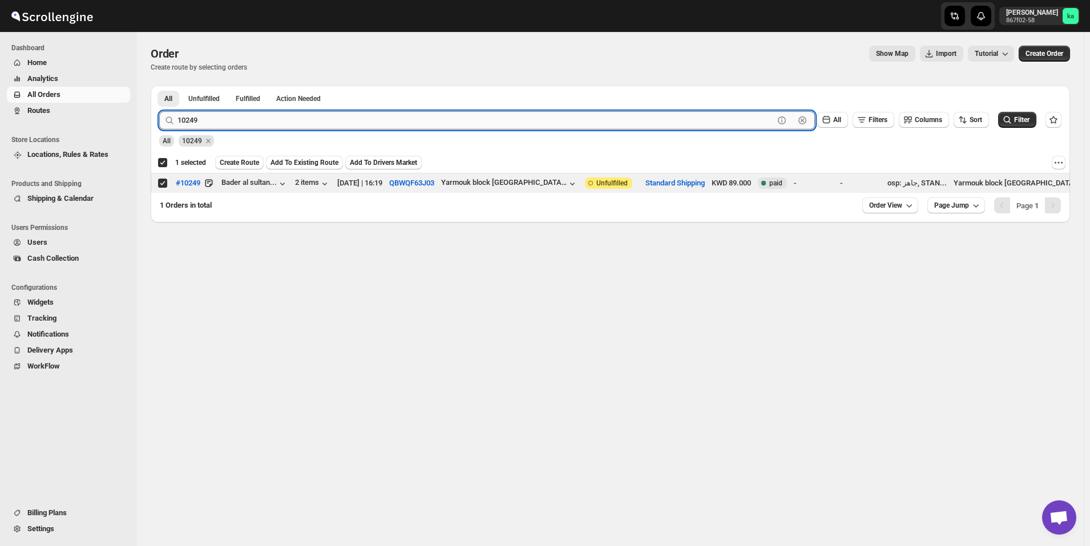
click at [269, 122] on input "10249" at bounding box center [476, 120] width 597 height 18
paste input "41"
type input "10419"
click at [159, 86] on button "Submit" at bounding box center [175, 92] width 33 height 12
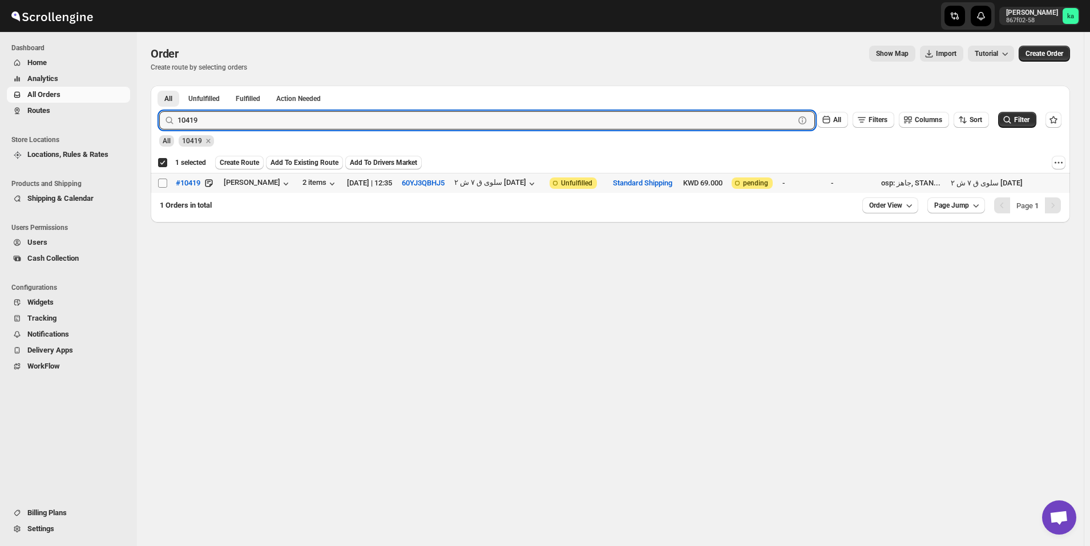
click at [163, 182] on input "Select order" at bounding box center [162, 183] width 9 height 9
checkbox input "true"
checkbox input "false"
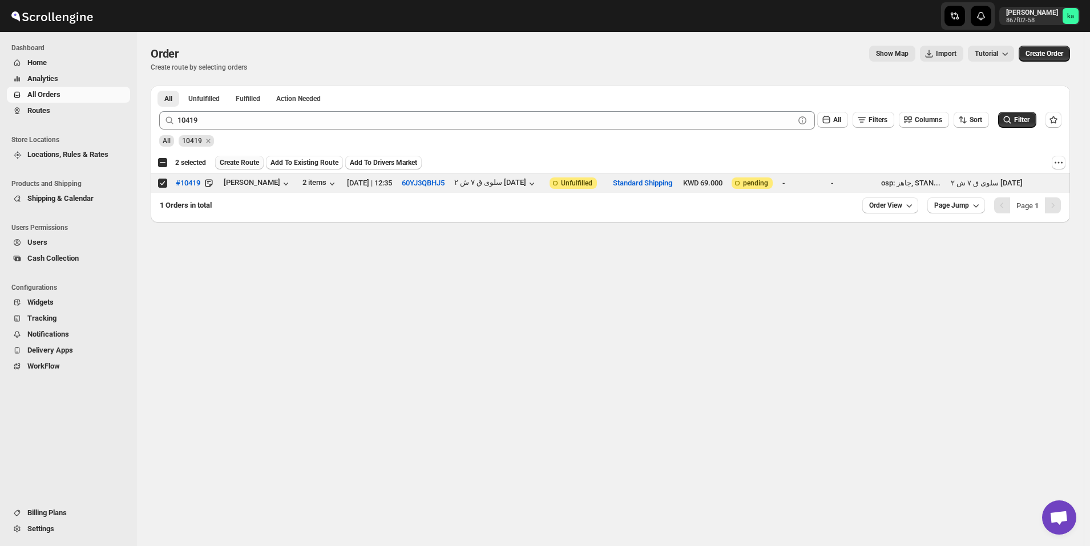
click at [236, 164] on span "Create Route" at bounding box center [239, 162] width 39 height 9
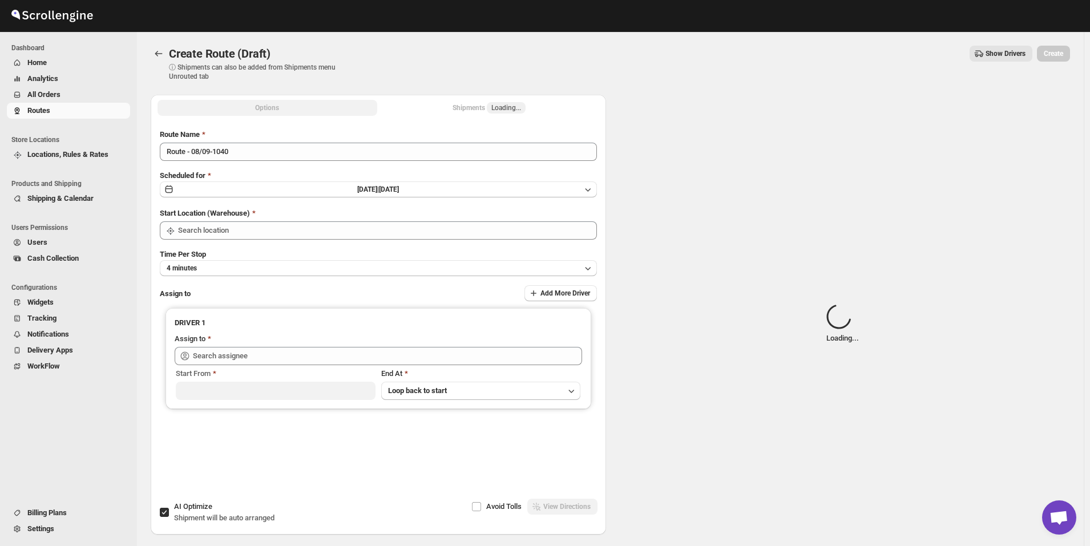
type input "[GEOGRAPHIC_DATA]"
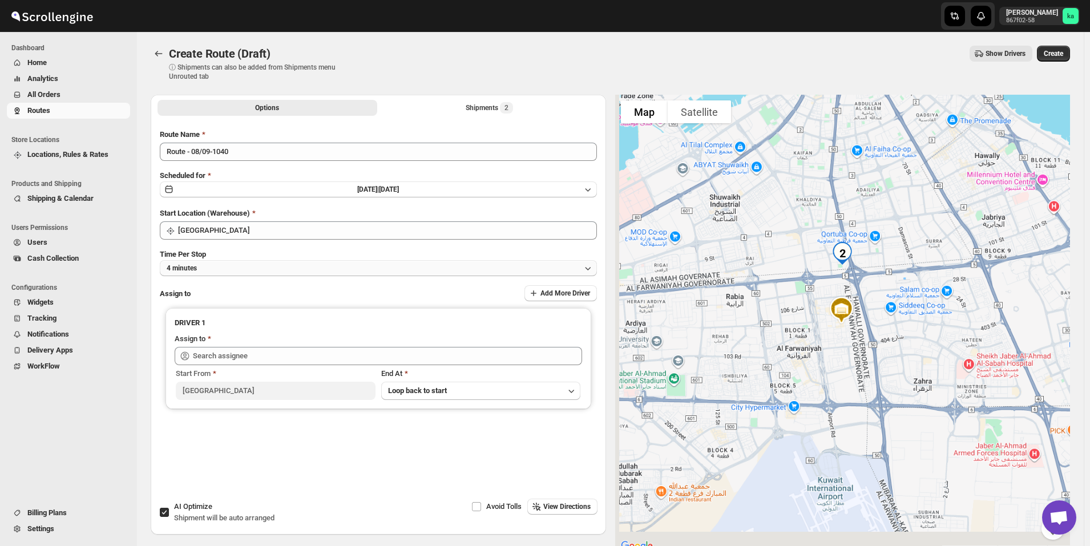
click at [223, 269] on button "4 minutes" at bounding box center [378, 268] width 437 height 16
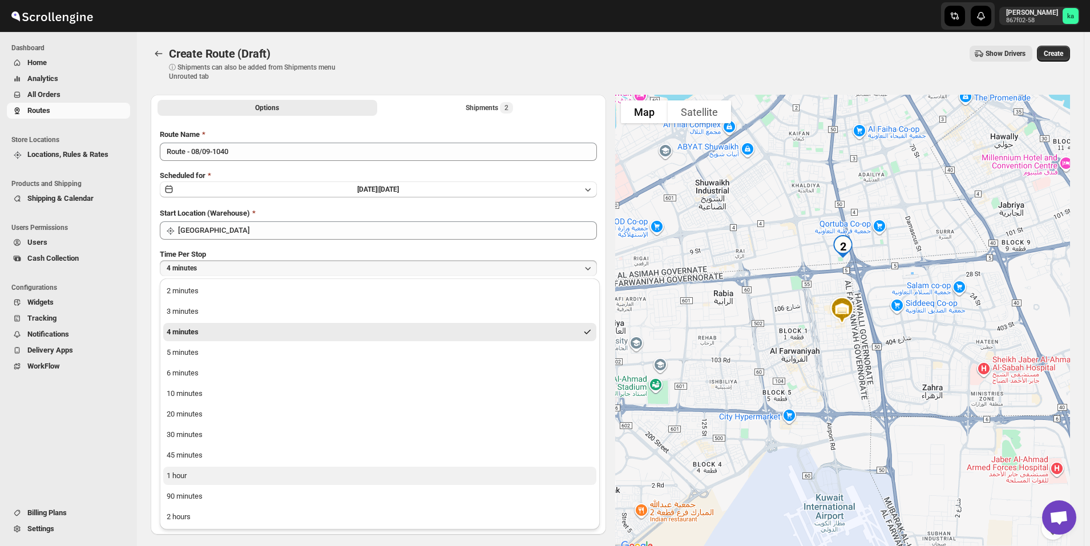
click at [238, 469] on button "1 hour" at bounding box center [379, 476] width 433 height 18
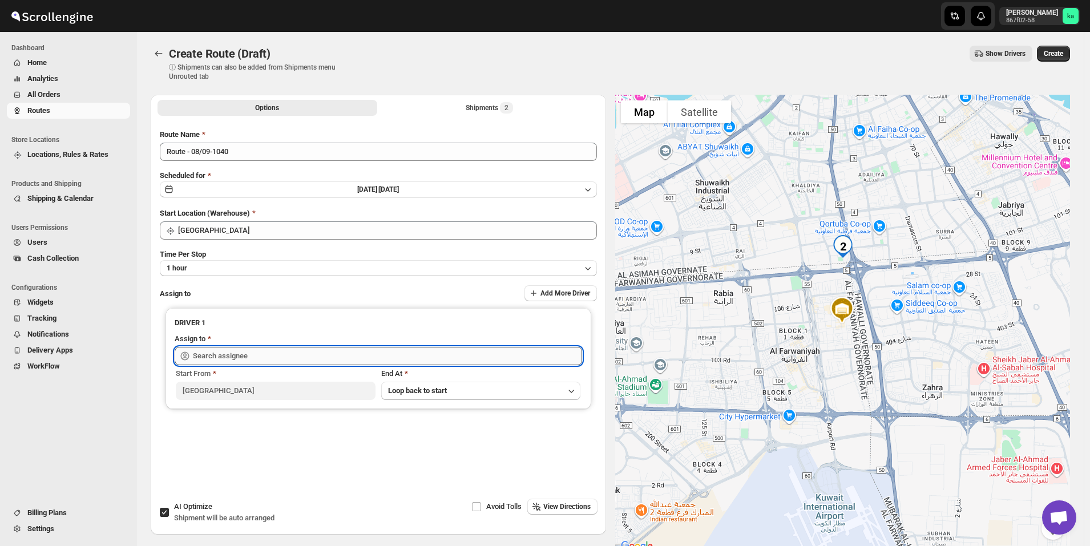
click at [265, 360] on input "text" at bounding box center [387, 356] width 389 height 18
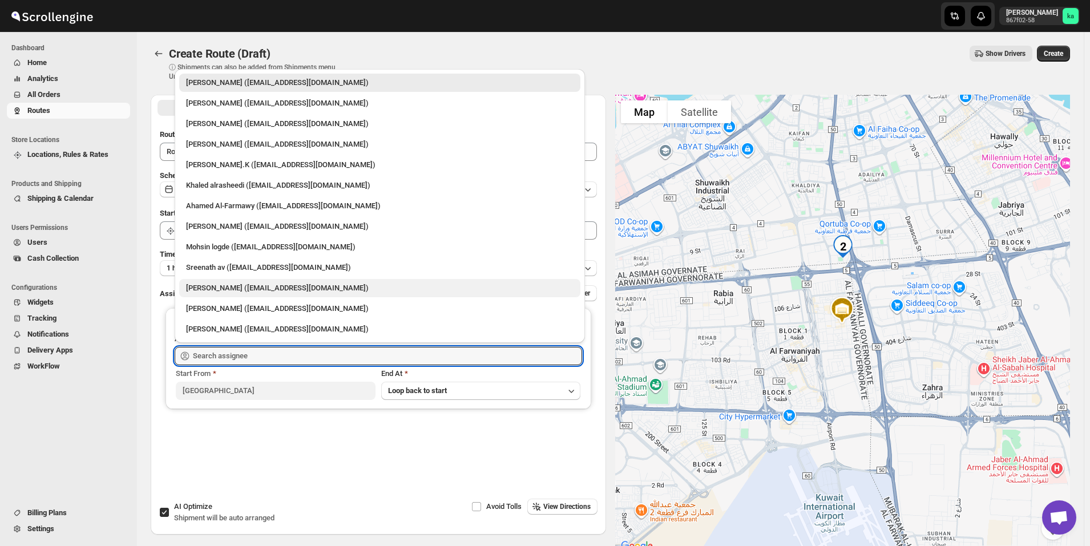
click at [216, 289] on div "[PERSON_NAME] ([EMAIL_ADDRESS][DOMAIN_NAME])" at bounding box center [380, 288] width 388 height 11
type input "[PERSON_NAME] ([EMAIL_ADDRESS][DOMAIN_NAME])"
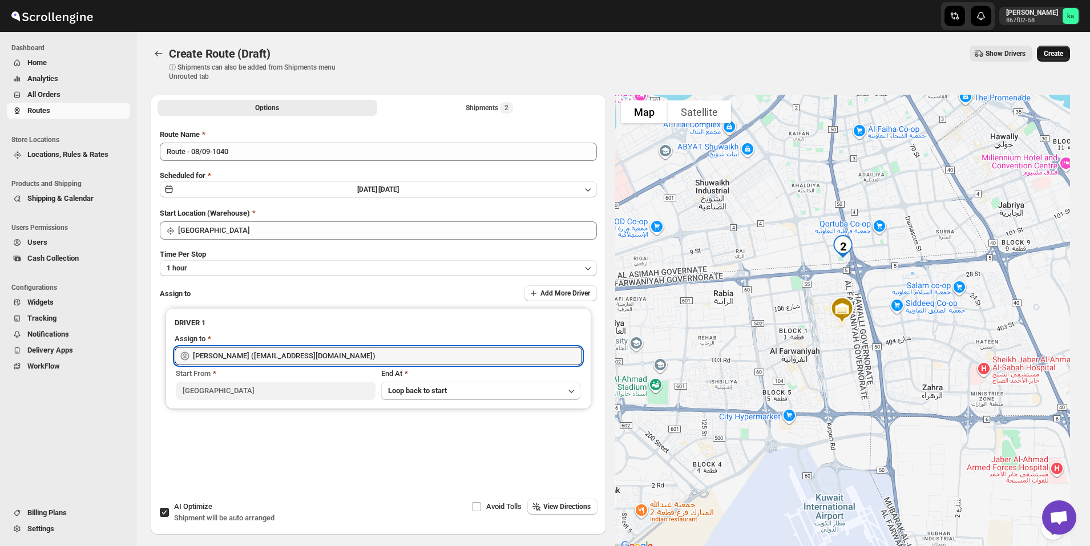
click at [1070, 55] on button "Create" at bounding box center [1053, 54] width 33 height 16
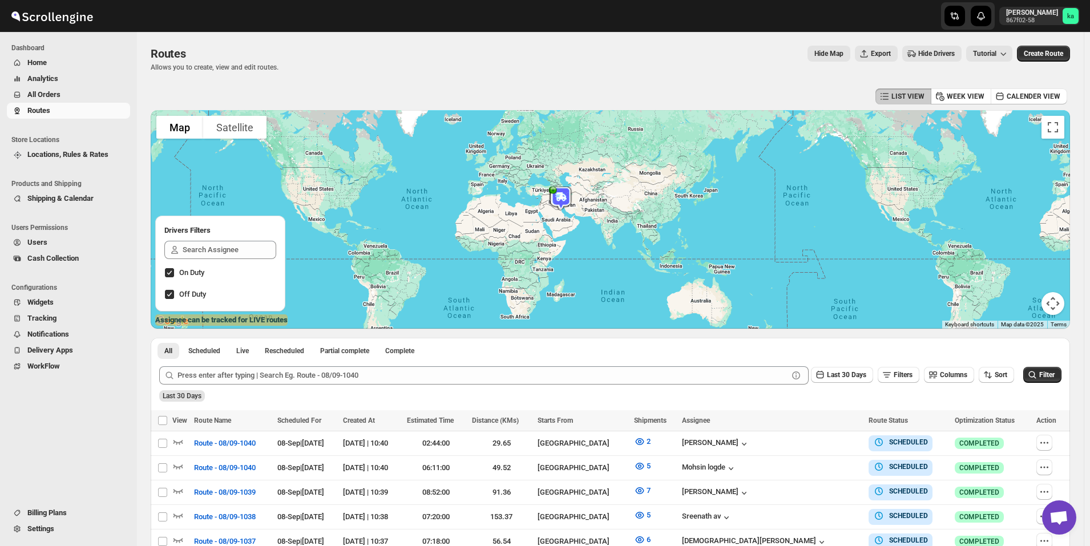
click at [57, 95] on span "All Orders" at bounding box center [43, 94] width 33 height 9
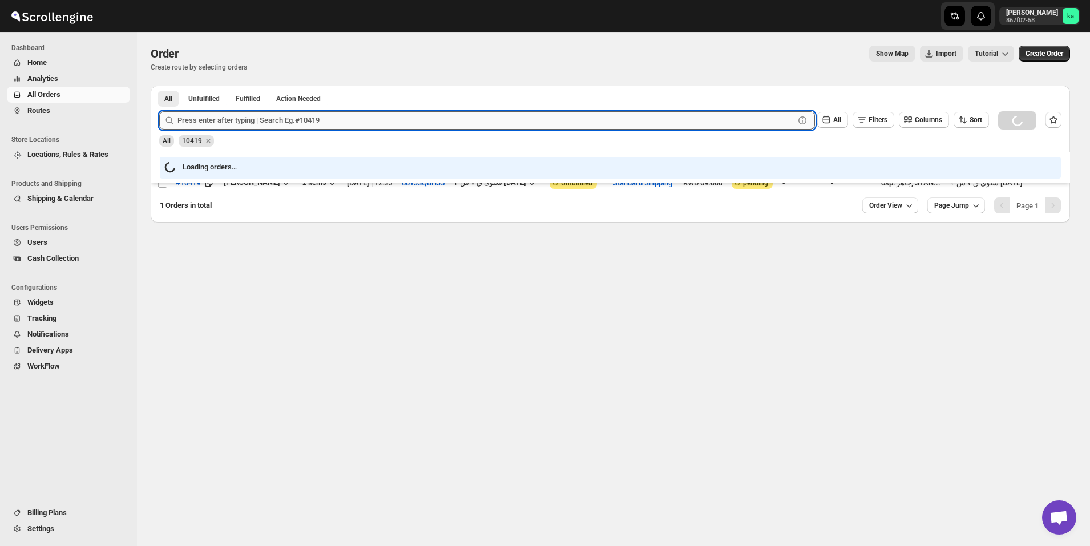
click at [281, 126] on input "text" at bounding box center [486, 120] width 617 height 18
paste input "10212"
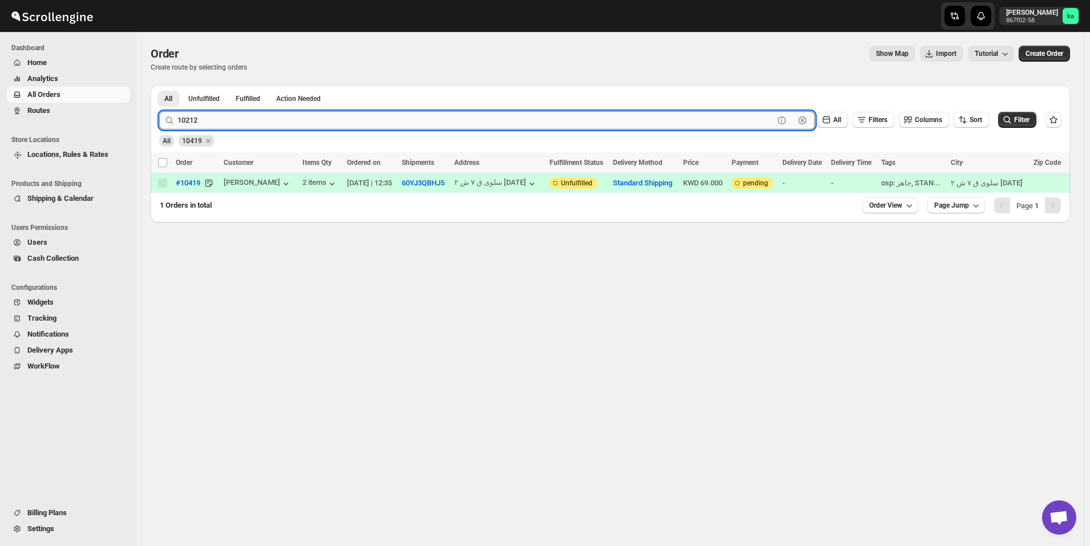
type input "10212"
click at [159, 86] on button "Submit" at bounding box center [175, 92] width 33 height 12
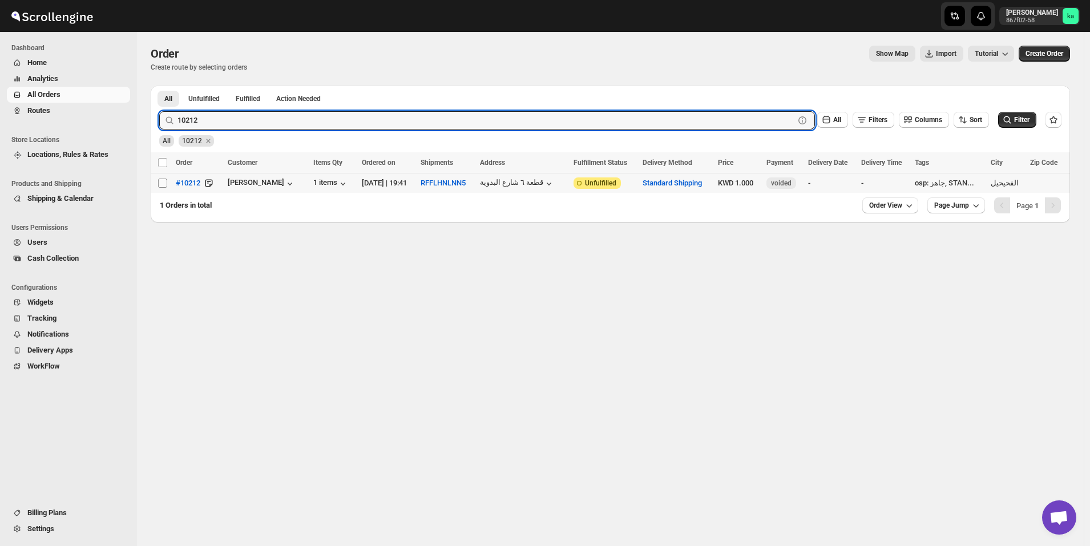
click at [166, 185] on input "Select order" at bounding box center [162, 183] width 9 height 9
checkbox input "true"
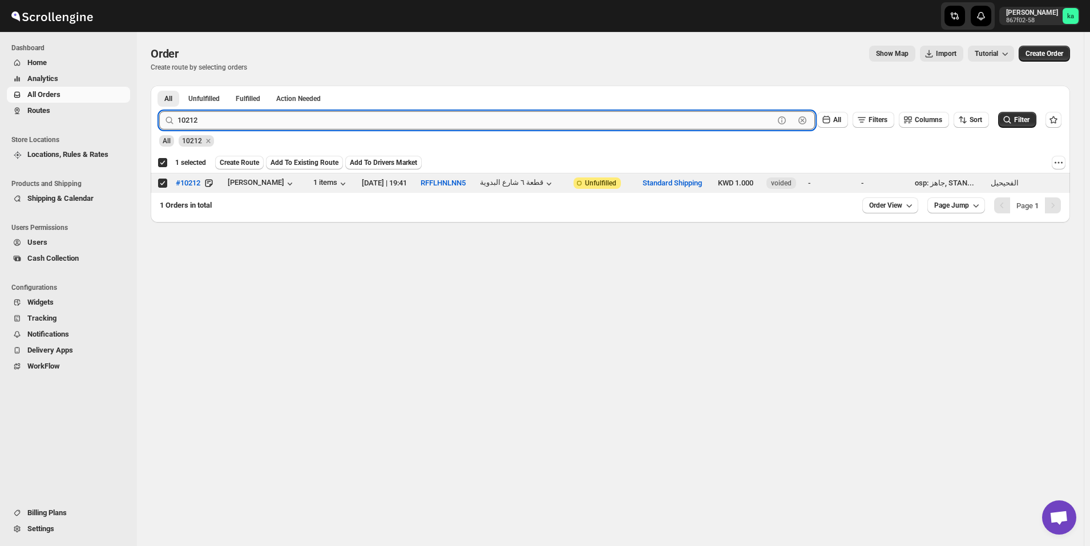
click at [289, 121] on input "10212" at bounding box center [476, 120] width 597 height 18
paste input "416"
type input "10416"
click at [159, 86] on button "Submit" at bounding box center [175, 92] width 33 height 12
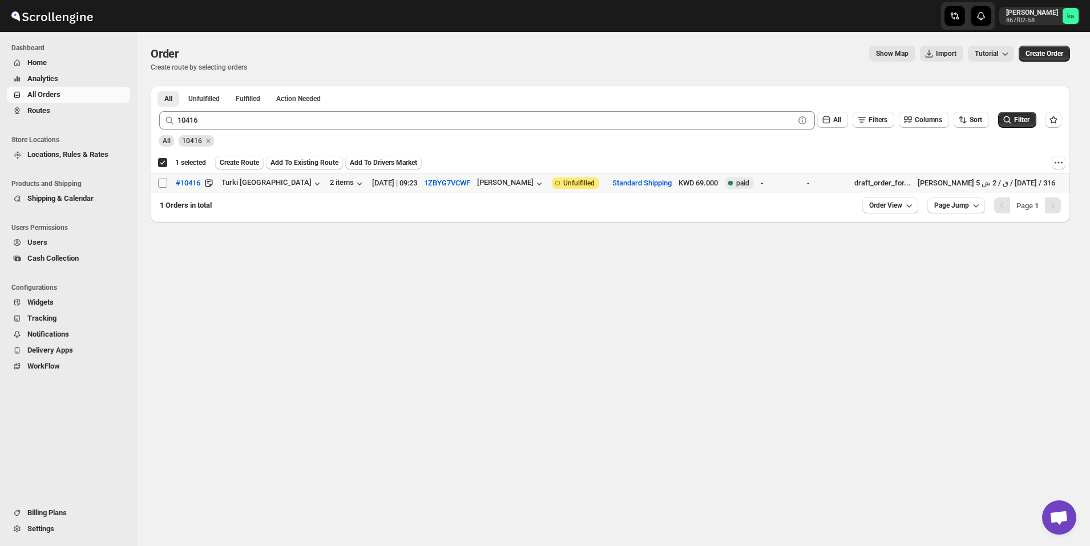
click at [158, 186] on input "Select order" at bounding box center [162, 183] width 9 height 9
checkbox input "true"
checkbox input "false"
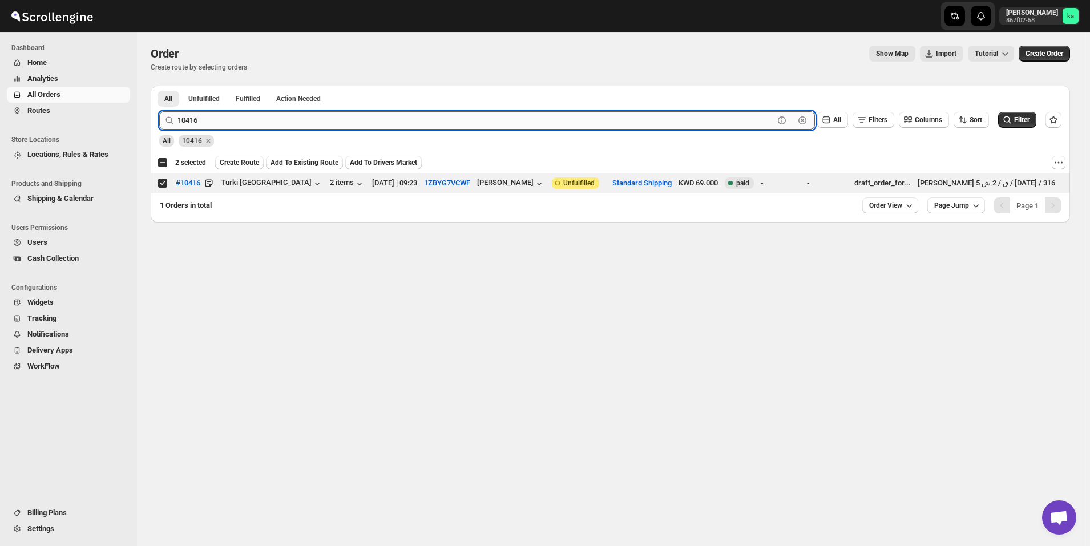
click at [226, 120] on input "10416" at bounding box center [476, 120] width 597 height 18
paste input "230"
type input "10230"
click at [159, 86] on button "Submit" at bounding box center [175, 92] width 33 height 12
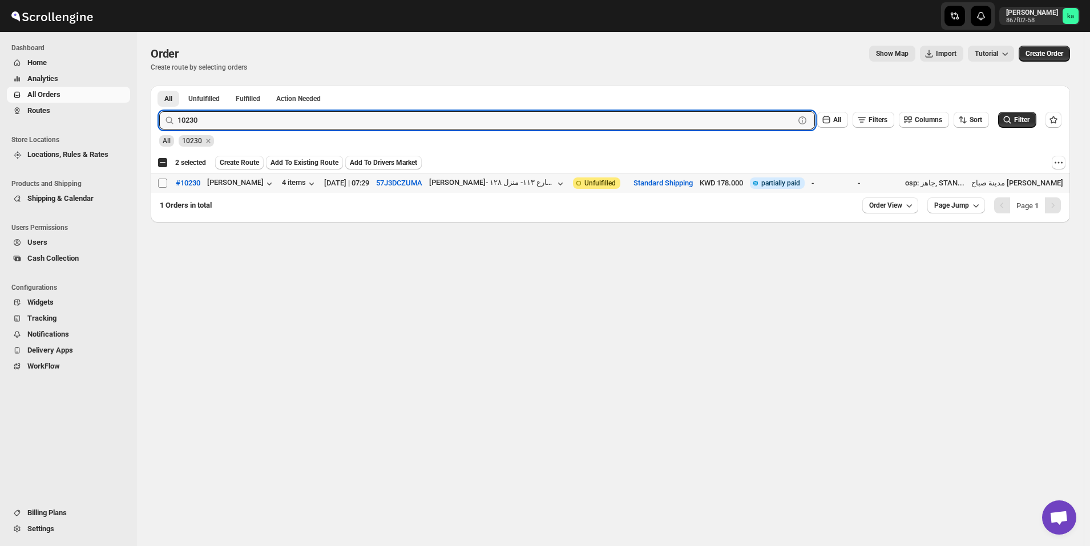
click at [164, 182] on input "Select order" at bounding box center [162, 183] width 9 height 9
checkbox input "true"
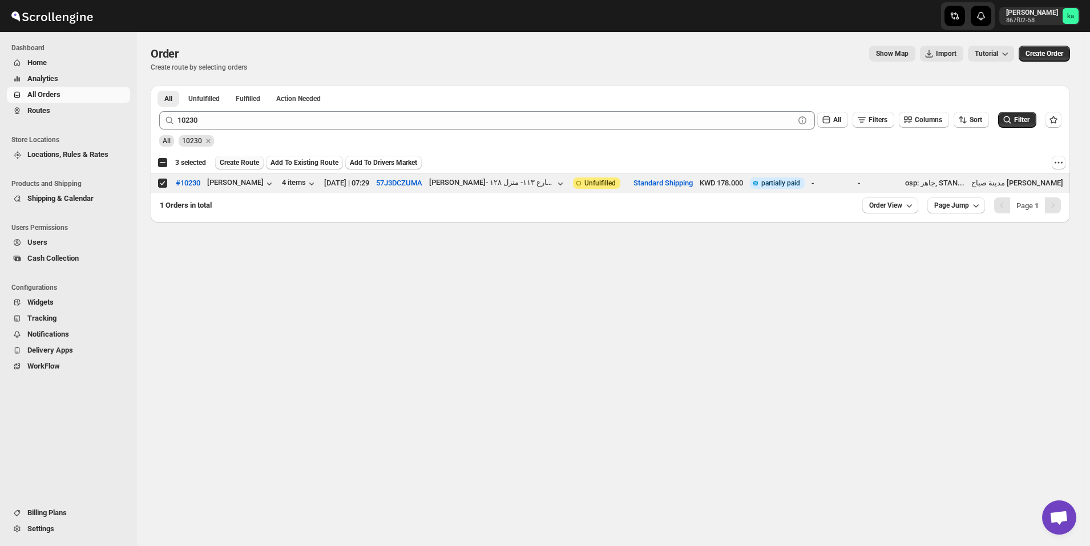
click at [246, 160] on span "Create Route" at bounding box center [239, 162] width 39 height 9
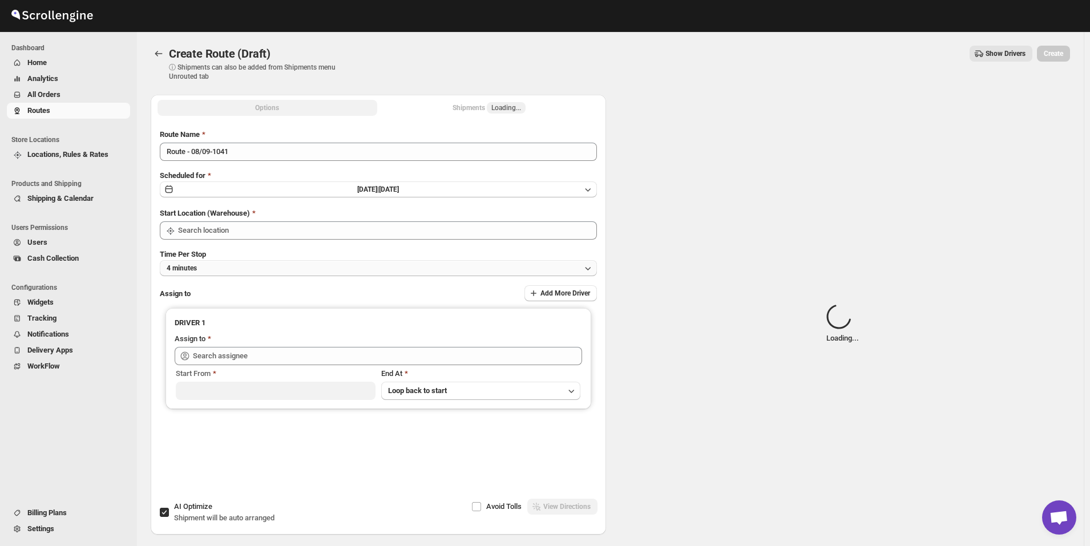
type input "[GEOGRAPHIC_DATA]"
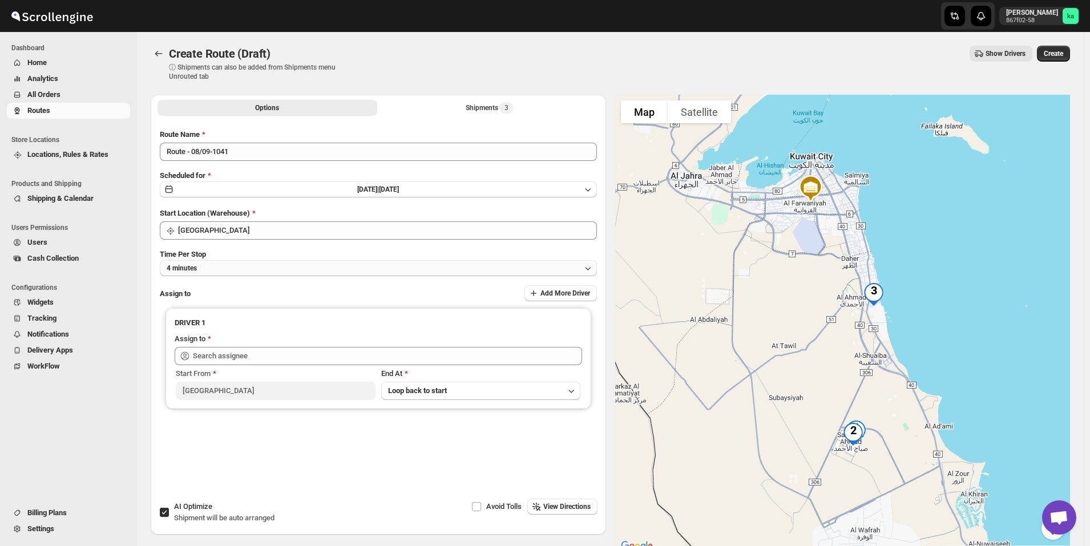
click at [218, 272] on button "4 minutes" at bounding box center [378, 268] width 437 height 16
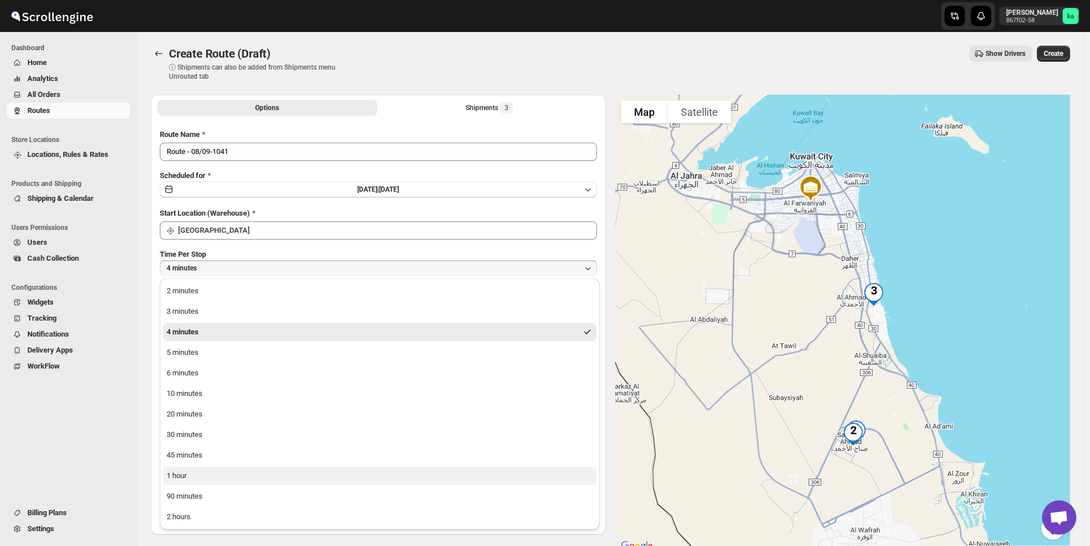
click at [208, 476] on button "1 hour" at bounding box center [379, 476] width 433 height 18
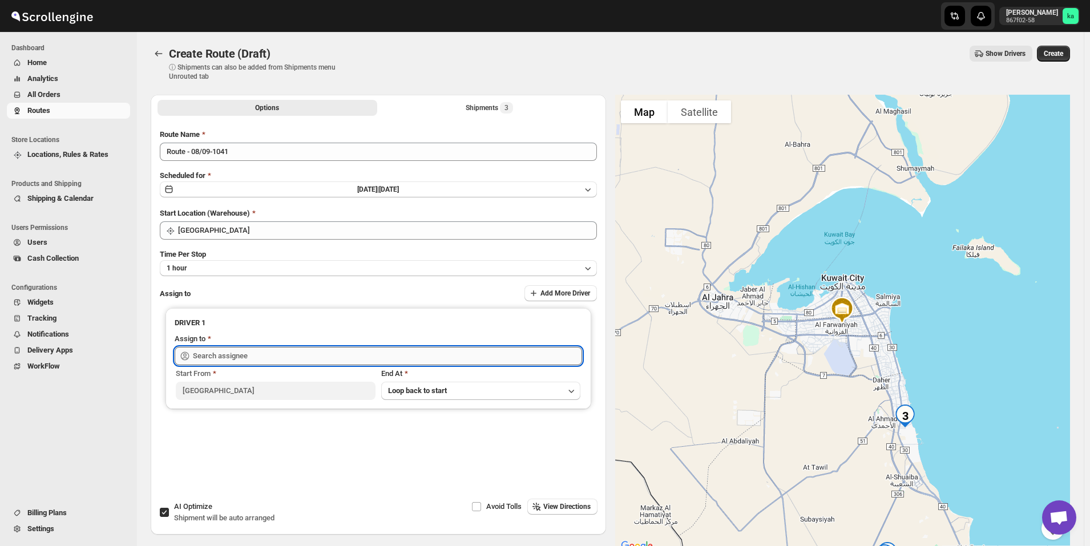
click at [234, 356] on input "text" at bounding box center [387, 356] width 389 height 18
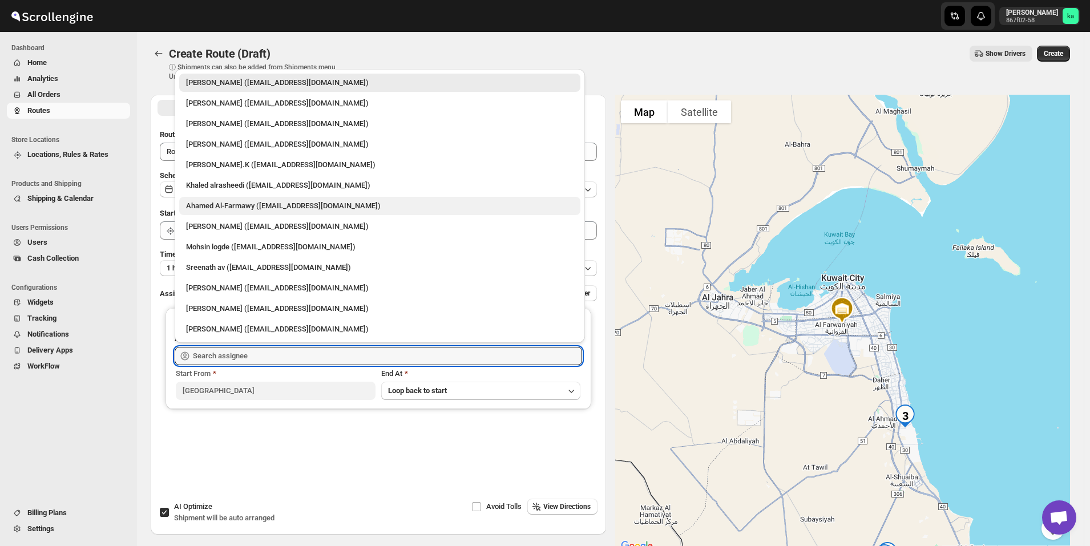
click at [230, 211] on div "Ahamed Al-Farmawy ([EMAIL_ADDRESS][DOMAIN_NAME])" at bounding box center [380, 205] width 388 height 11
type input "Ahamed Al-Farmawy ([EMAIL_ADDRESS][DOMAIN_NAME])"
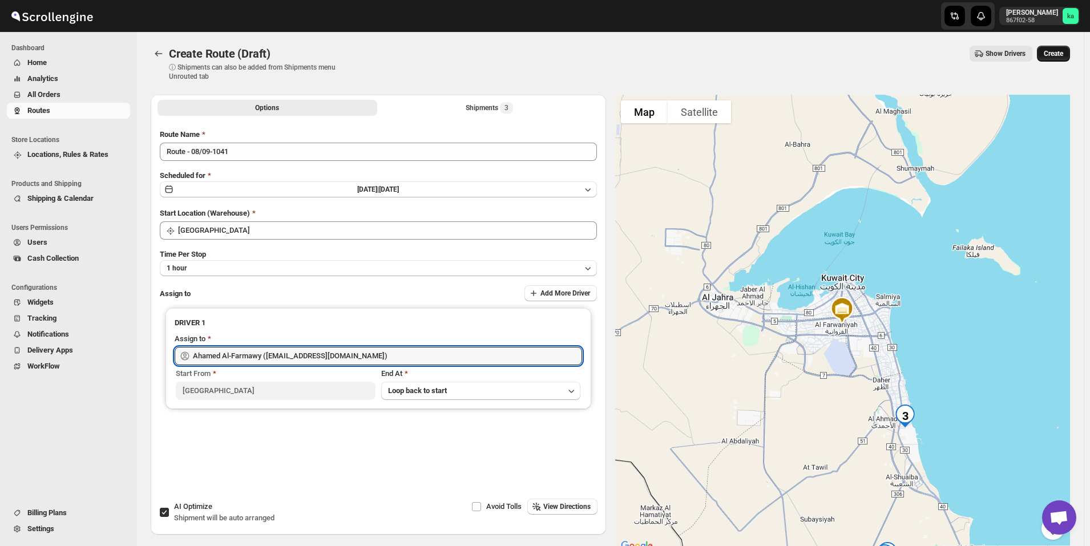
click at [1060, 58] on span "Create" at bounding box center [1053, 53] width 19 height 9
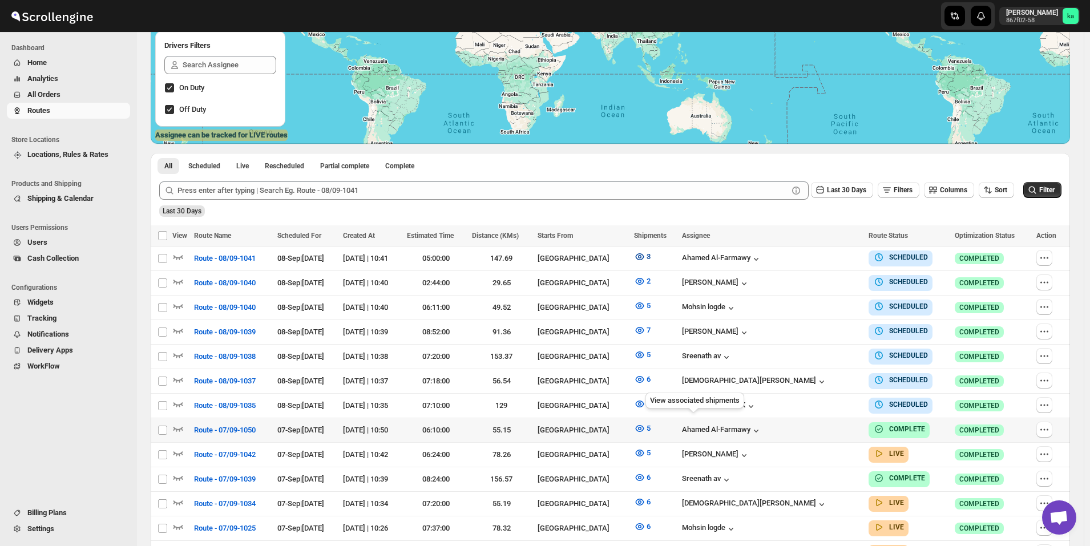
scroll to position [228, 0]
